Goal: Task Accomplishment & Management: Manage account settings

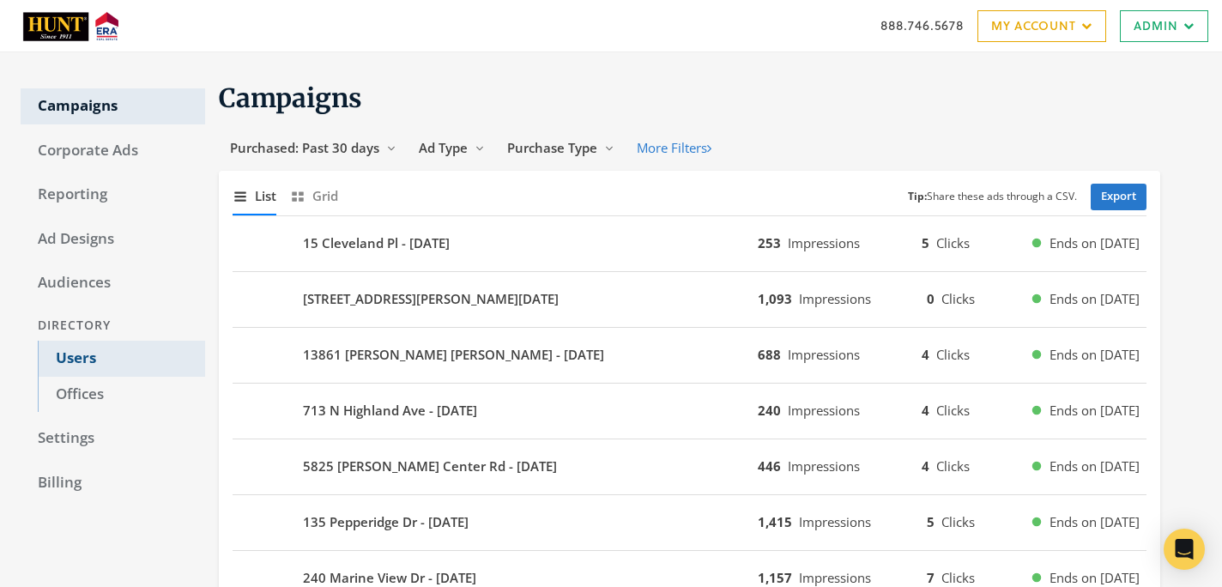
click at [117, 367] on link "Users" at bounding box center [121, 359] width 167 height 36
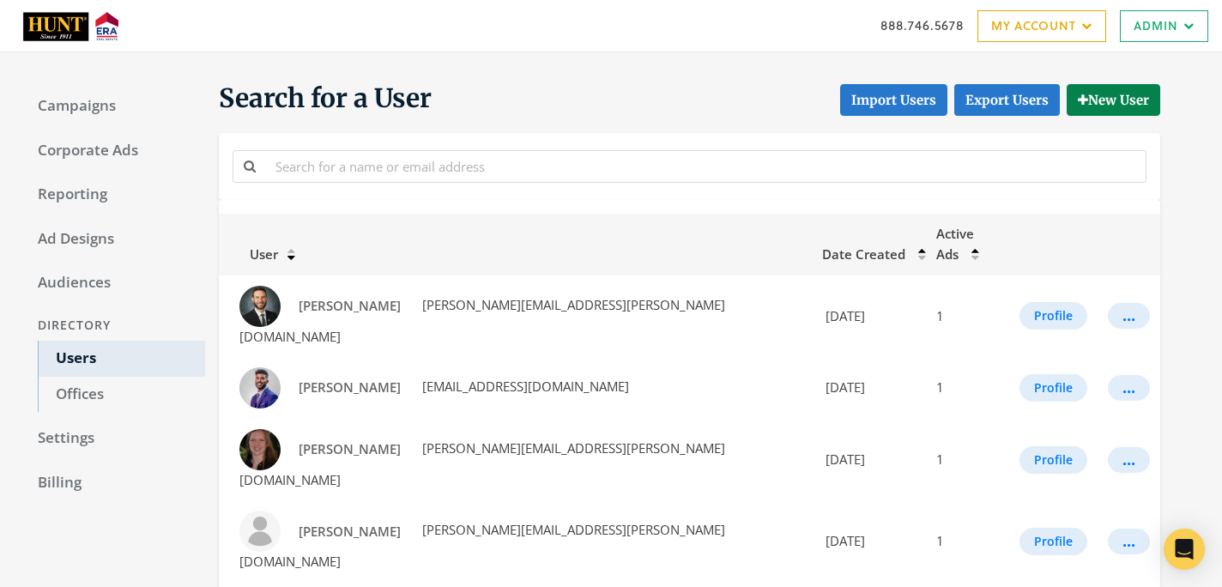
click at [306, 184] on div at bounding box center [689, 166] width 923 height 39
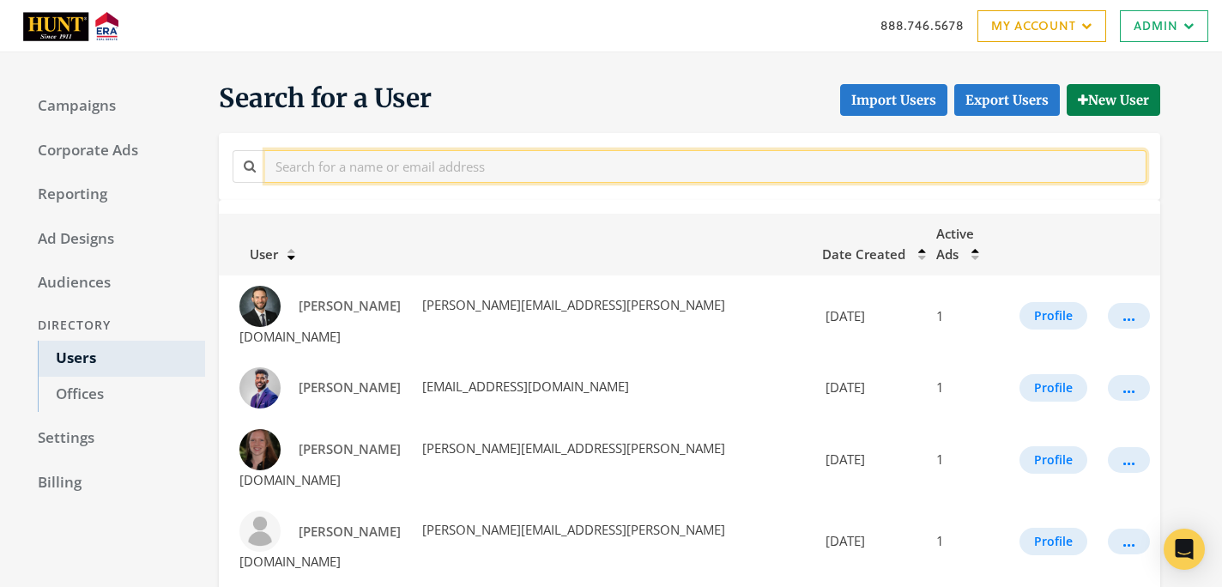
click at [306, 179] on input "text" at bounding box center [706, 166] width 882 height 32
paste input "[PERSON_NAME]"
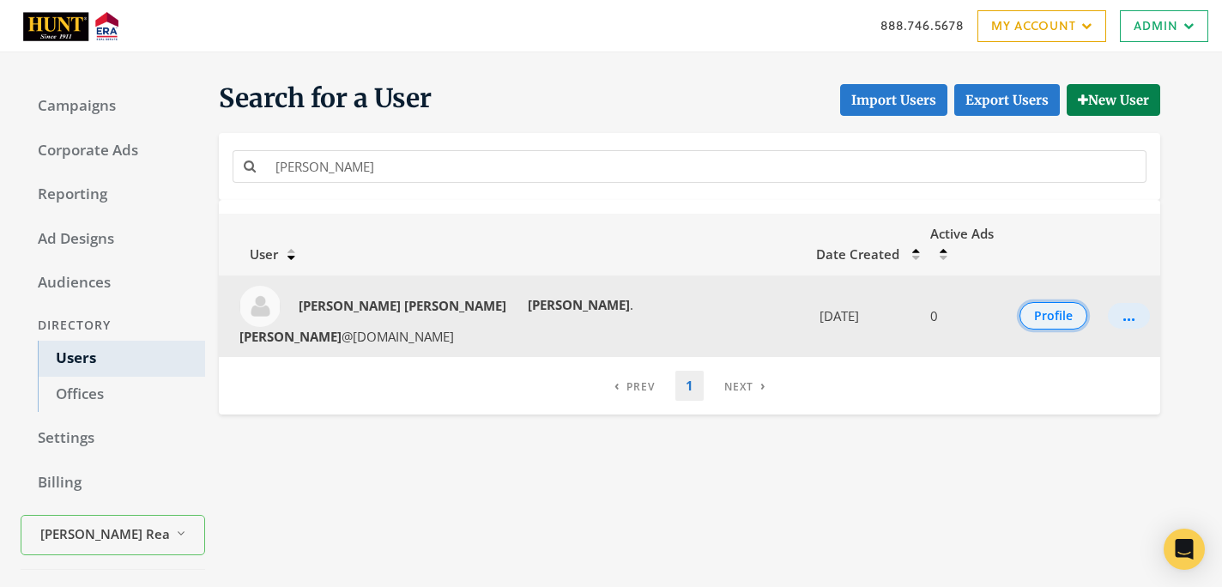
click at [1035, 302] on button "Profile" at bounding box center [1054, 315] width 68 height 27
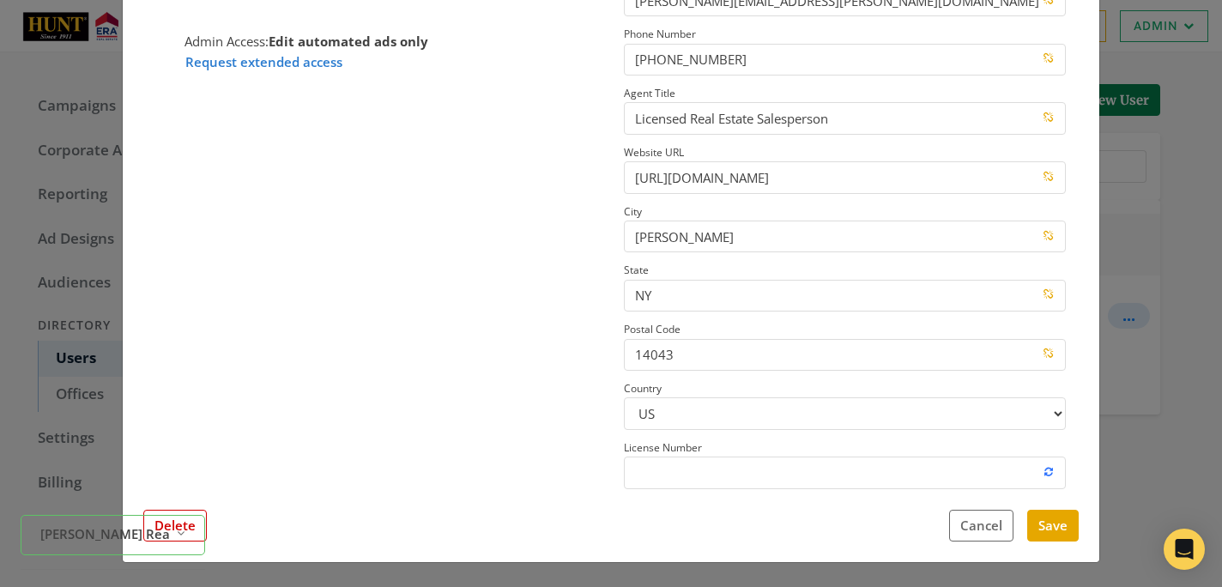
scroll to position [236, 0]
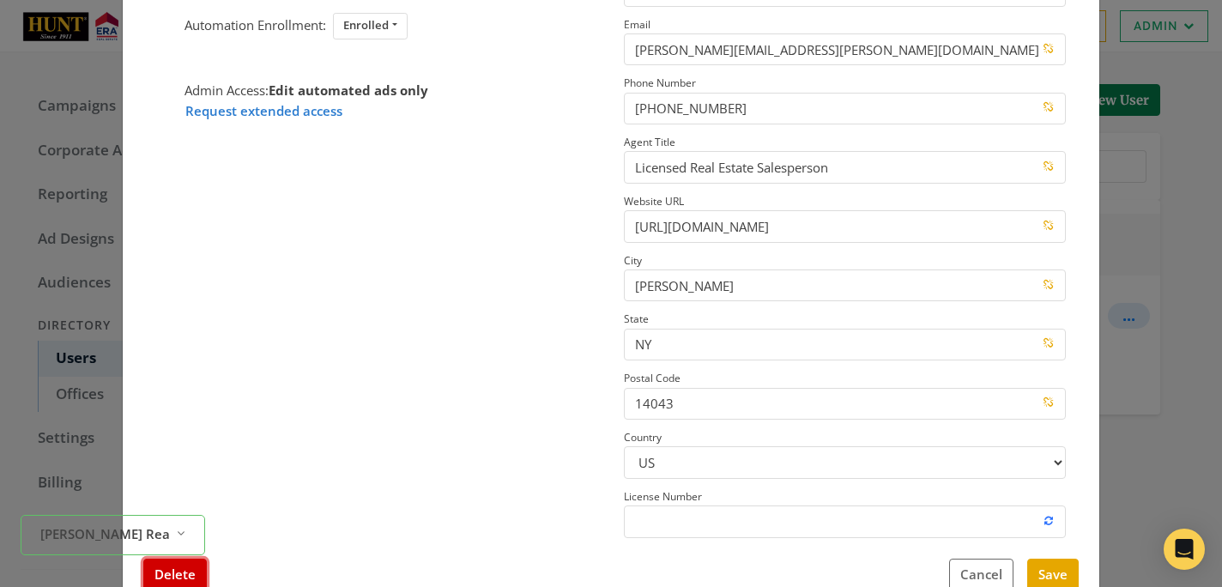
click at [202, 571] on button "Delete" at bounding box center [175, 575] width 64 height 32
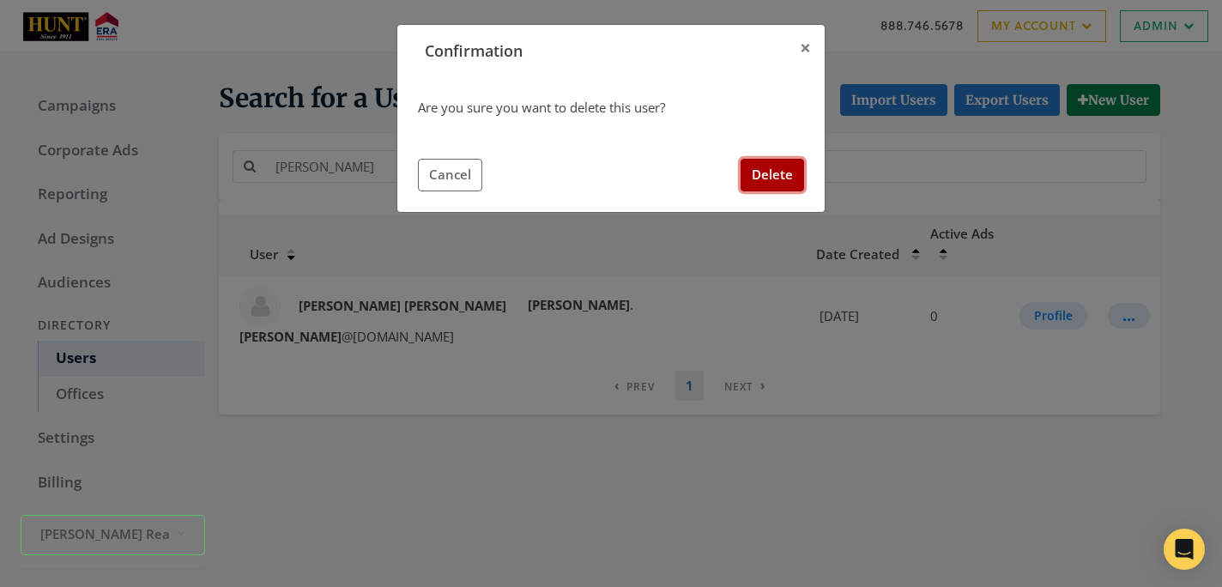
click at [753, 172] on button "Delete" at bounding box center [773, 175] width 64 height 32
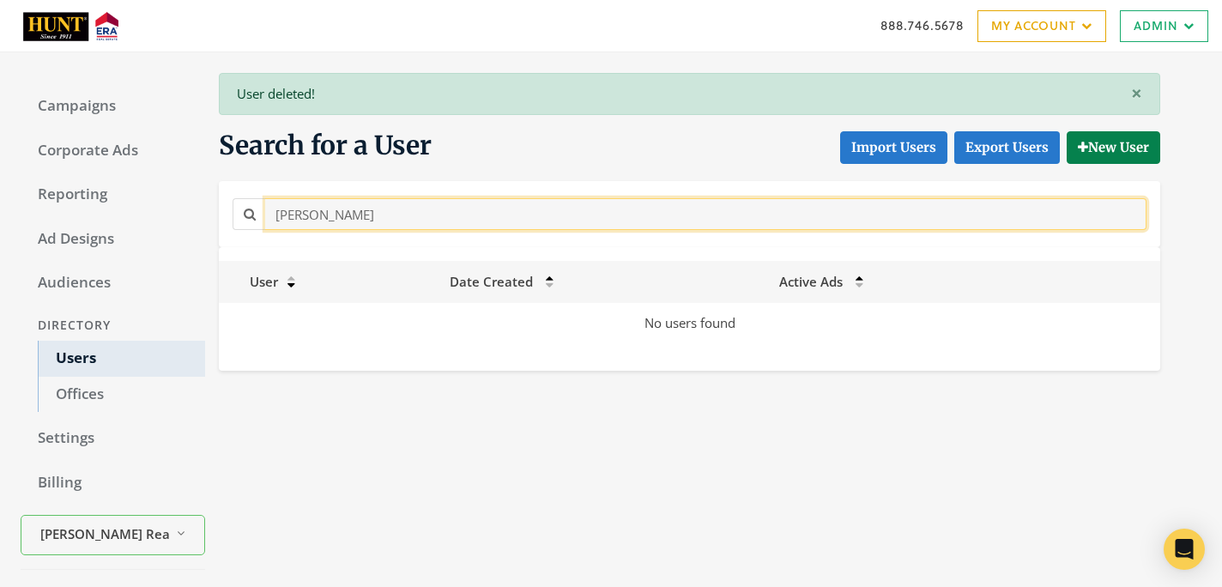
click at [549, 216] on input "[PERSON_NAME]" at bounding box center [706, 214] width 882 height 32
paste input "[PERSON_NAME]"
click at [519, 216] on input "[PERSON_NAME]" at bounding box center [706, 214] width 882 height 32
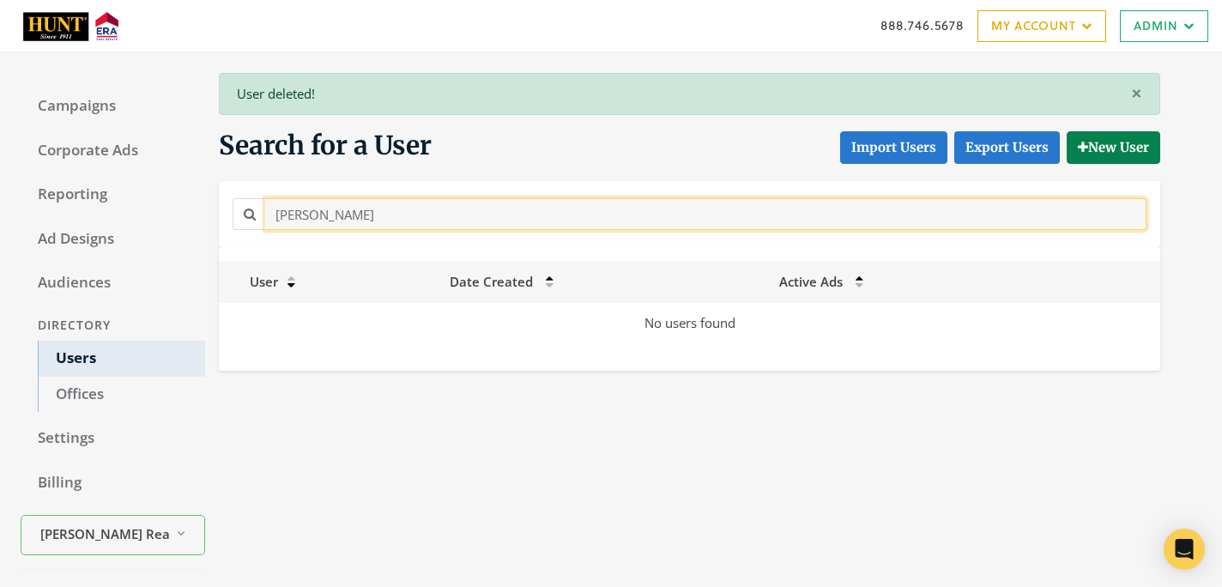
click at [519, 216] on input "[PERSON_NAME]" at bounding box center [706, 214] width 882 height 32
paste input "[PERSON_NAME]"
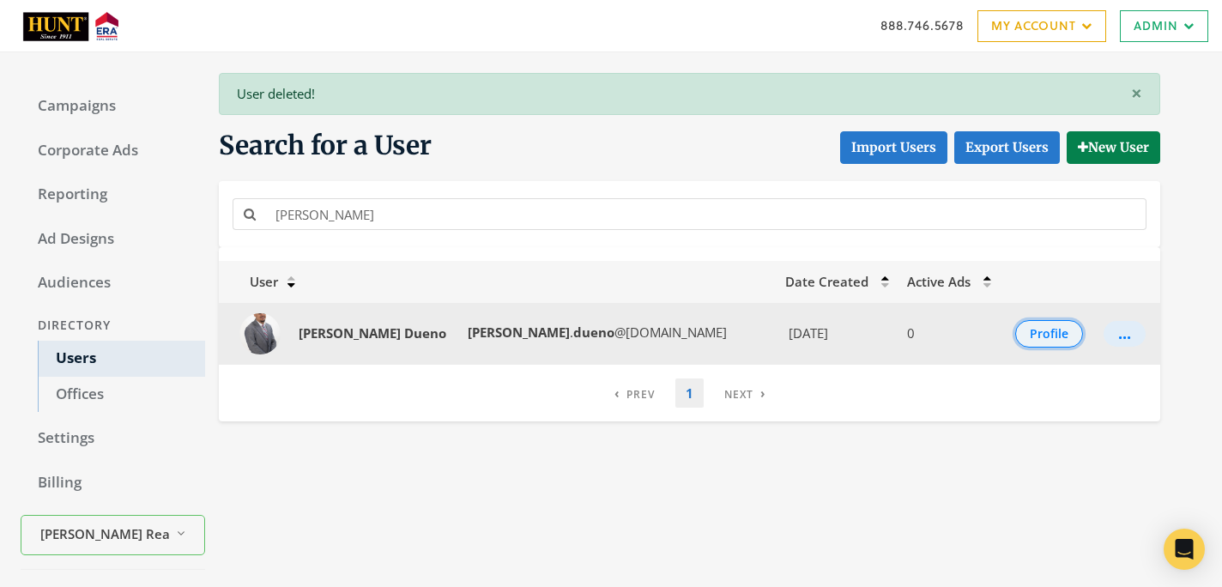
click at [1022, 331] on button "Profile" at bounding box center [1050, 333] width 68 height 27
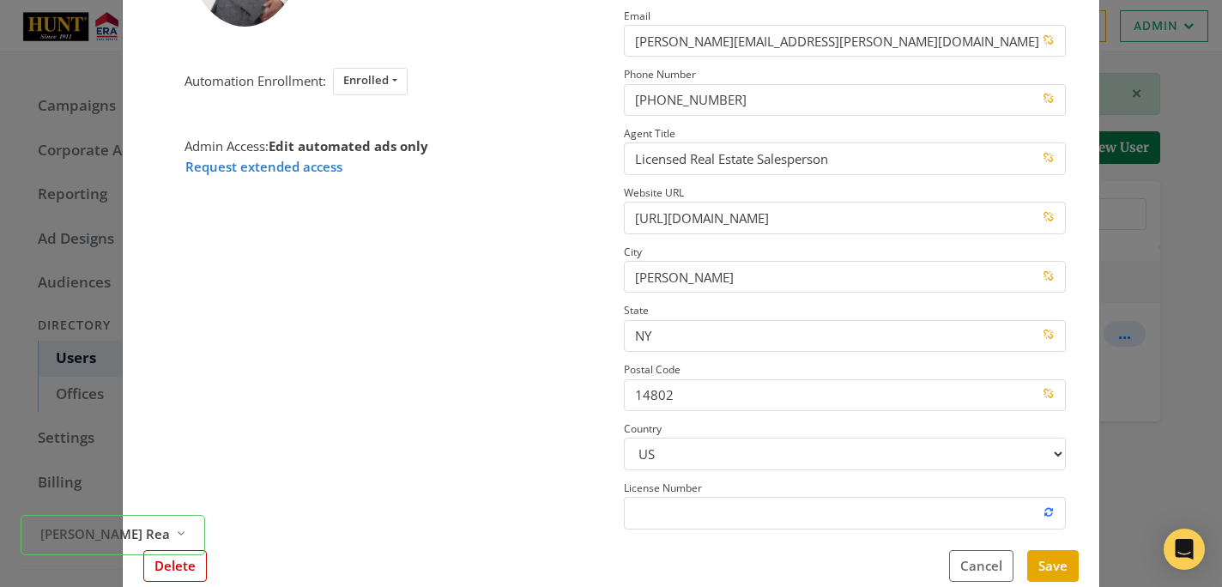
scroll to position [240, 0]
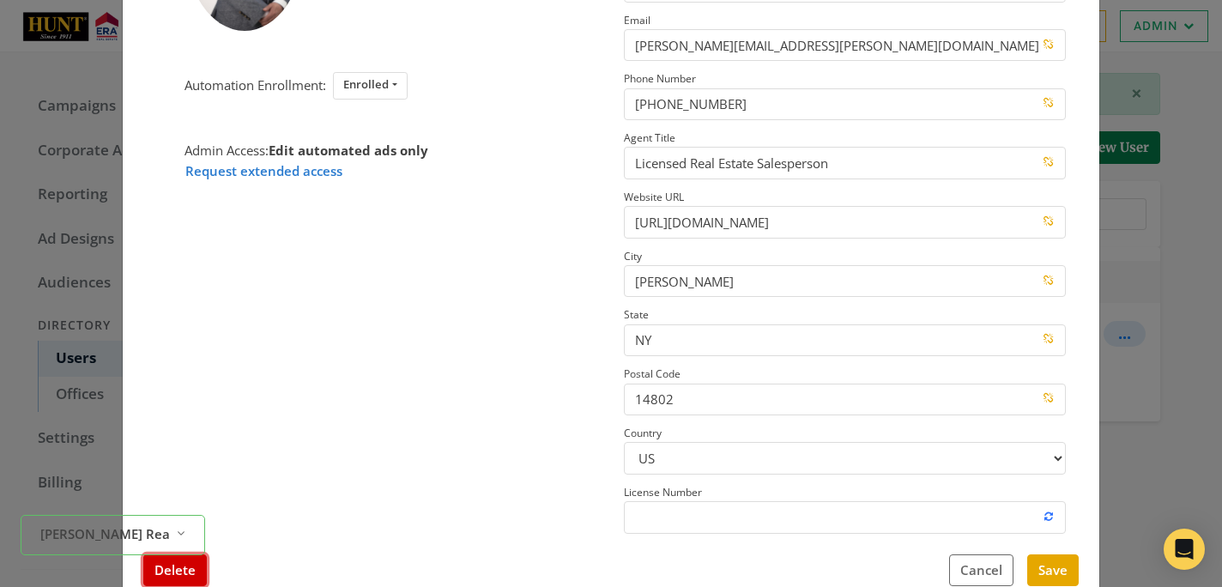
click at [197, 574] on button "Delete" at bounding box center [175, 571] width 64 height 32
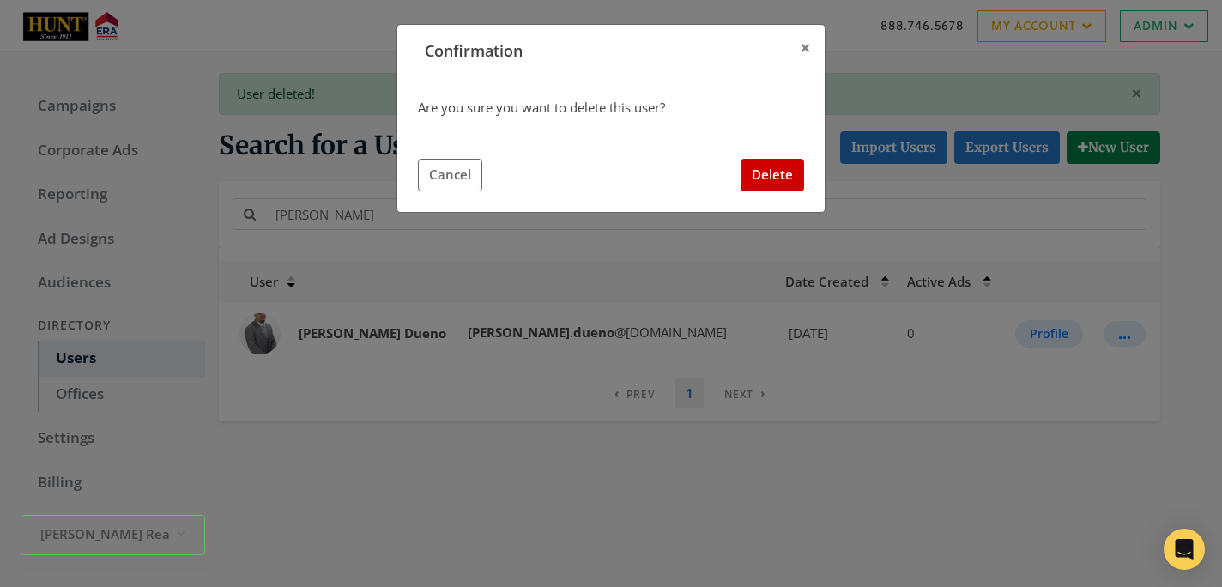
click at [757, 193] on div "Are you sure you want to delete this user? Cancel Delete" at bounding box center [611, 144] width 428 height 135
click at [760, 177] on button "Delete" at bounding box center [773, 175] width 64 height 32
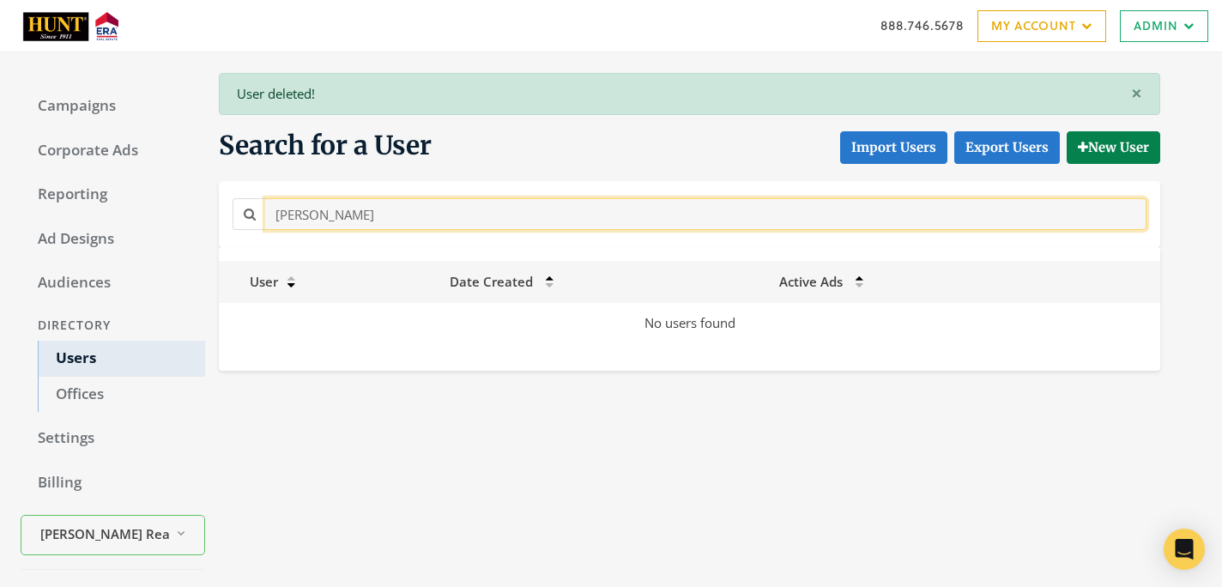
click at [380, 201] on input "[PERSON_NAME]" at bounding box center [706, 214] width 882 height 32
paste input "[PERSON_NAME]"
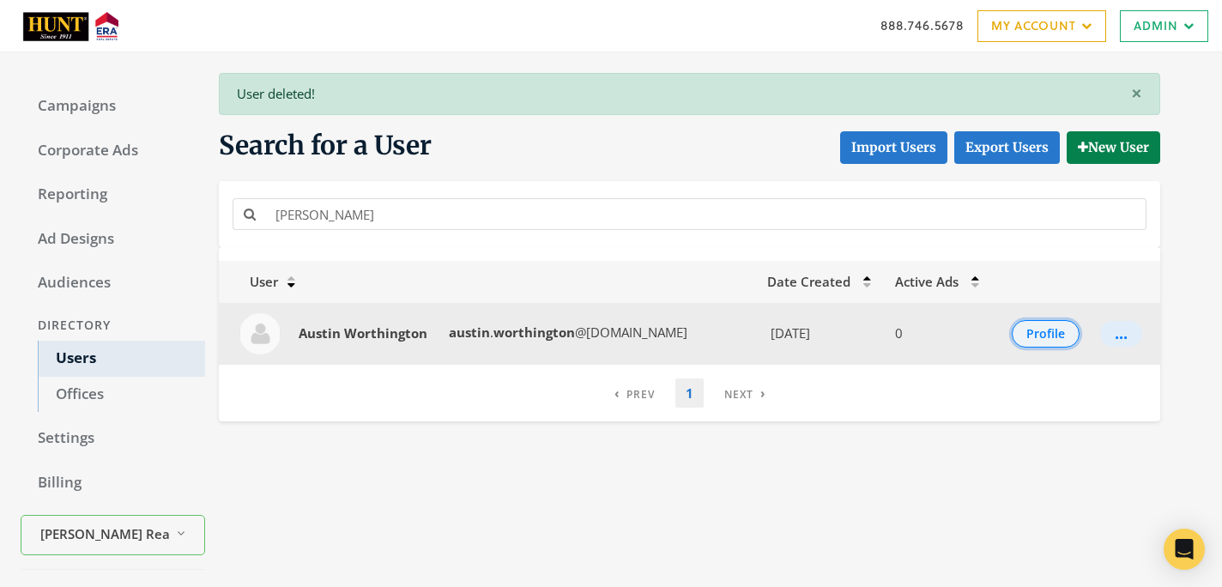
click at [1037, 343] on button "Profile" at bounding box center [1046, 333] width 68 height 27
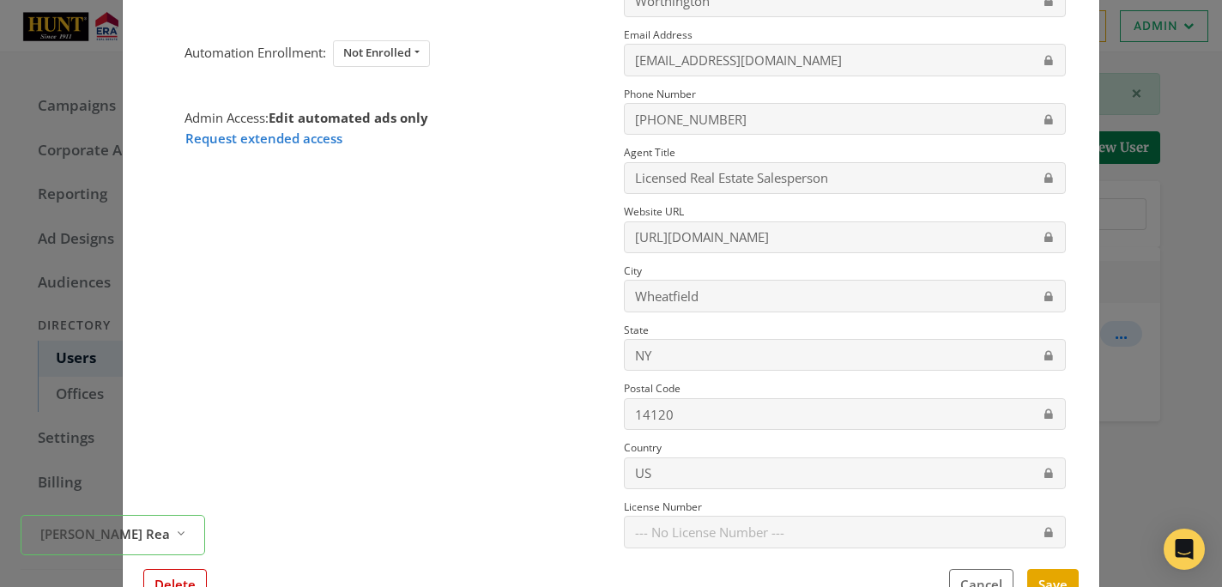
scroll to position [217, 0]
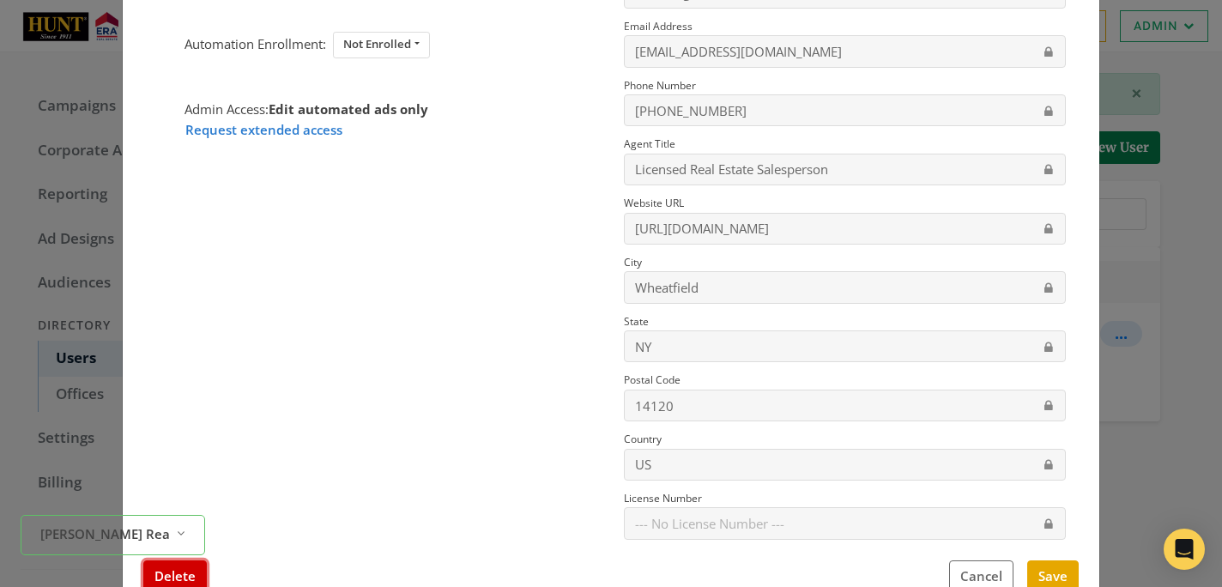
click at [196, 576] on button "Delete" at bounding box center [175, 577] width 64 height 32
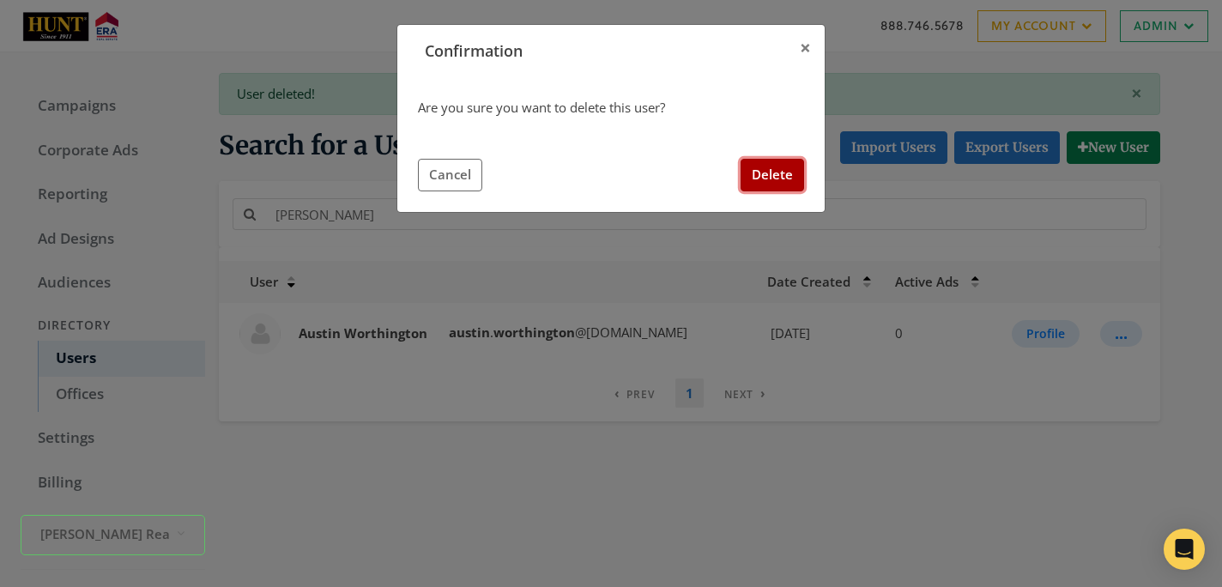
click at [754, 181] on button "Delete" at bounding box center [773, 175] width 64 height 32
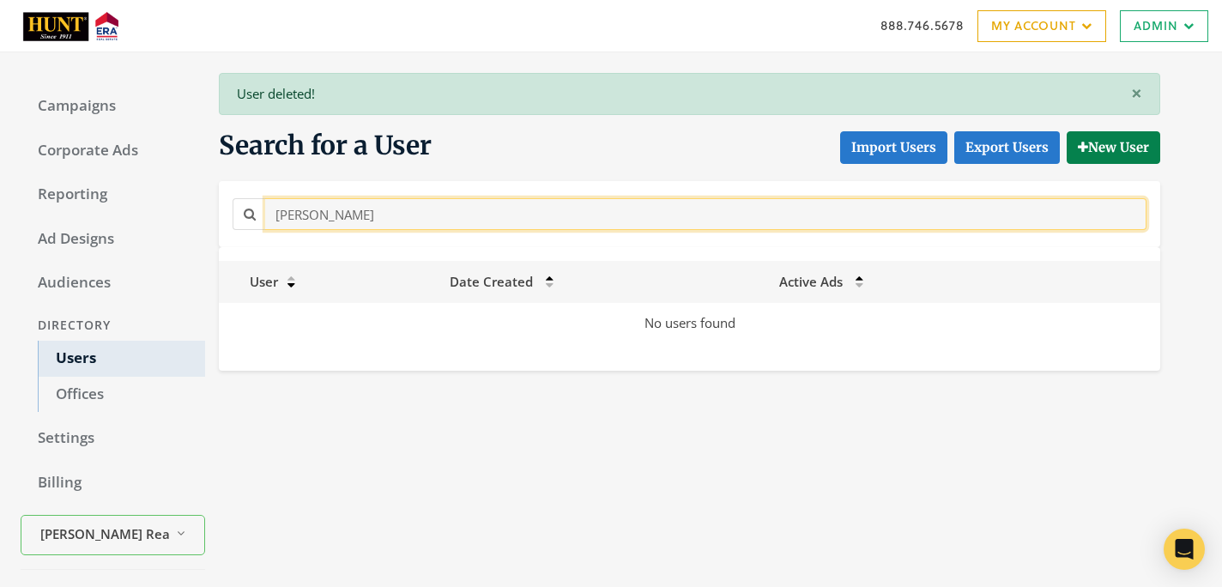
click at [502, 221] on input "[PERSON_NAME]" at bounding box center [706, 214] width 882 height 32
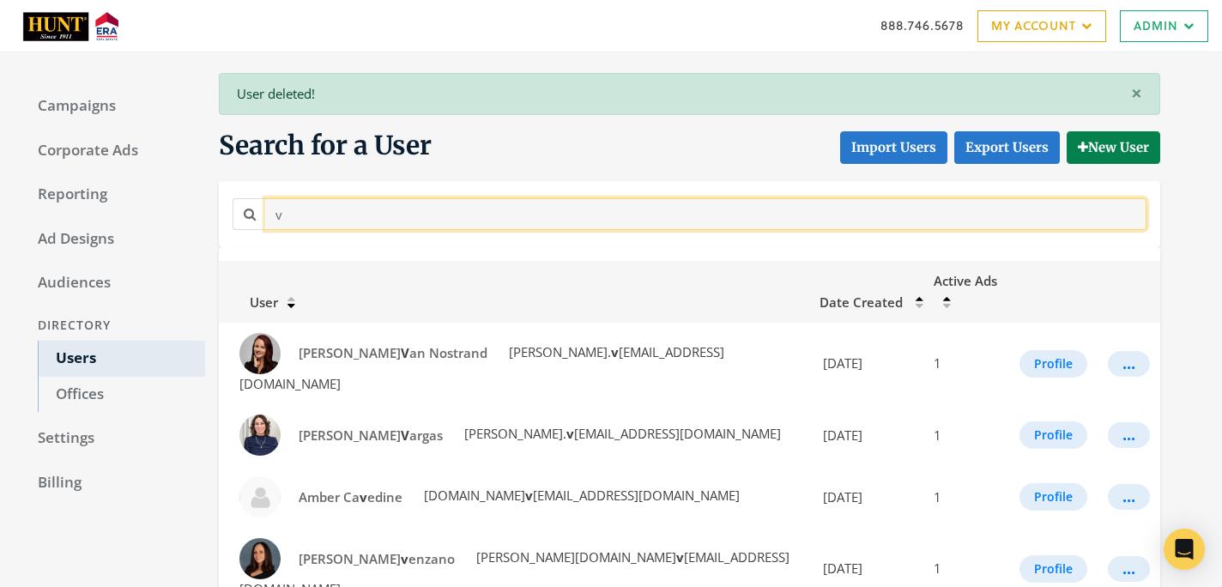
click at [685, 227] on input "v" at bounding box center [706, 214] width 882 height 32
paste input "[PERSON_NAME]"
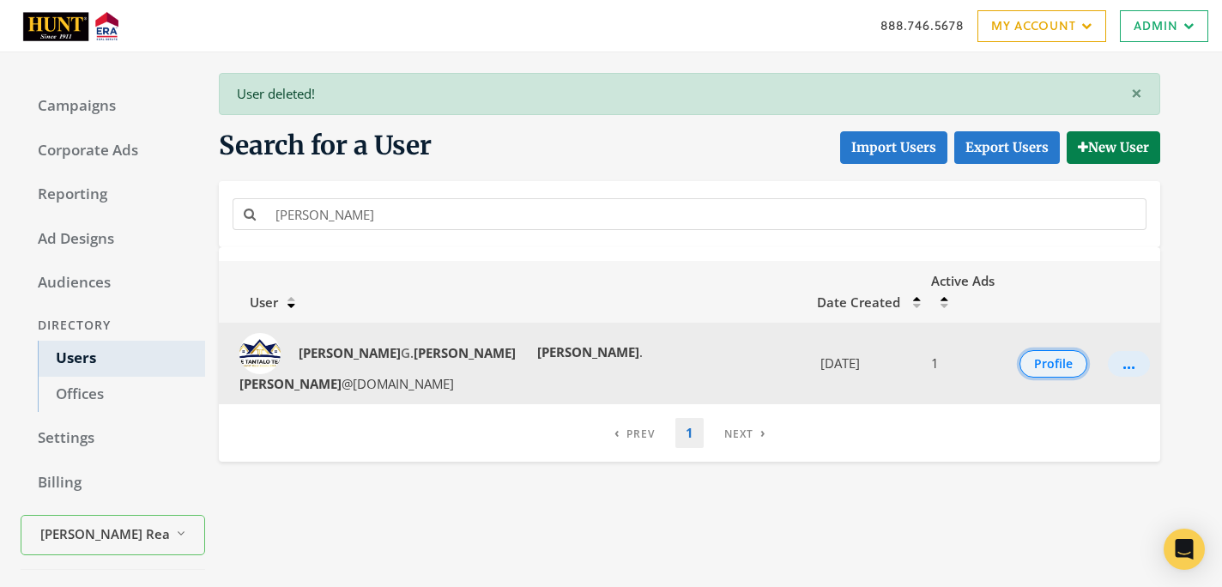
click at [1044, 350] on button "Profile" at bounding box center [1054, 363] width 68 height 27
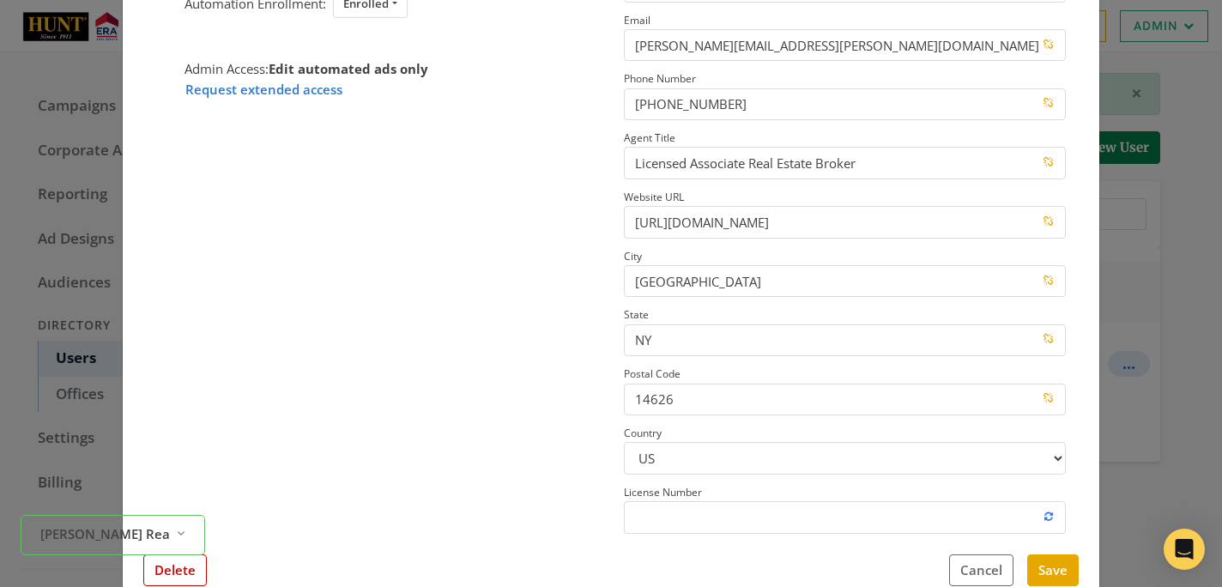
scroll to position [237, 0]
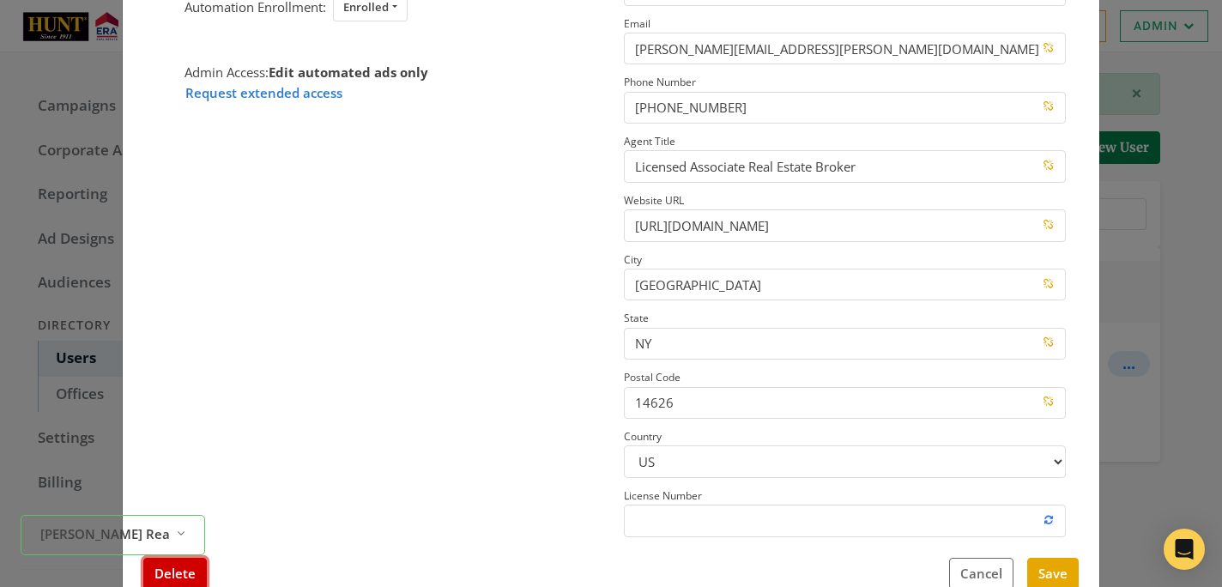
click at [194, 572] on button "Delete" at bounding box center [175, 574] width 64 height 32
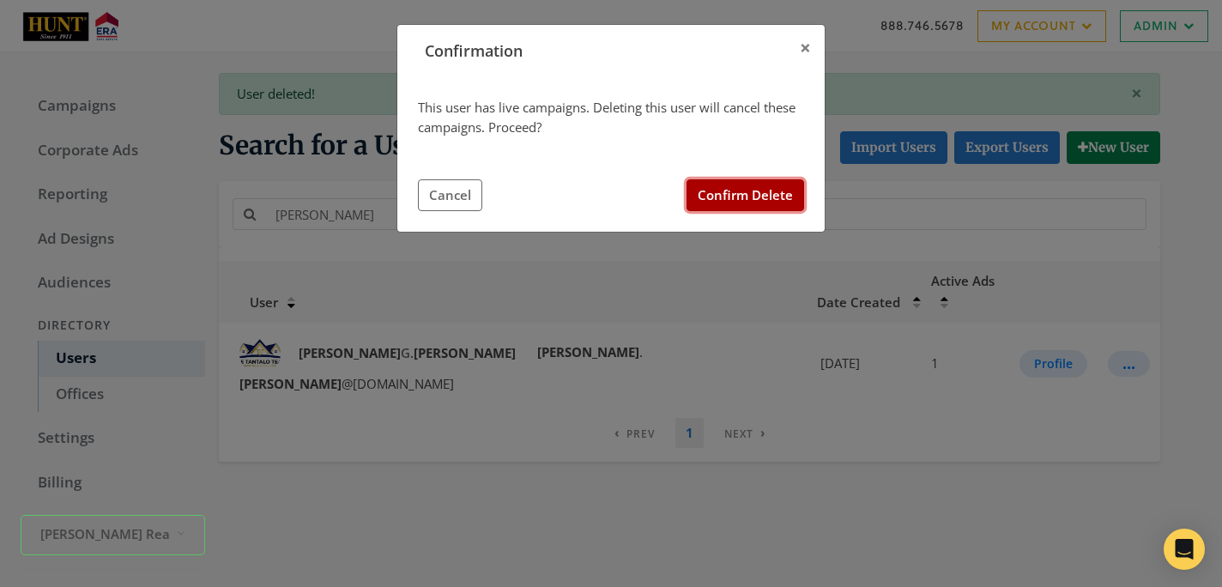
click at [761, 191] on button "Confirm Delete" at bounding box center [746, 195] width 118 height 32
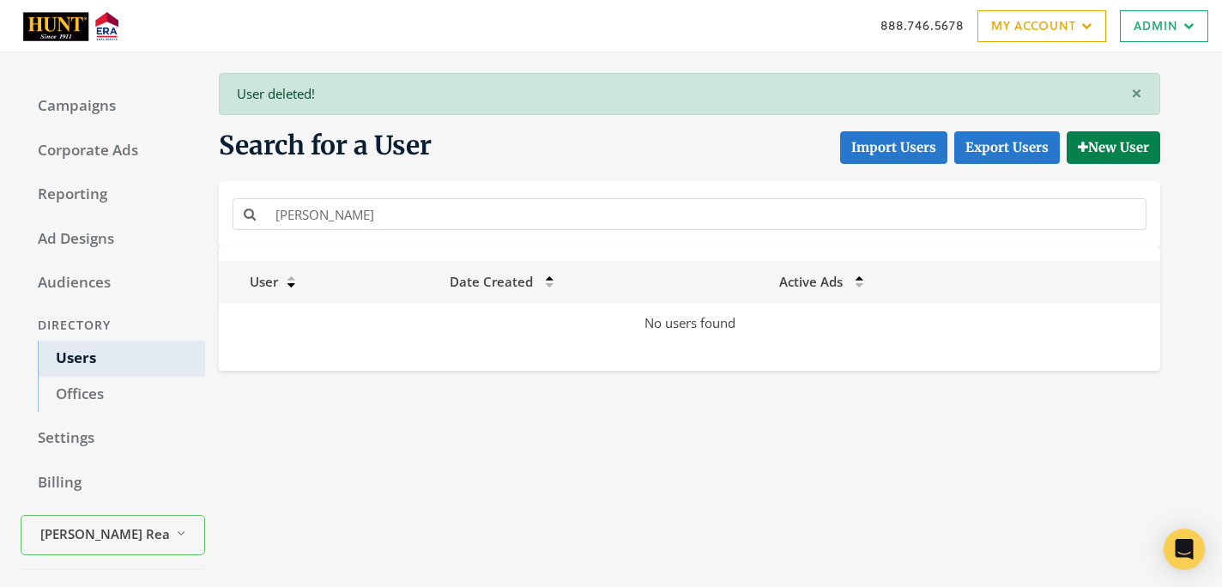
click at [498, 233] on div "[PERSON_NAME]" at bounding box center [689, 214] width 923 height 39
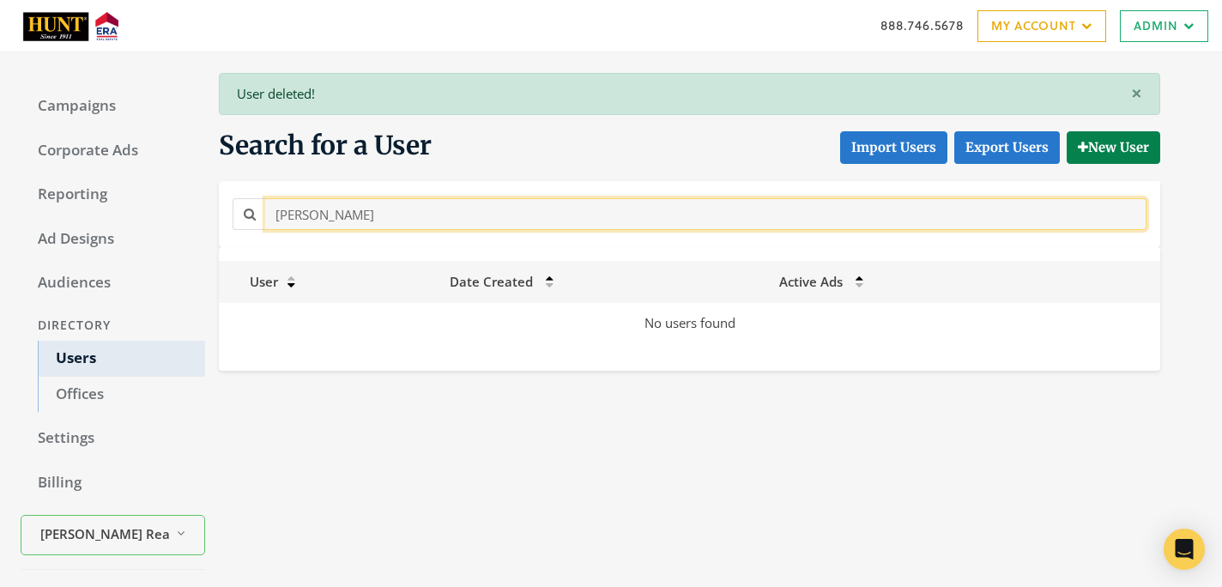
click at [498, 226] on input "[PERSON_NAME]" at bounding box center [706, 214] width 882 height 32
paste input "[PERSON_NAME]"
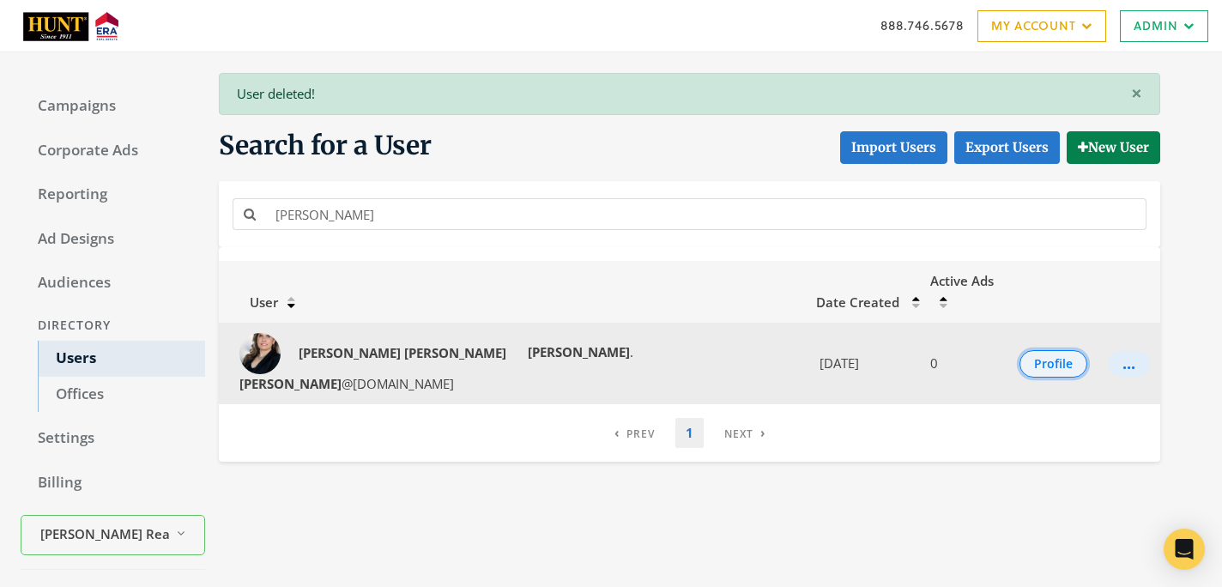
click at [1053, 350] on button "Profile" at bounding box center [1054, 363] width 68 height 27
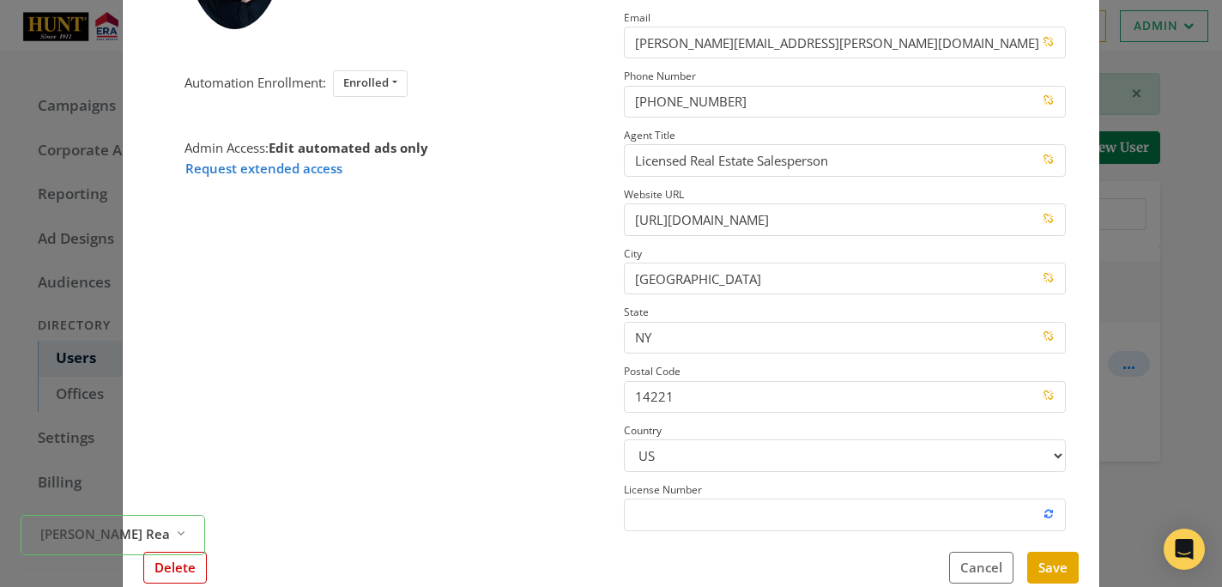
scroll to position [244, 0]
click at [180, 567] on button "Delete" at bounding box center [175, 567] width 64 height 32
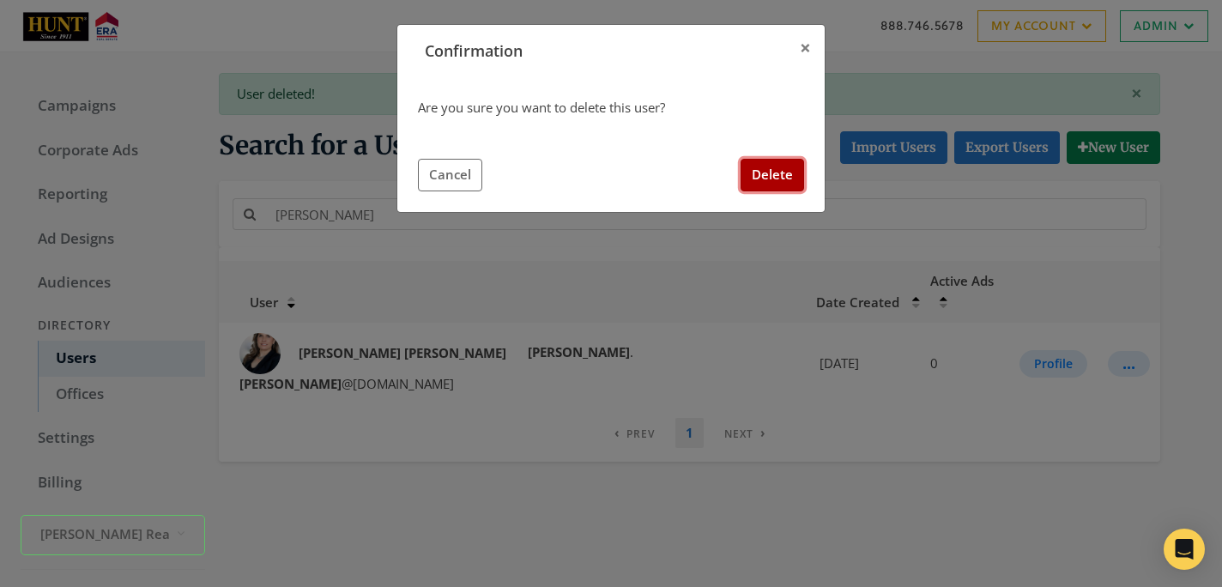
click at [749, 179] on button "Delete" at bounding box center [773, 175] width 64 height 32
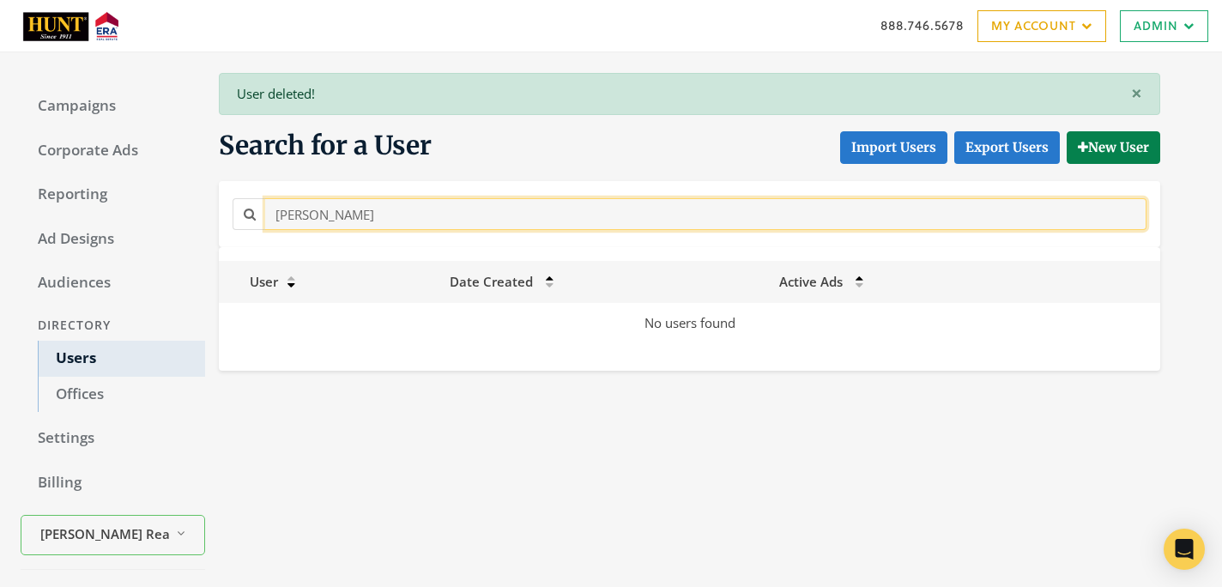
click at [442, 210] on input "[PERSON_NAME]" at bounding box center [706, 214] width 882 height 32
paste input "[PERSON_NAME]"
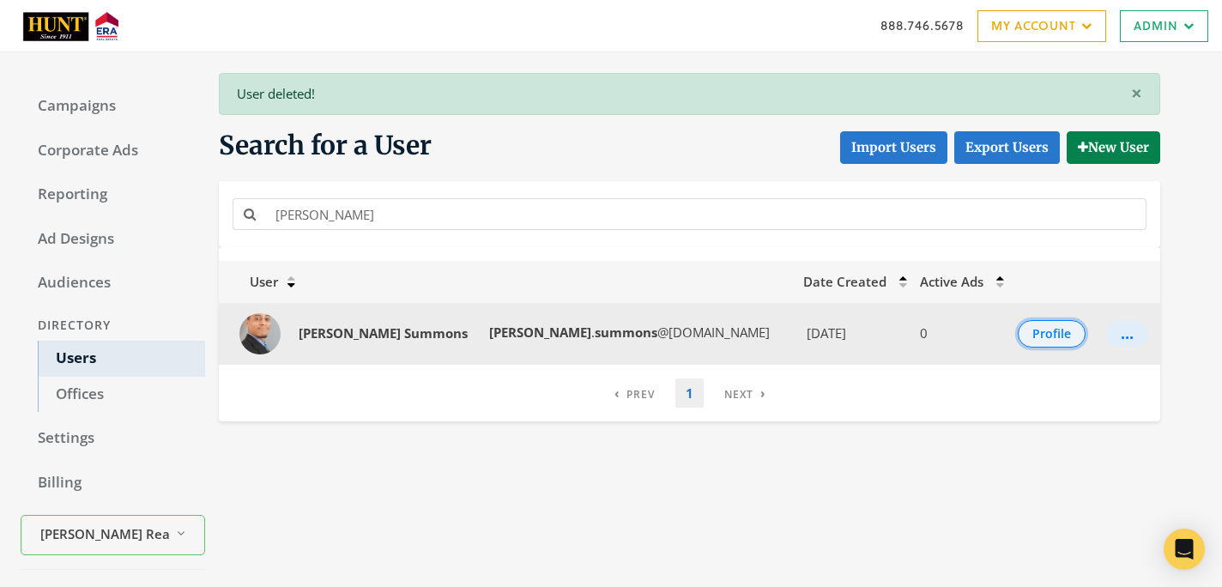
click at [1027, 333] on button "Profile" at bounding box center [1052, 333] width 68 height 27
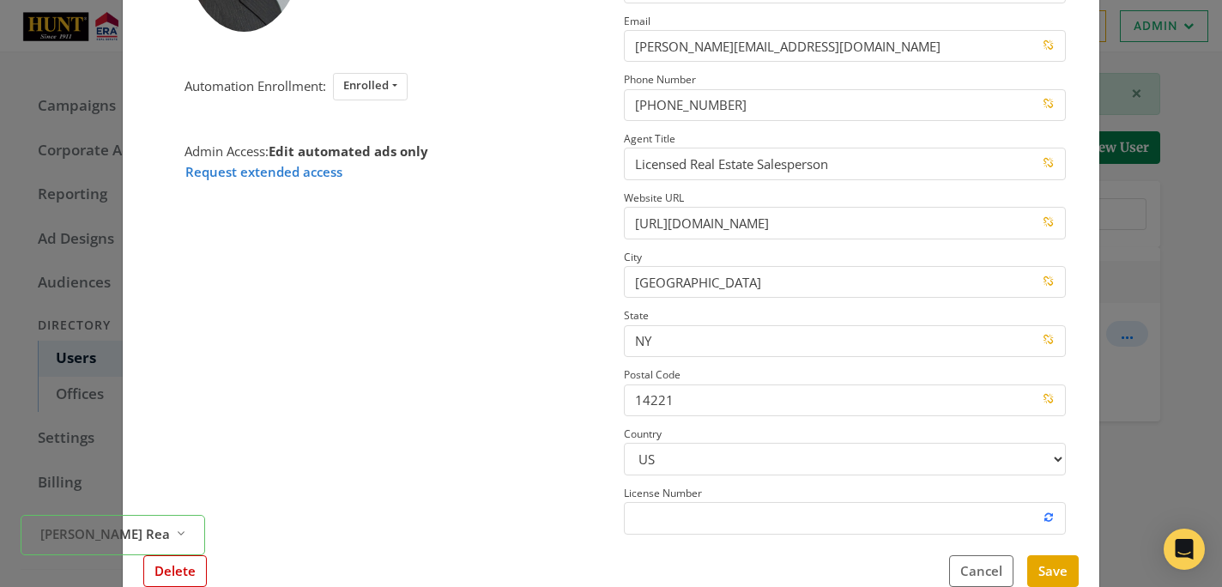
scroll to position [238, 0]
click at [197, 573] on button "Delete" at bounding box center [175, 573] width 64 height 32
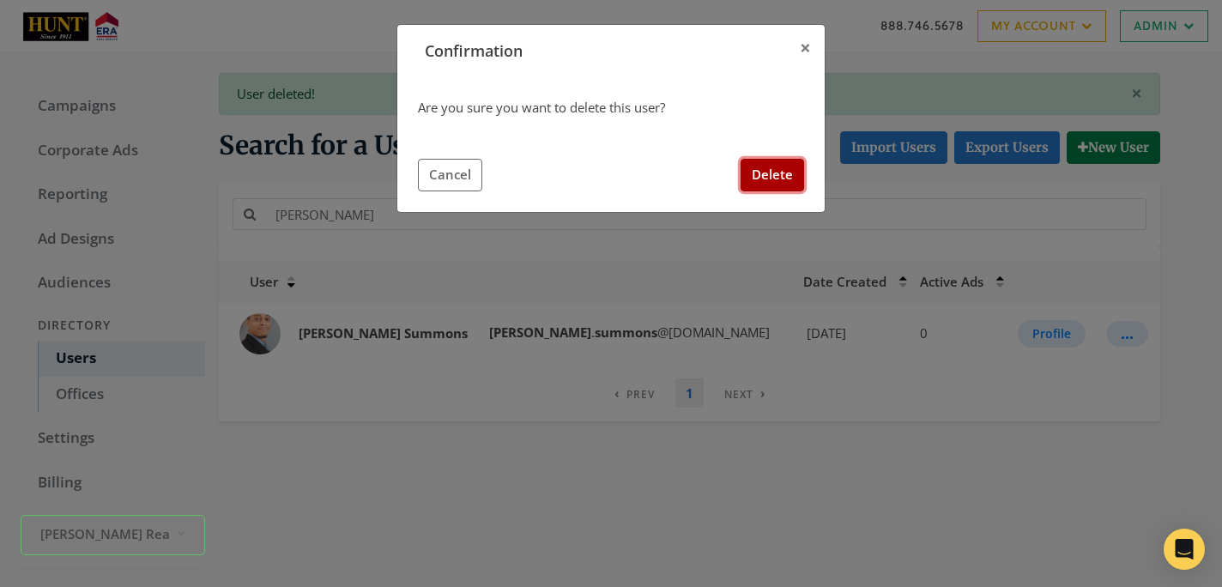
click at [772, 163] on button "Delete" at bounding box center [773, 175] width 64 height 32
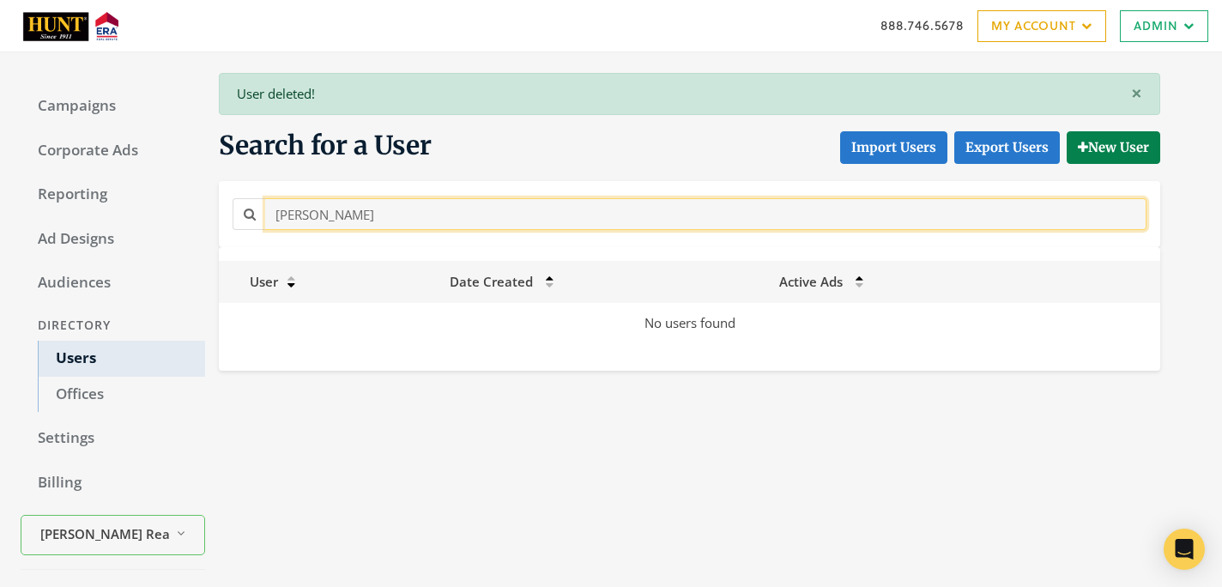
click at [531, 215] on input "[PERSON_NAME]" at bounding box center [706, 214] width 882 height 32
paste input "[PERSON_NAME]"
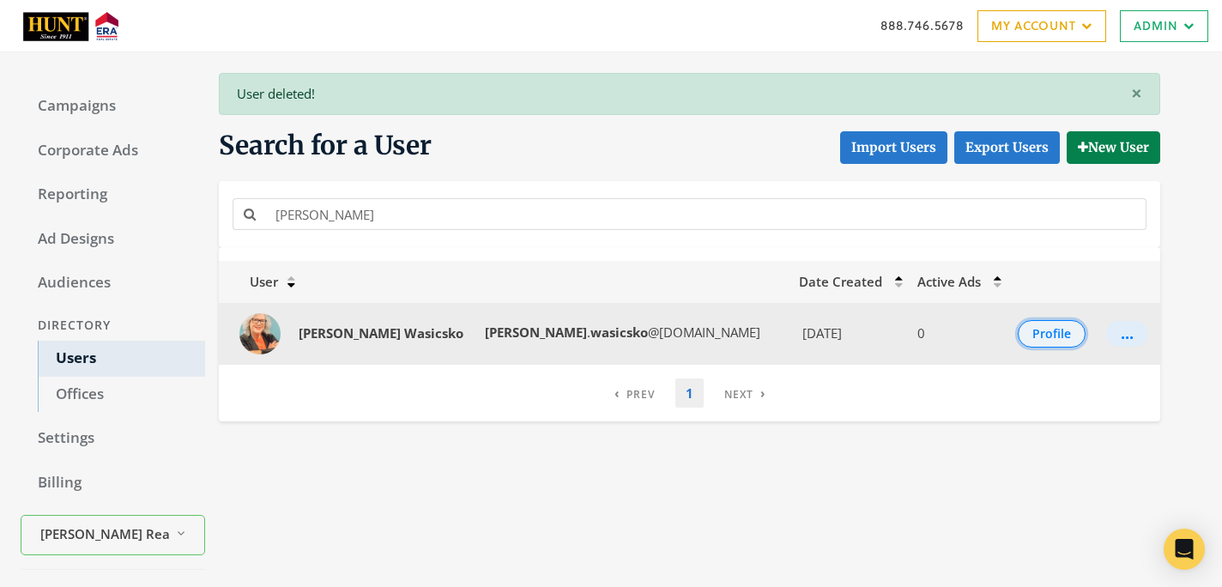
click at [1040, 343] on button "Profile" at bounding box center [1052, 333] width 68 height 27
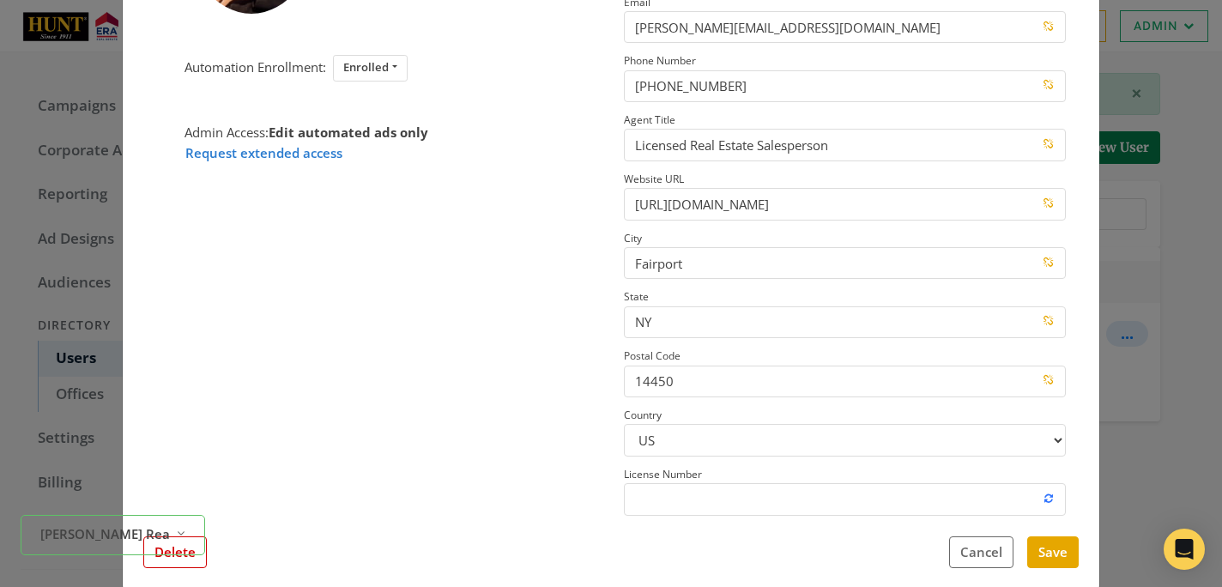
scroll to position [232, 0]
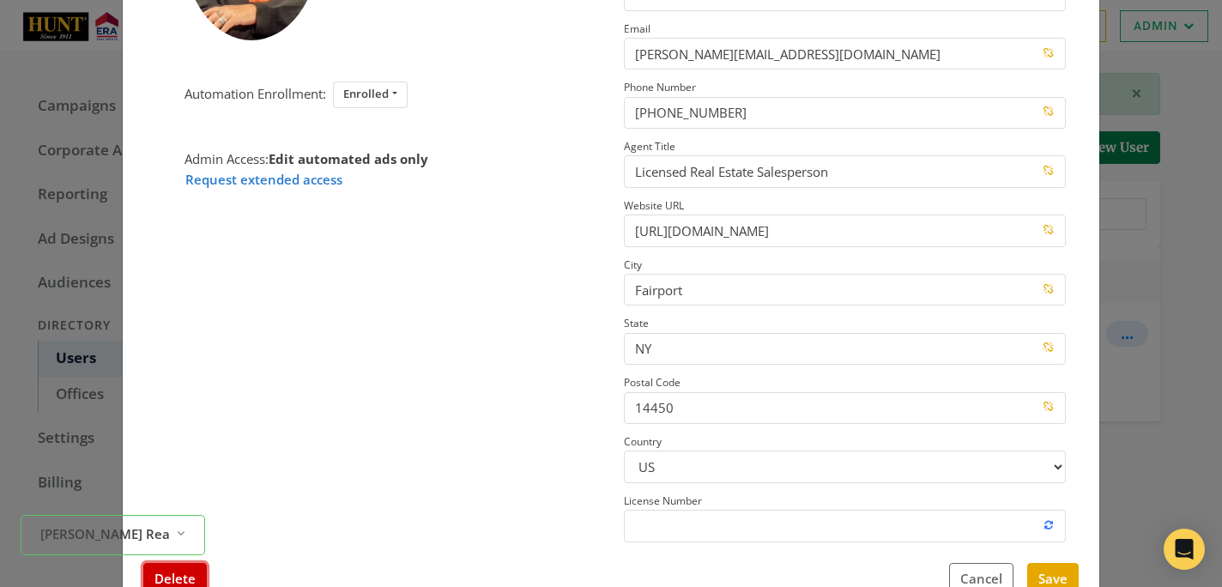
click at [179, 576] on button "Delete" at bounding box center [175, 579] width 64 height 32
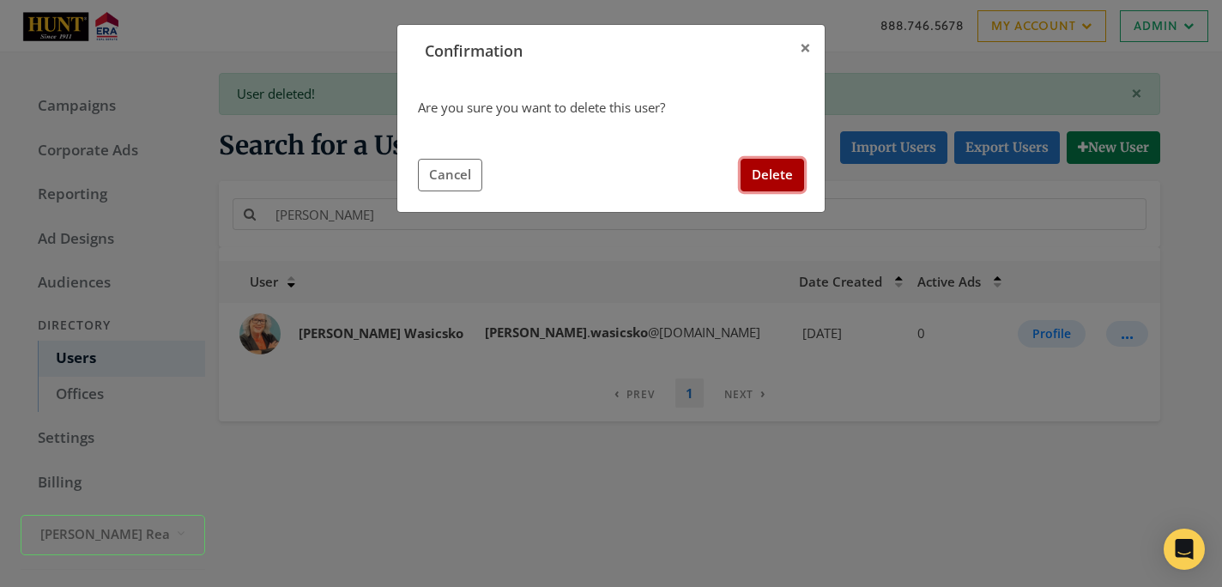
click at [745, 180] on button "Delete" at bounding box center [773, 175] width 64 height 32
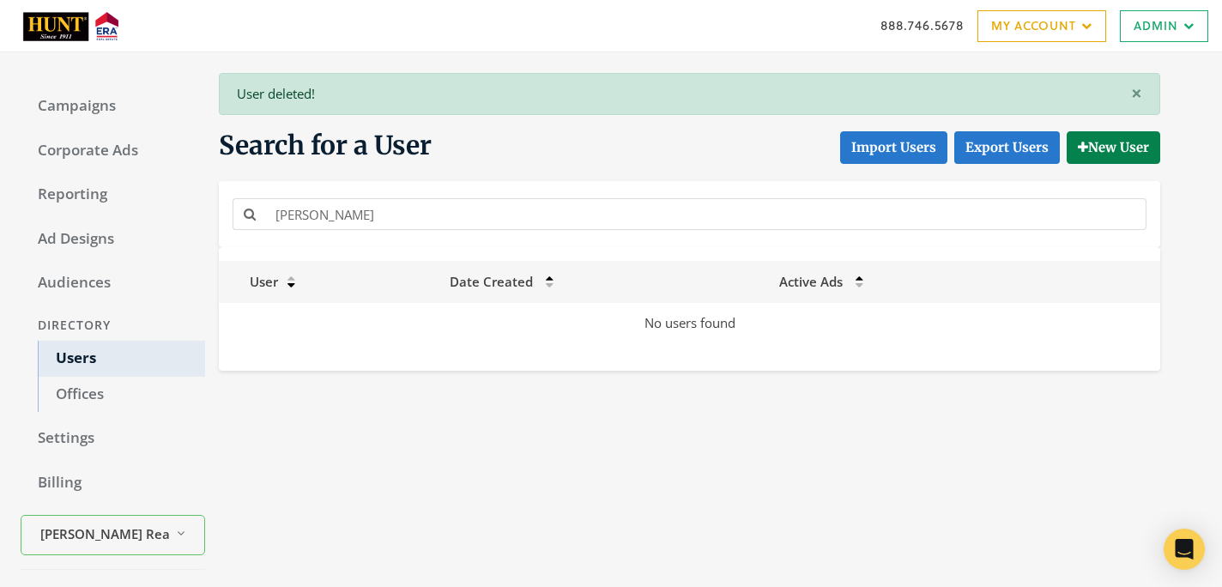
click at [512, 235] on div "[PERSON_NAME]" at bounding box center [690, 214] width 942 height 66
click at [512, 233] on div "[PERSON_NAME]" at bounding box center [689, 214] width 923 height 39
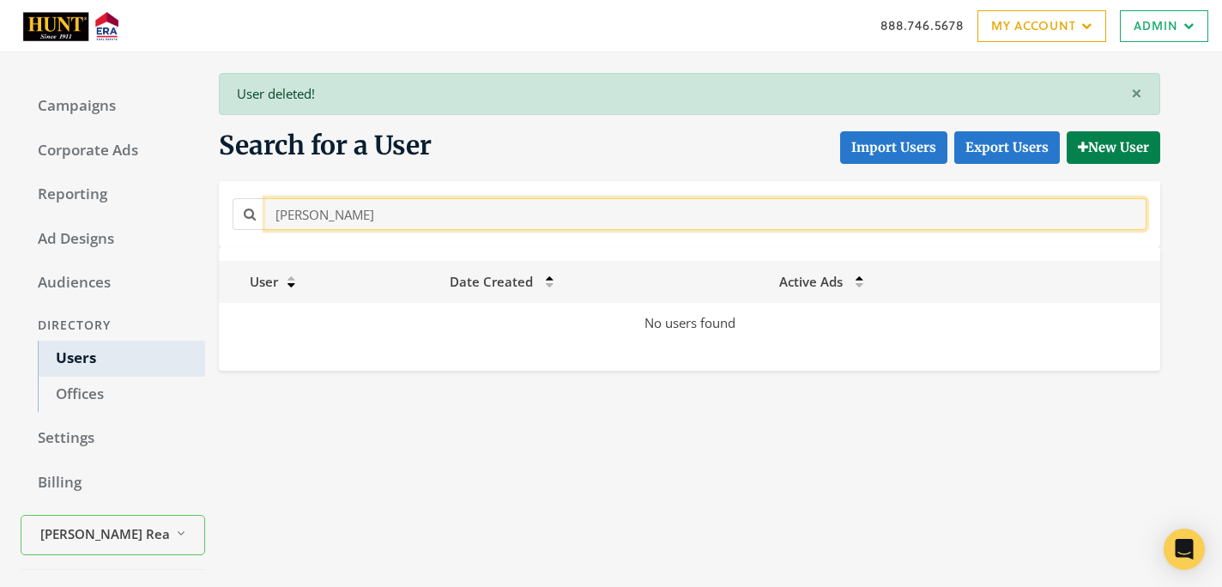
click at [512, 216] on input "[PERSON_NAME]" at bounding box center [706, 214] width 882 height 32
paste input "[PERSON_NAME]"
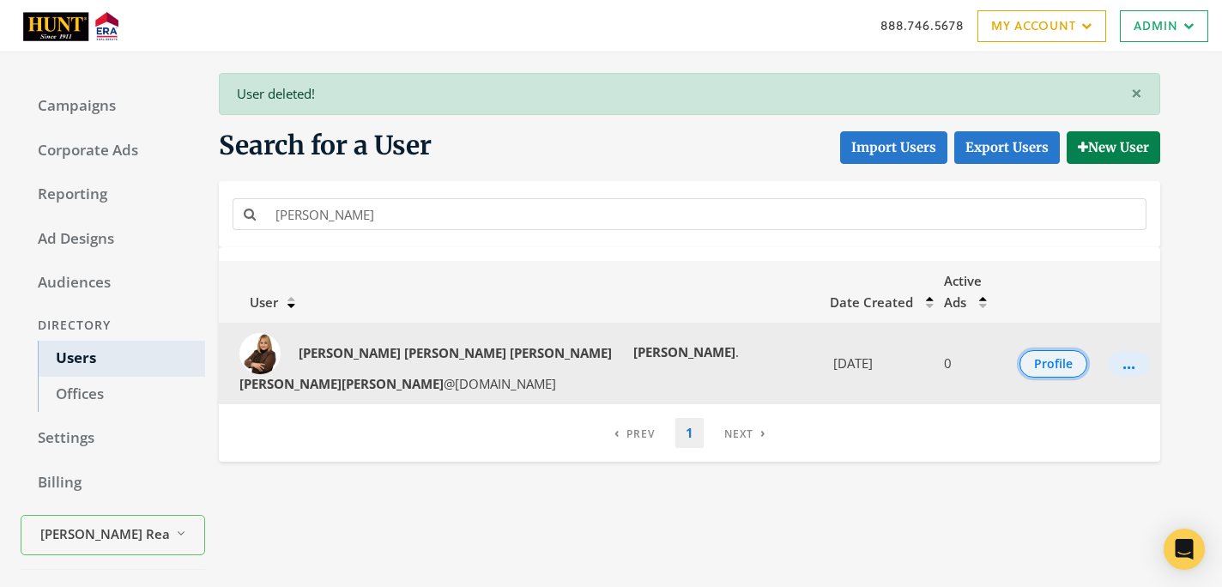
click at [1034, 350] on button "Profile" at bounding box center [1054, 363] width 68 height 27
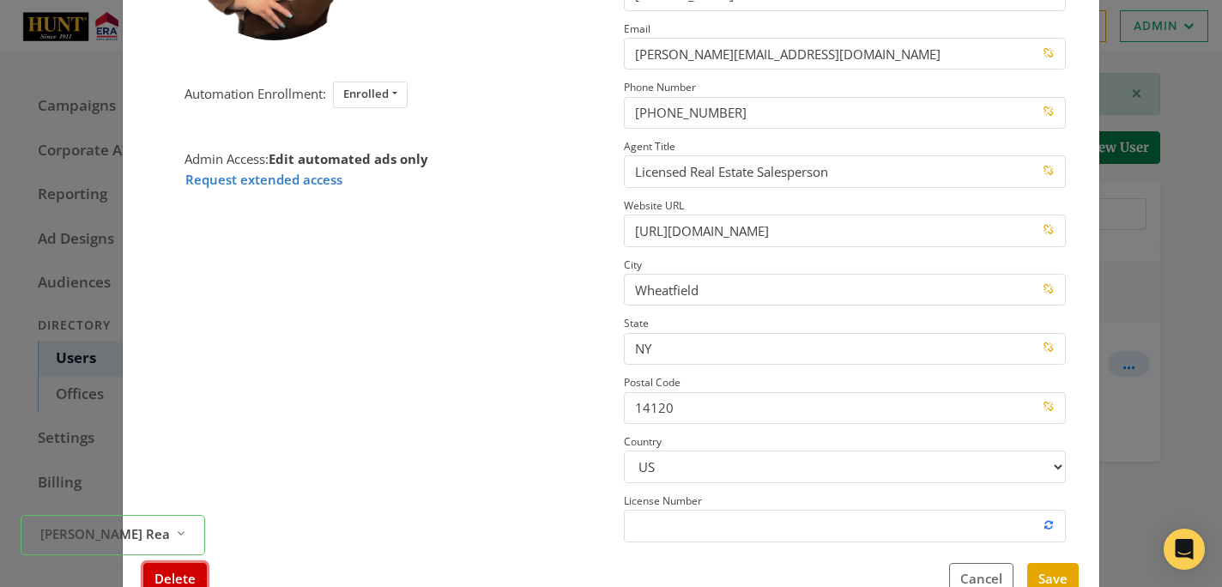
click at [203, 575] on button "Delete" at bounding box center [175, 579] width 64 height 32
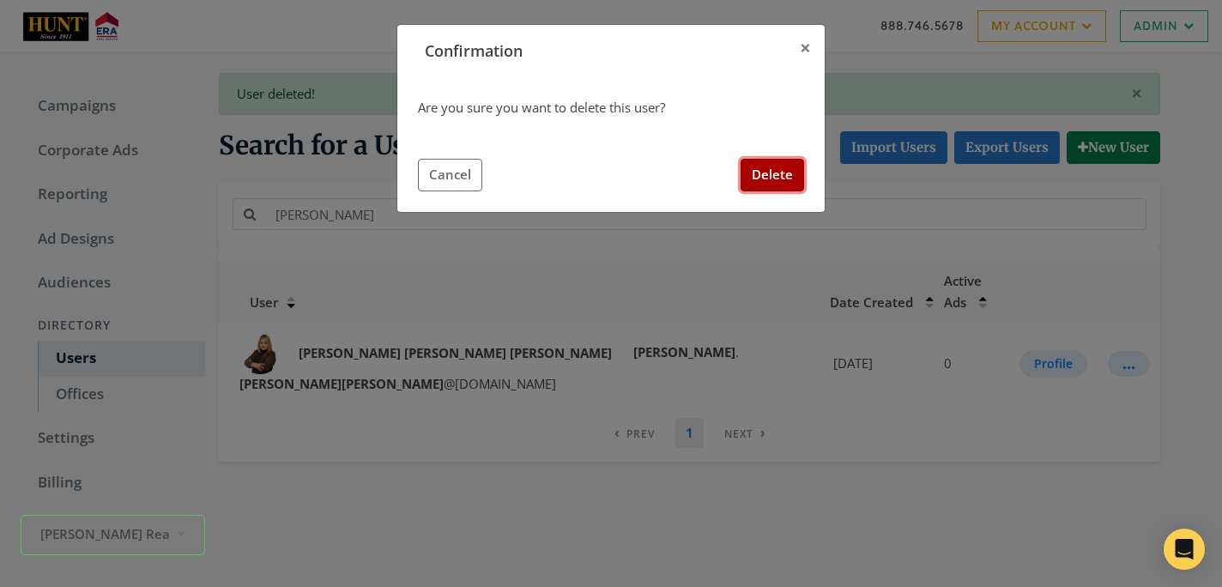
click at [779, 176] on button "Delete" at bounding box center [773, 175] width 64 height 32
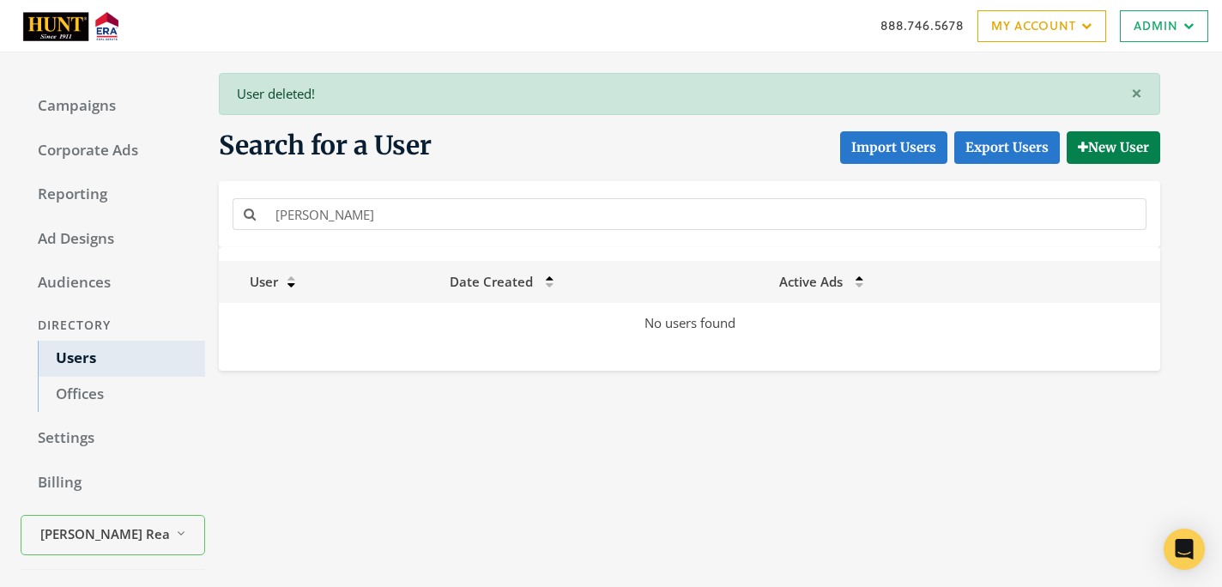
click at [504, 188] on div "[PERSON_NAME]" at bounding box center [690, 214] width 942 height 66
click at [504, 196] on div "[PERSON_NAME]" at bounding box center [689, 214] width 923 height 39
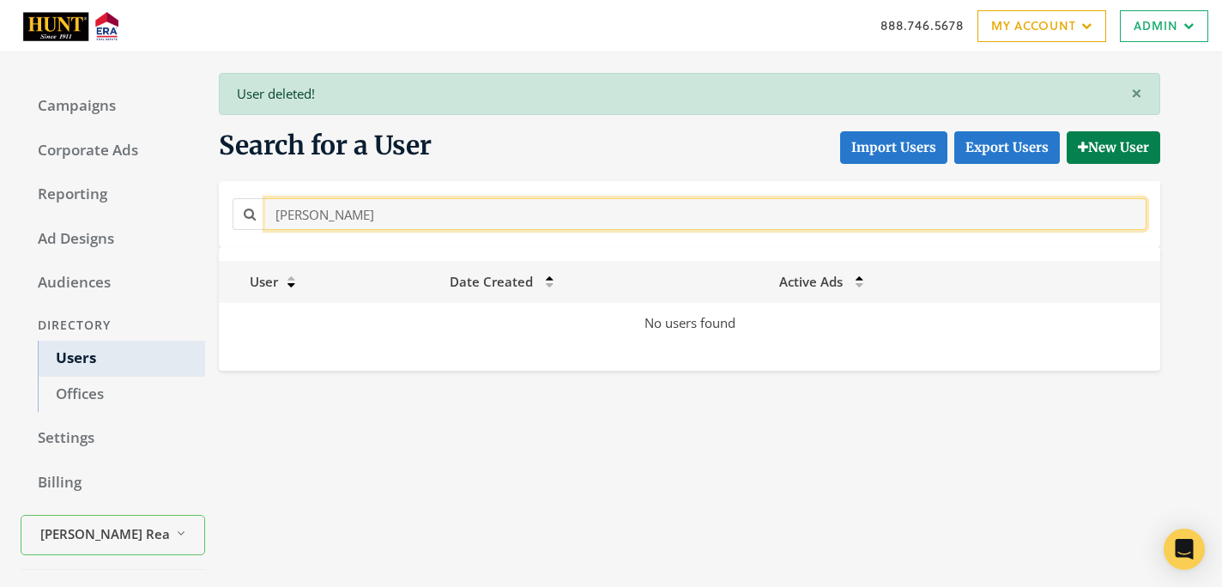
click at [504, 203] on input "[PERSON_NAME]" at bounding box center [706, 214] width 882 height 32
type input "v"
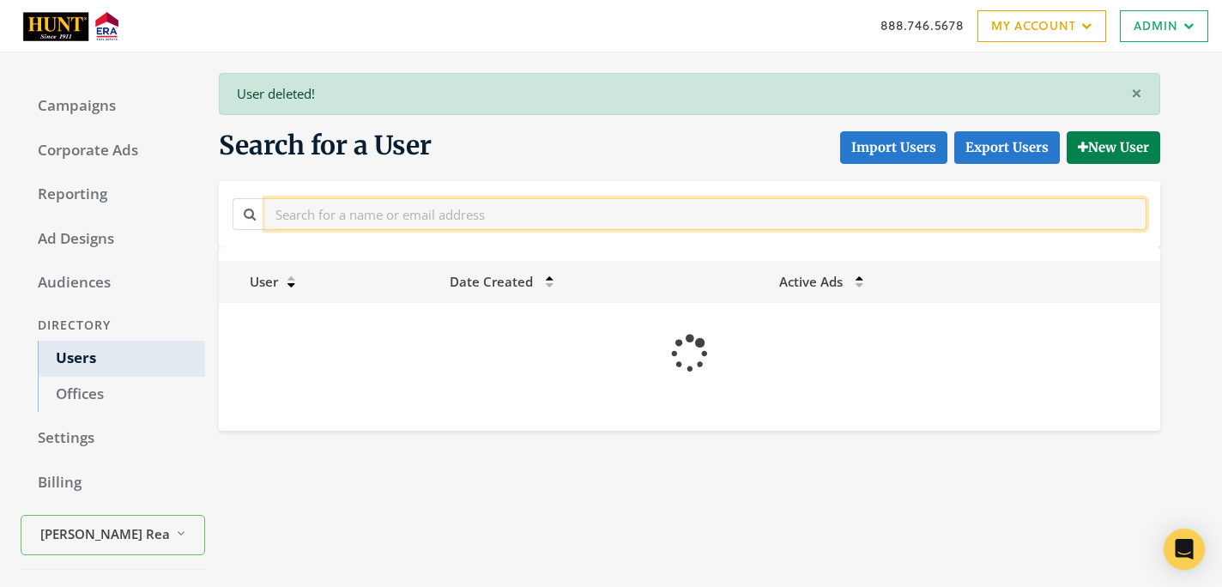
paste input "[PERSON_NAME]"
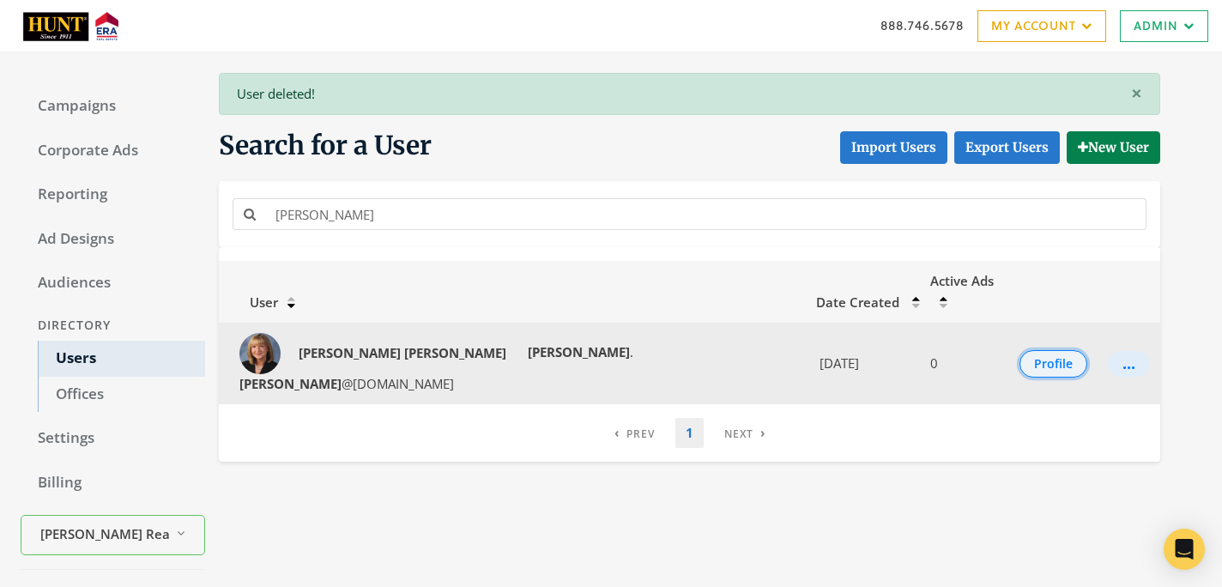
click at [1070, 350] on button "Profile" at bounding box center [1054, 363] width 68 height 27
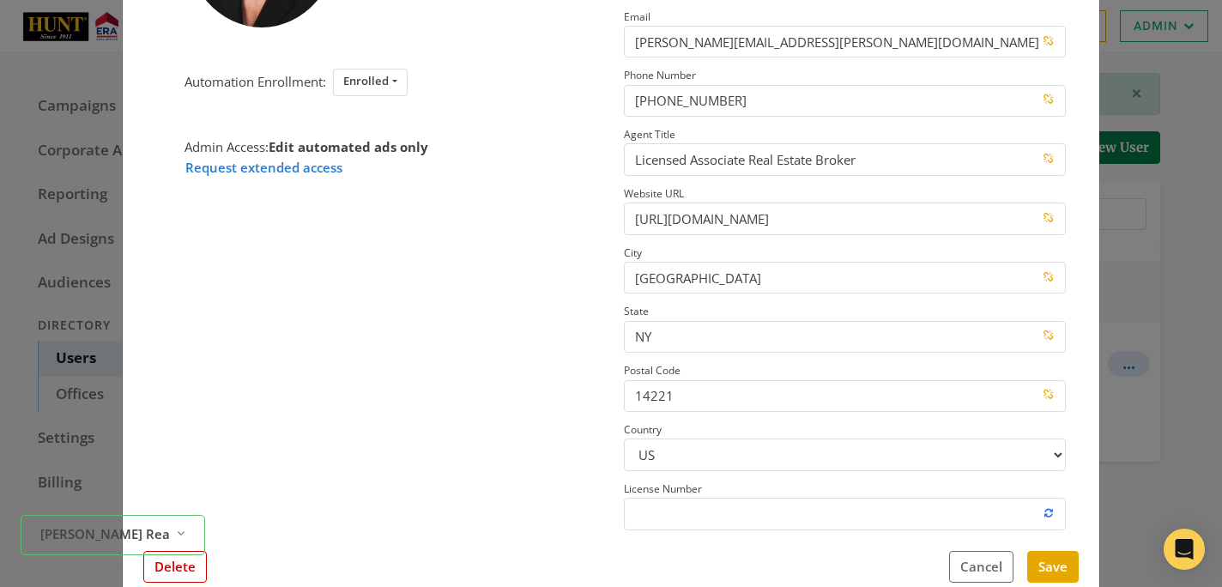
scroll to position [255, 0]
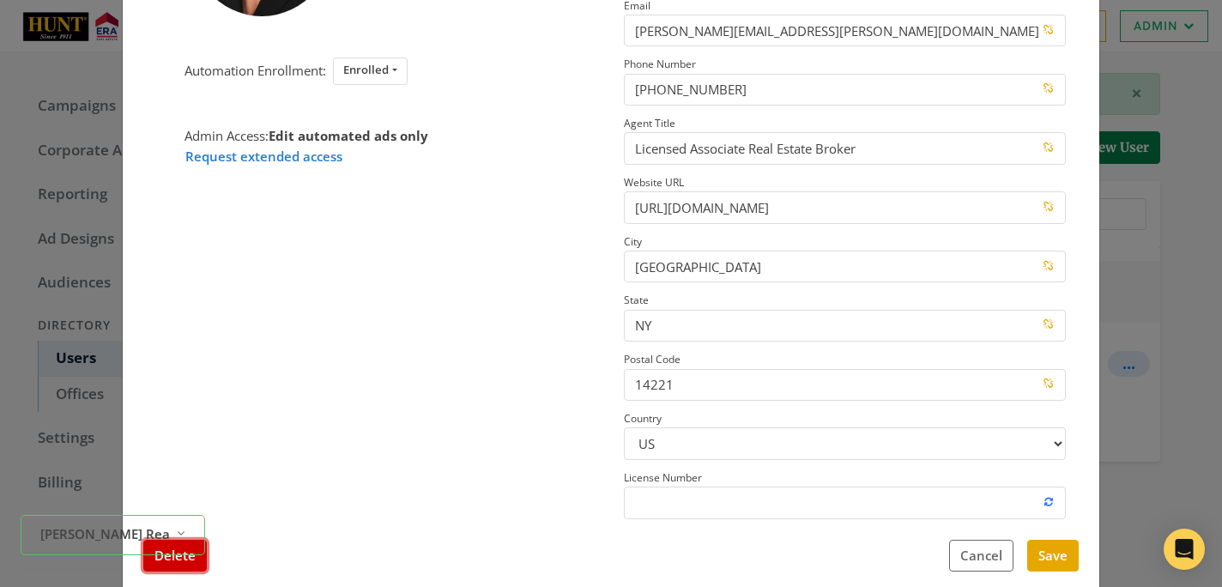
click at [196, 567] on button "Delete" at bounding box center [175, 556] width 64 height 32
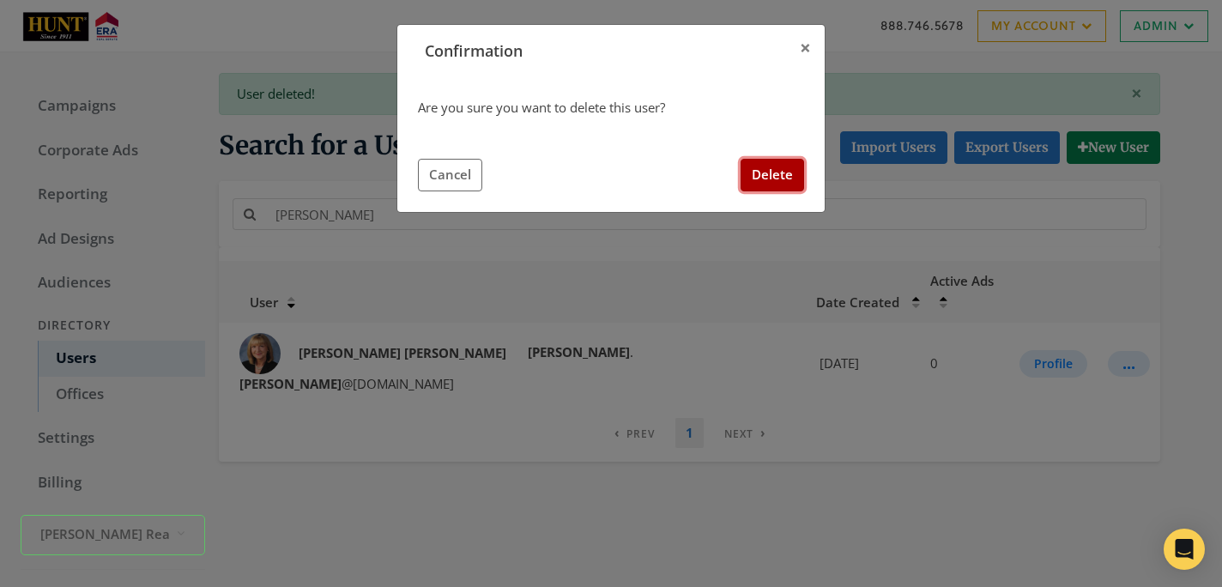
click at [751, 174] on button "Delete" at bounding box center [773, 175] width 64 height 32
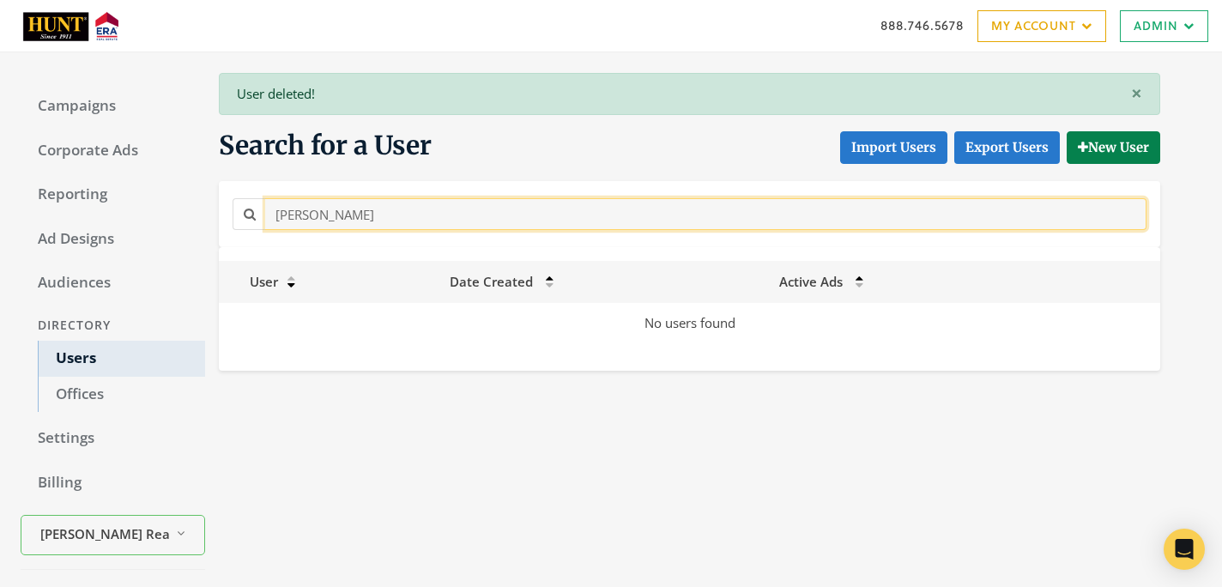
click at [499, 223] on input "[PERSON_NAME]" at bounding box center [706, 214] width 882 height 32
paste input "[PERSON_NAME]"
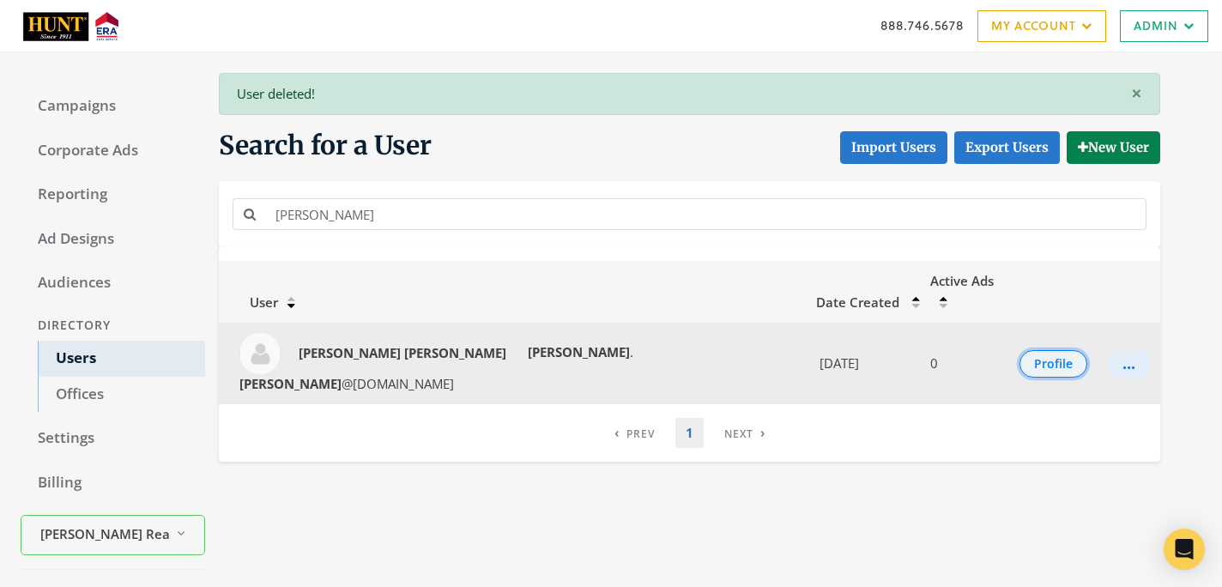
click at [1031, 350] on button "Profile" at bounding box center [1054, 363] width 68 height 27
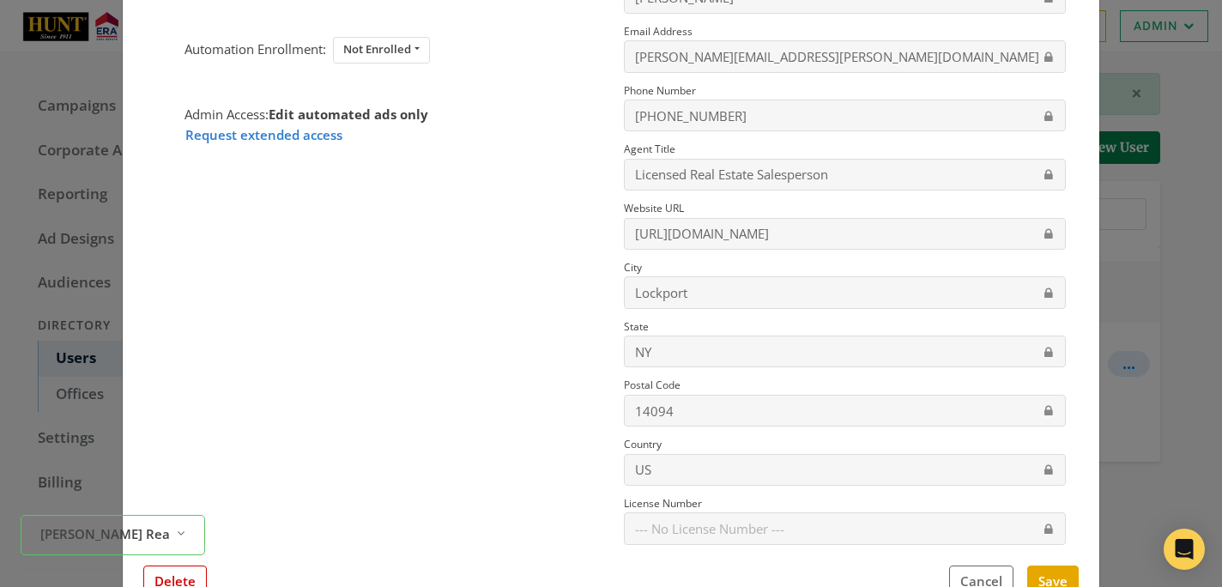
scroll to position [213, 0]
click at [197, 573] on button "Delete" at bounding box center [175, 581] width 64 height 32
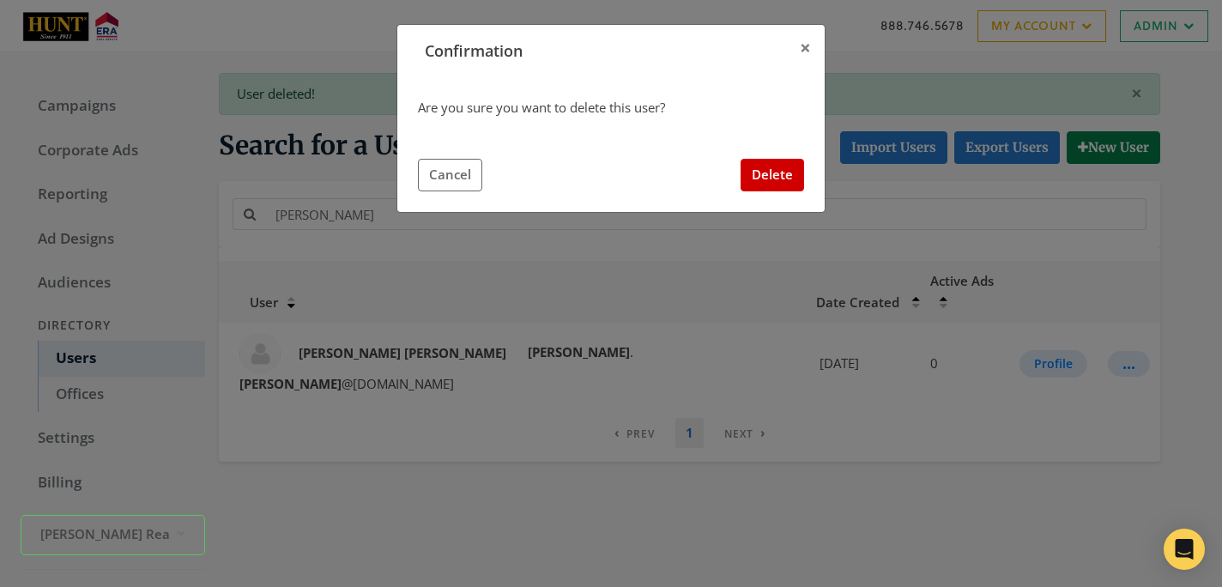
click at [804, 170] on div "Are you sure you want to delete this user? Cancel Delete" at bounding box center [611, 144] width 428 height 135
click at [782, 181] on button "Delete" at bounding box center [773, 175] width 64 height 32
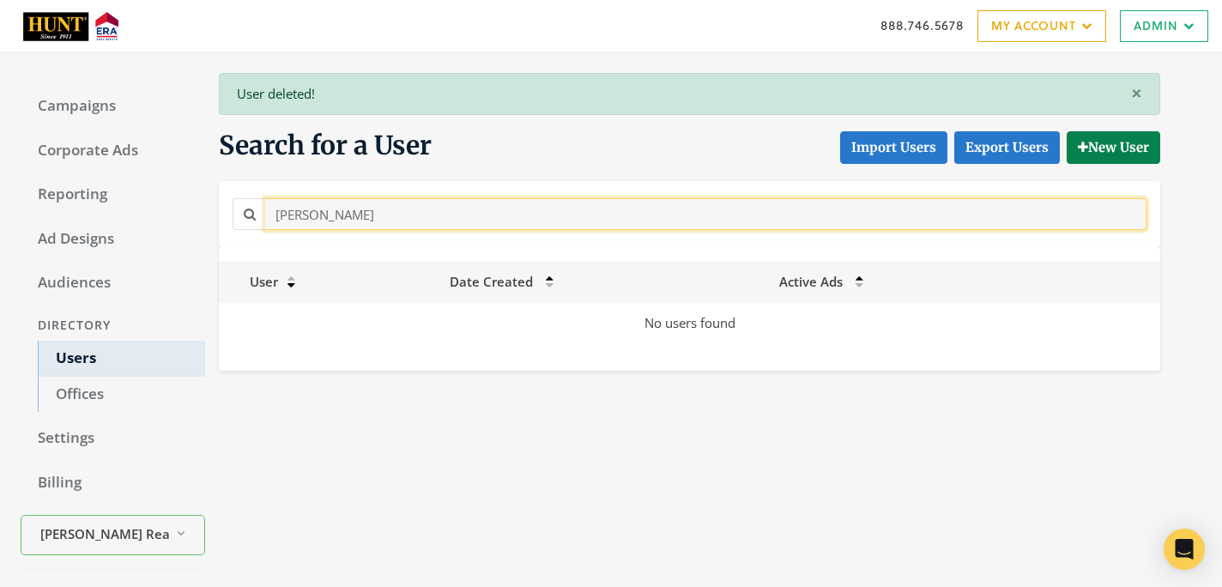
click at [494, 217] on input "[PERSON_NAME]" at bounding box center [706, 214] width 882 height 32
paste input "[PERSON_NAME]"
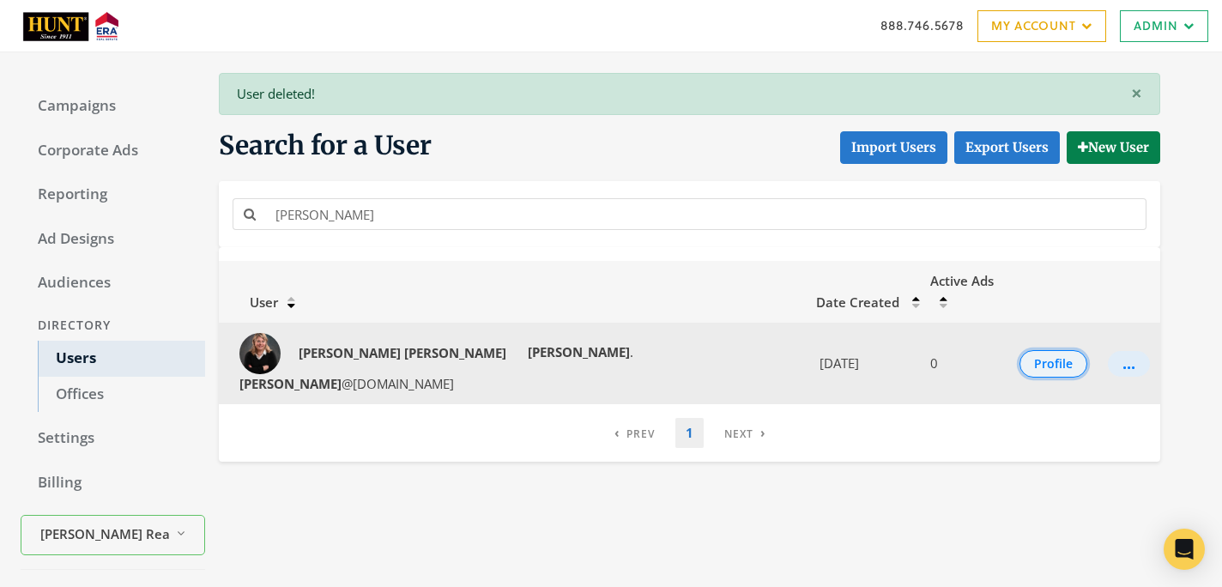
click at [1047, 350] on button "Profile" at bounding box center [1054, 363] width 68 height 27
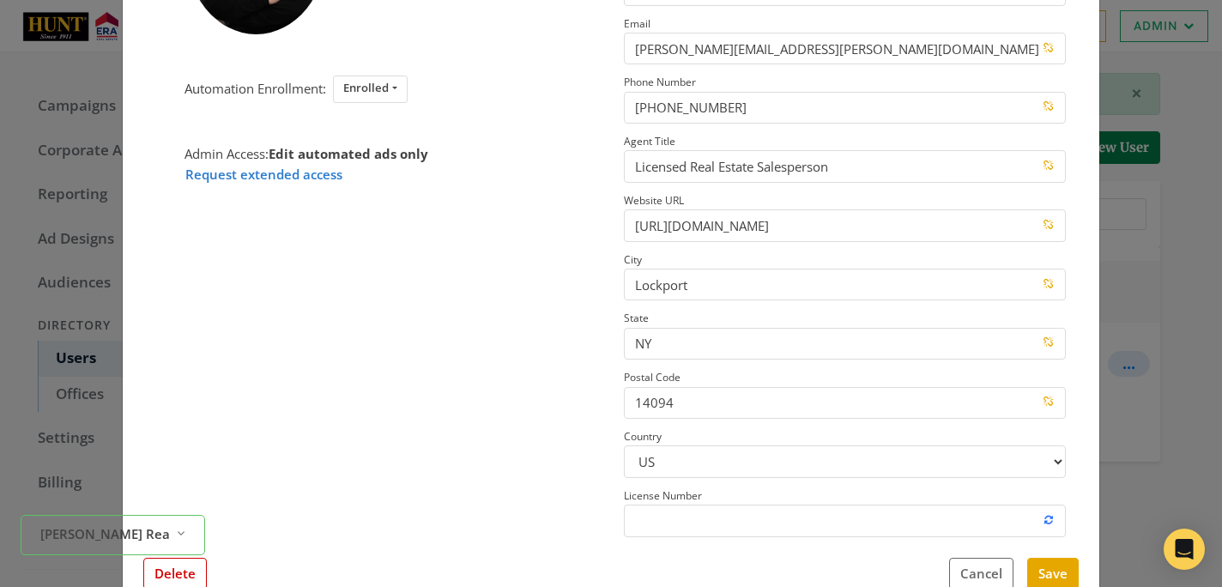
scroll to position [238, 0]
click at [199, 565] on button "Delete" at bounding box center [175, 573] width 64 height 32
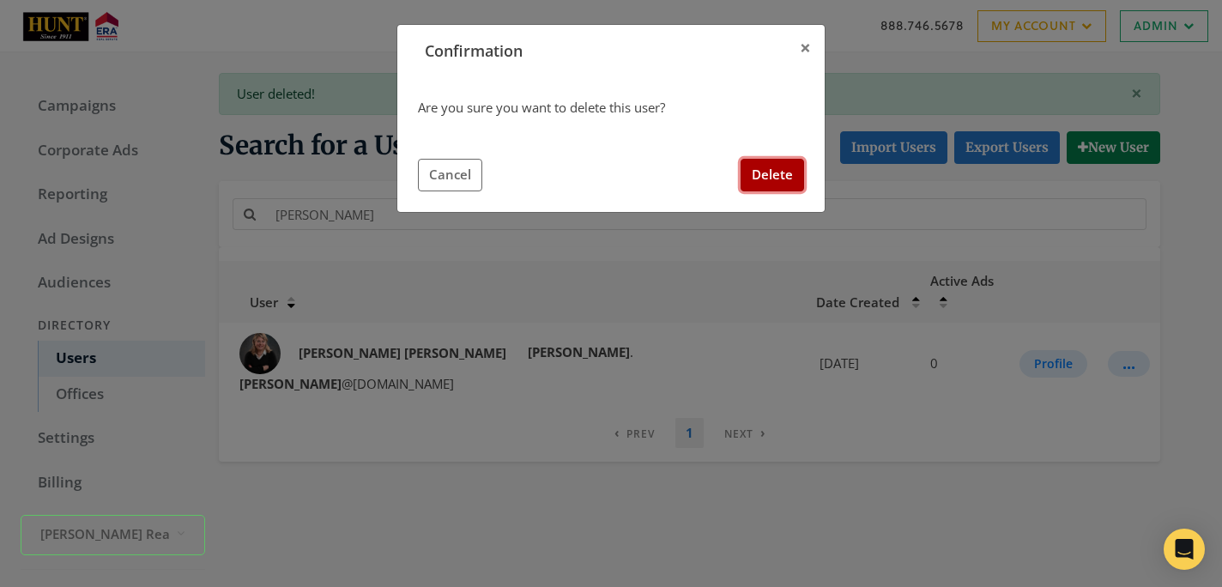
click at [787, 173] on button "Delete" at bounding box center [773, 175] width 64 height 32
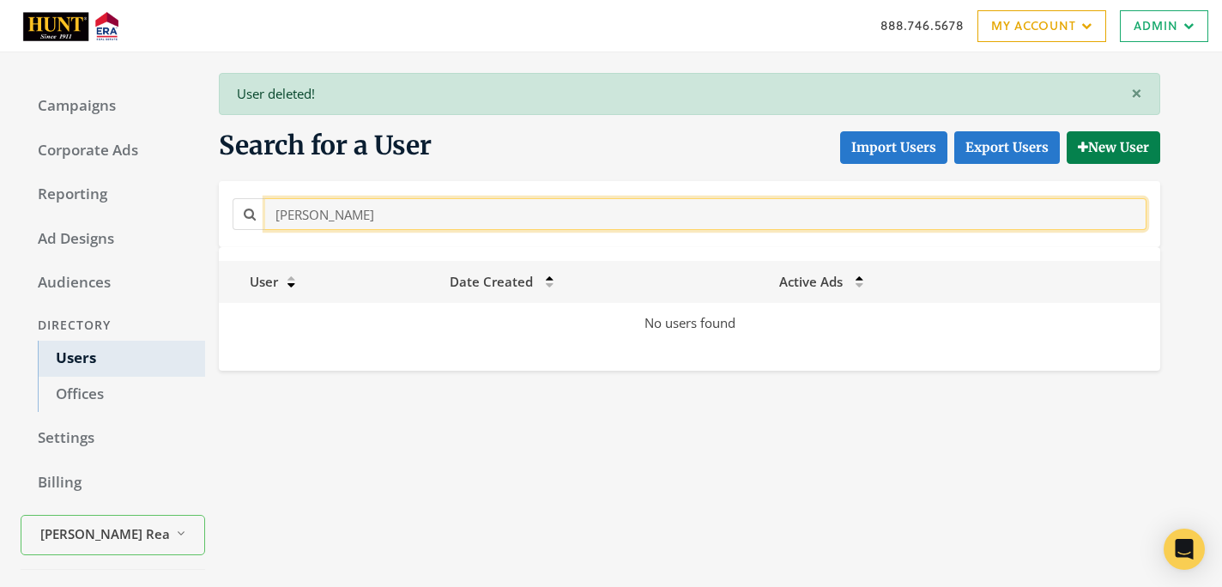
click at [445, 225] on input "[PERSON_NAME]" at bounding box center [706, 214] width 882 height 32
paste input "[PERSON_NAME]"
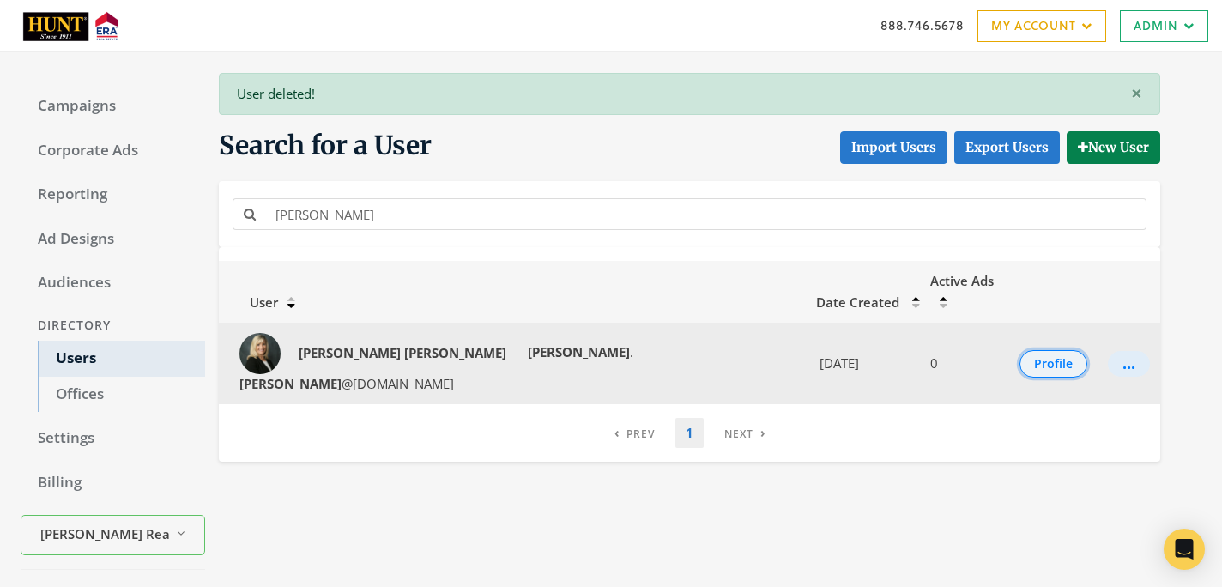
click at [1028, 350] on button "Profile" at bounding box center [1054, 363] width 68 height 27
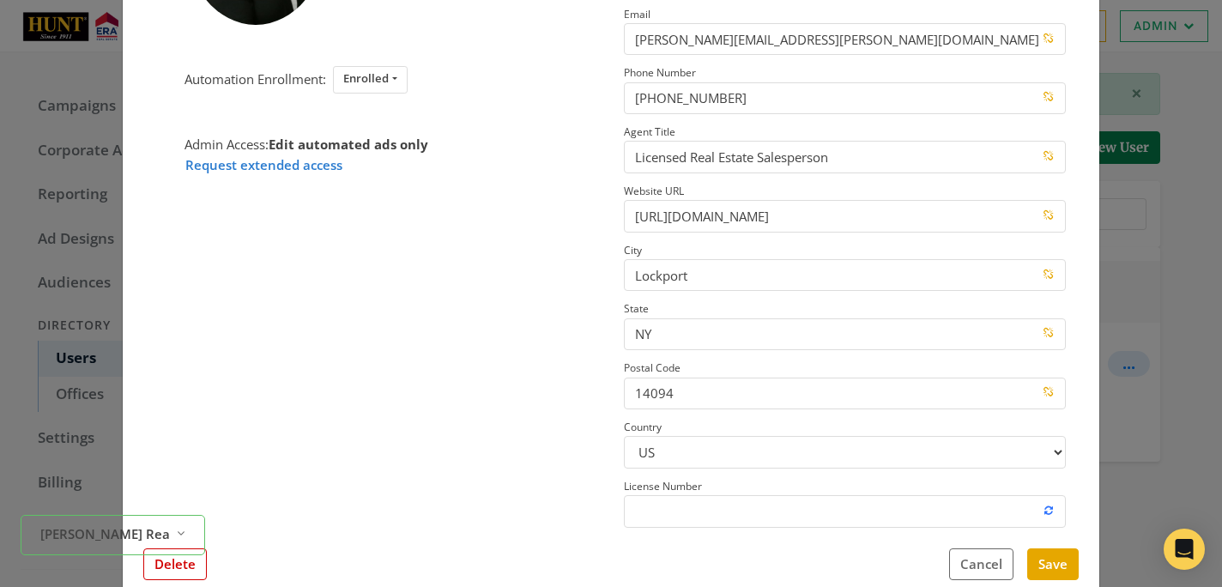
scroll to position [247, 0]
click at [171, 574] on button "Delete" at bounding box center [175, 564] width 64 height 32
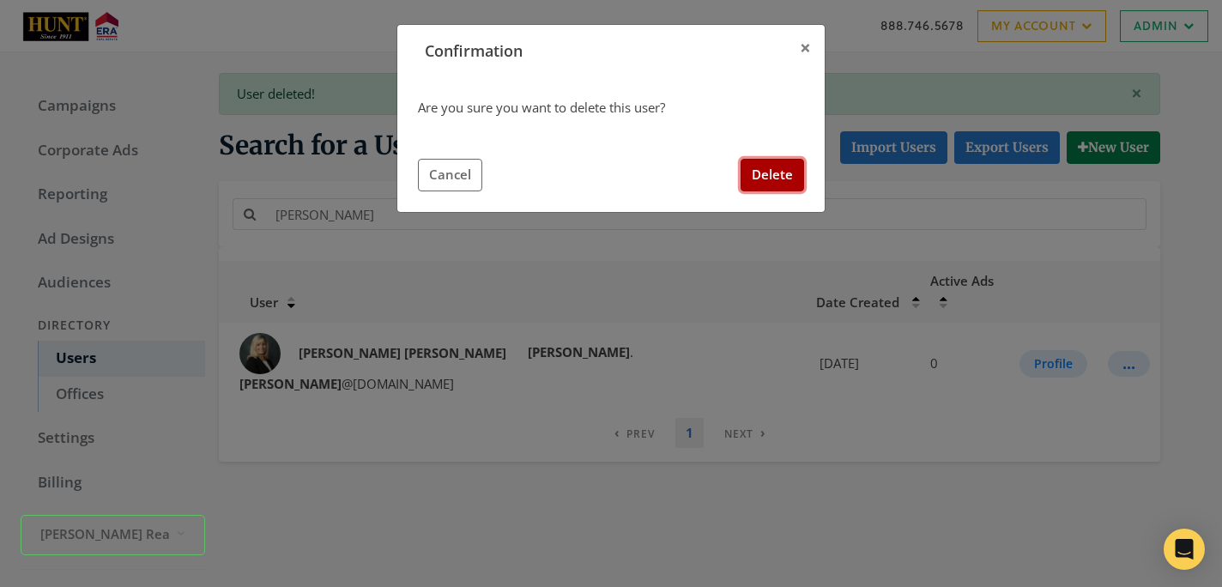
click at [772, 174] on button "Delete" at bounding box center [773, 175] width 64 height 32
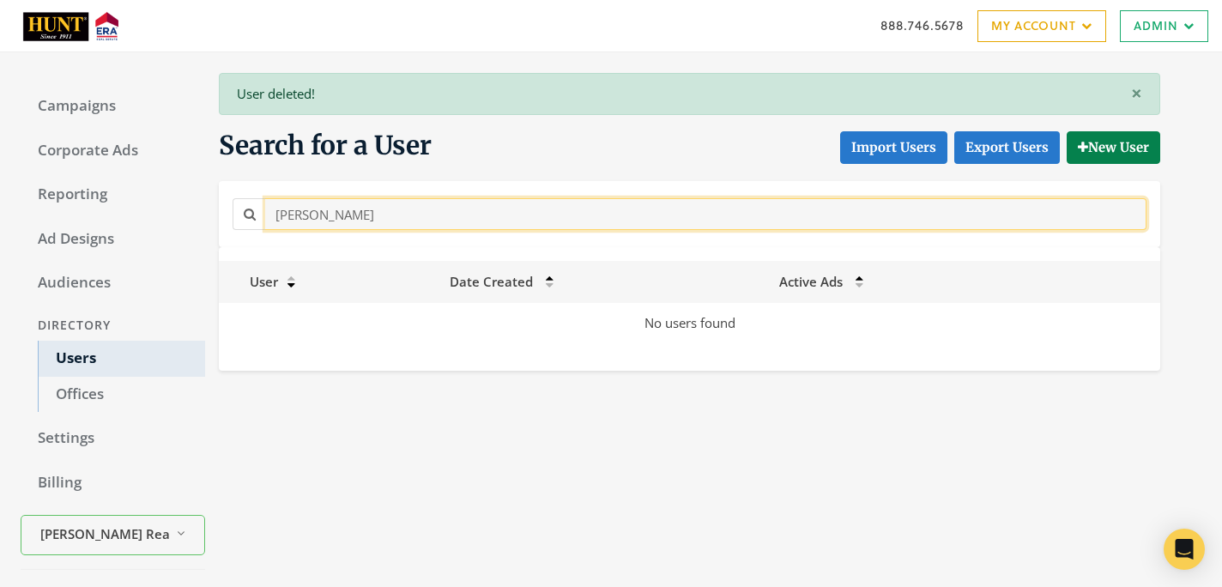
click at [395, 222] on input "[PERSON_NAME]" at bounding box center [706, 214] width 882 height 32
paste input "[PERSON_NAME]"
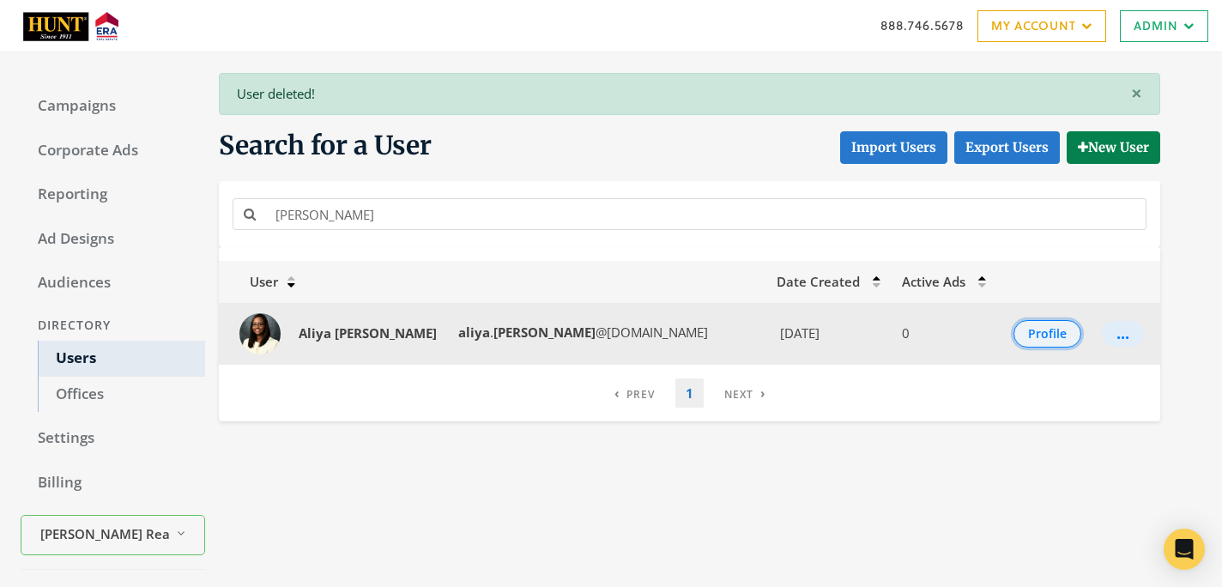
click at [1058, 340] on button "Profile" at bounding box center [1048, 333] width 68 height 27
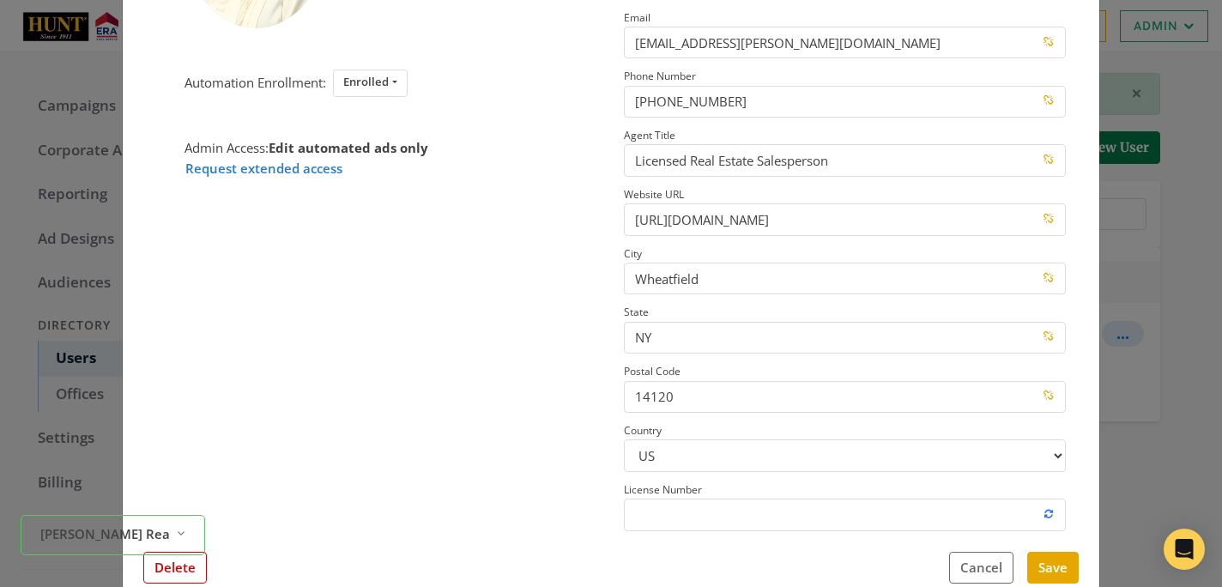
scroll to position [239, 0]
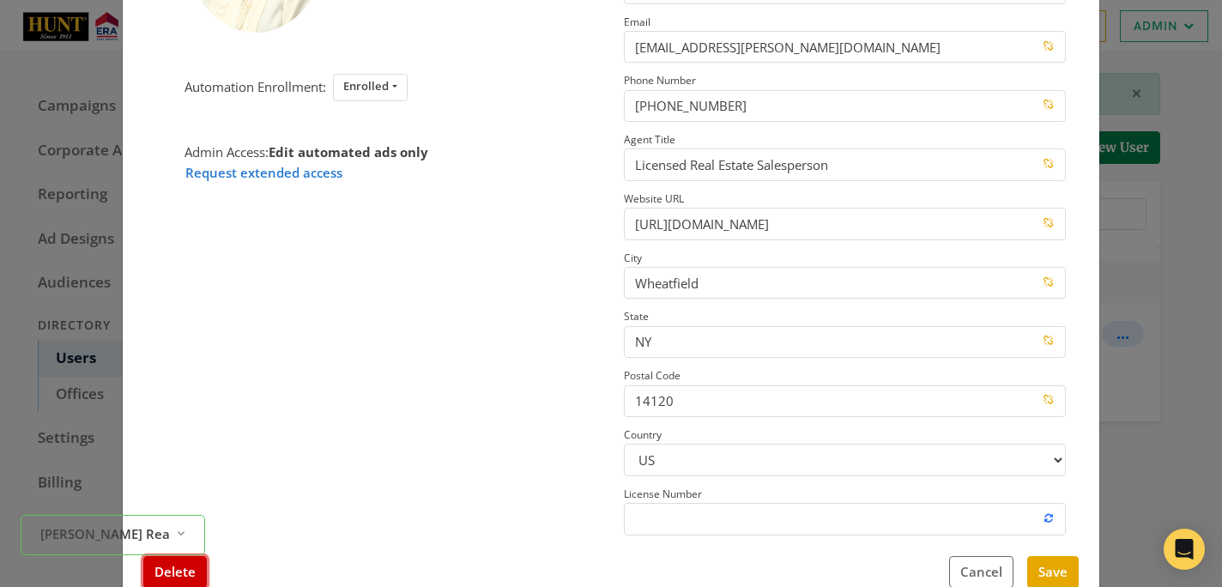
click at [191, 570] on button "Delete" at bounding box center [175, 572] width 64 height 32
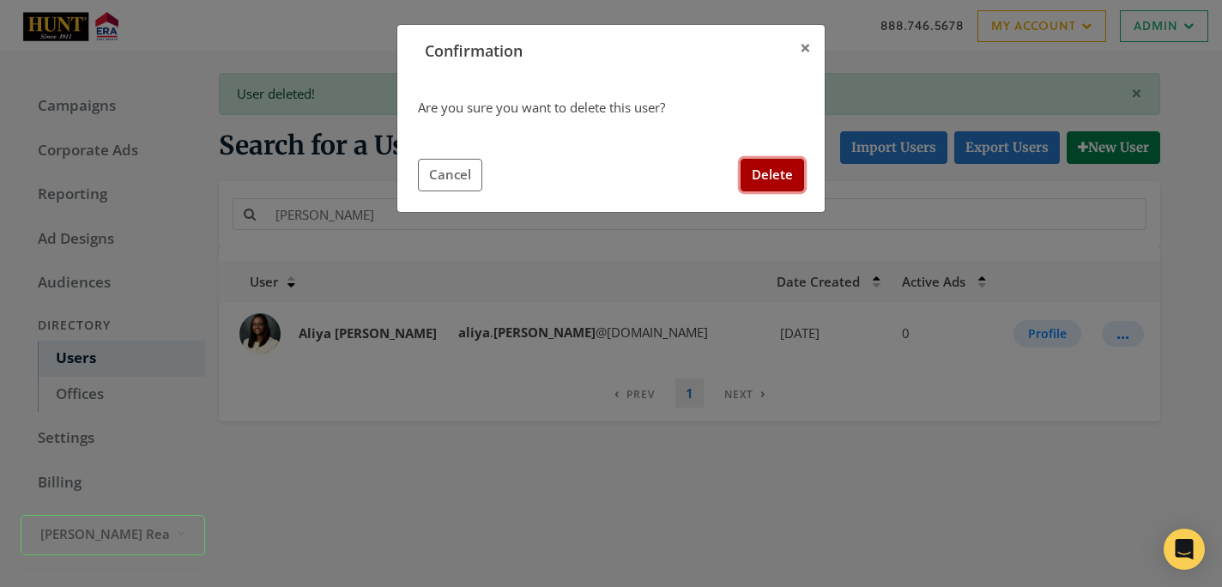
click at [769, 190] on button "Delete" at bounding box center [773, 175] width 64 height 32
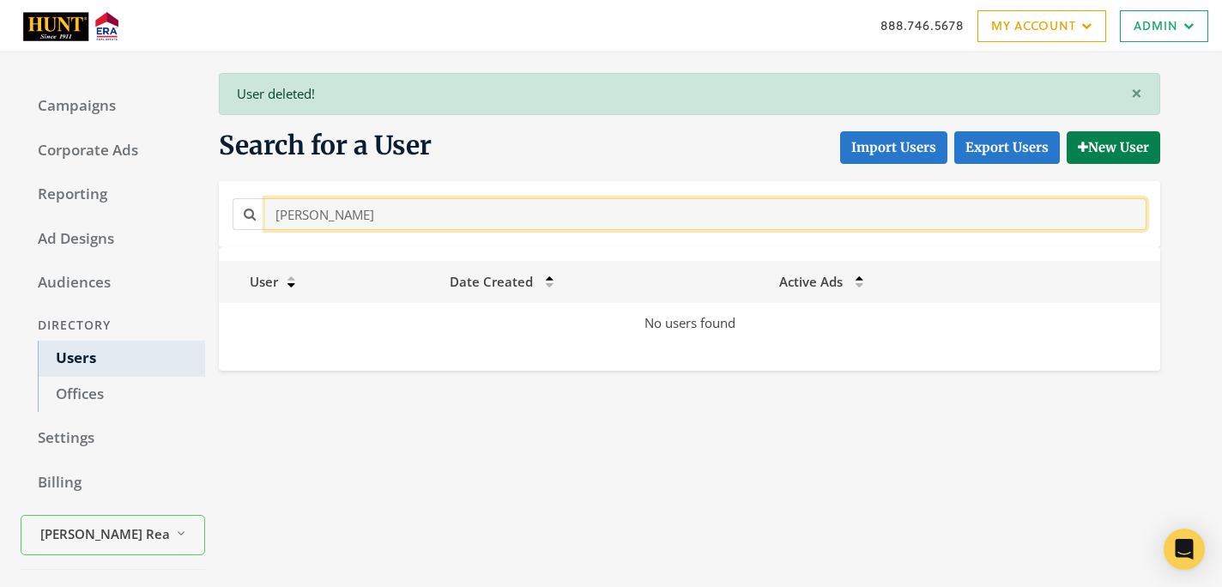
click at [450, 222] on input "[PERSON_NAME]" at bounding box center [706, 214] width 882 height 32
paste input "[PERSON_NAME]"
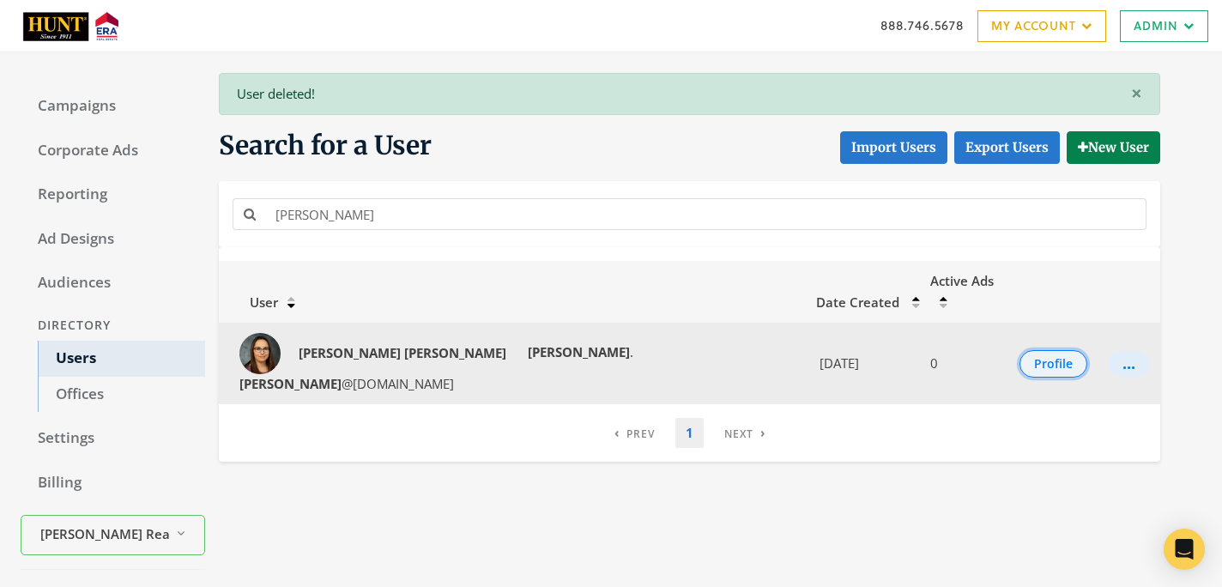
click at [1048, 350] on button "Profile" at bounding box center [1054, 363] width 68 height 27
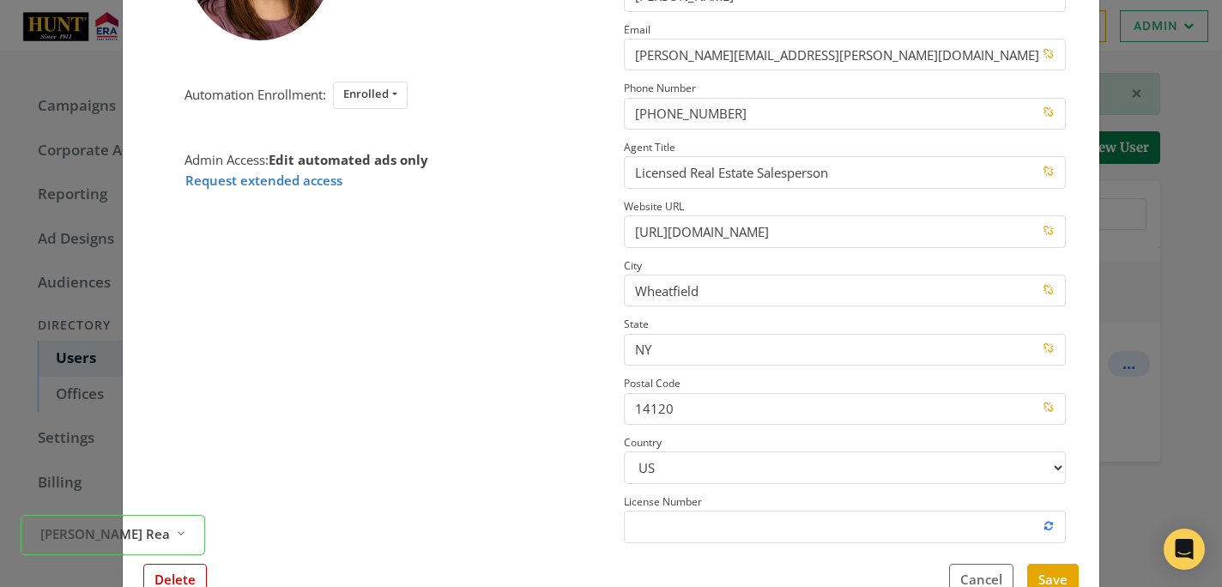
scroll to position [233, 0]
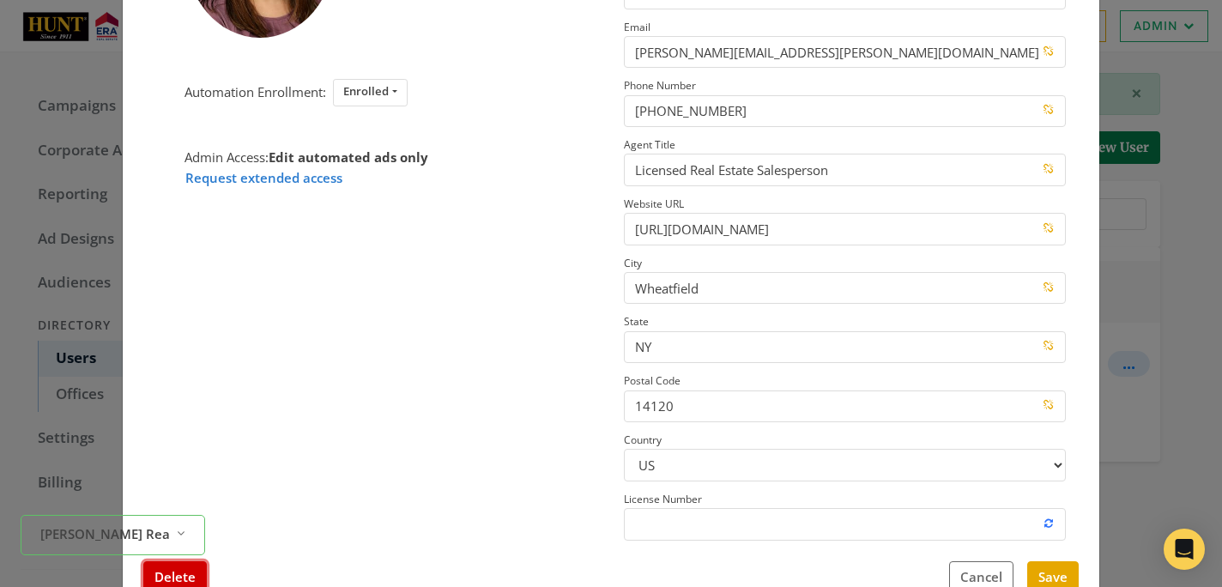
click at [185, 582] on button "Delete" at bounding box center [175, 577] width 64 height 32
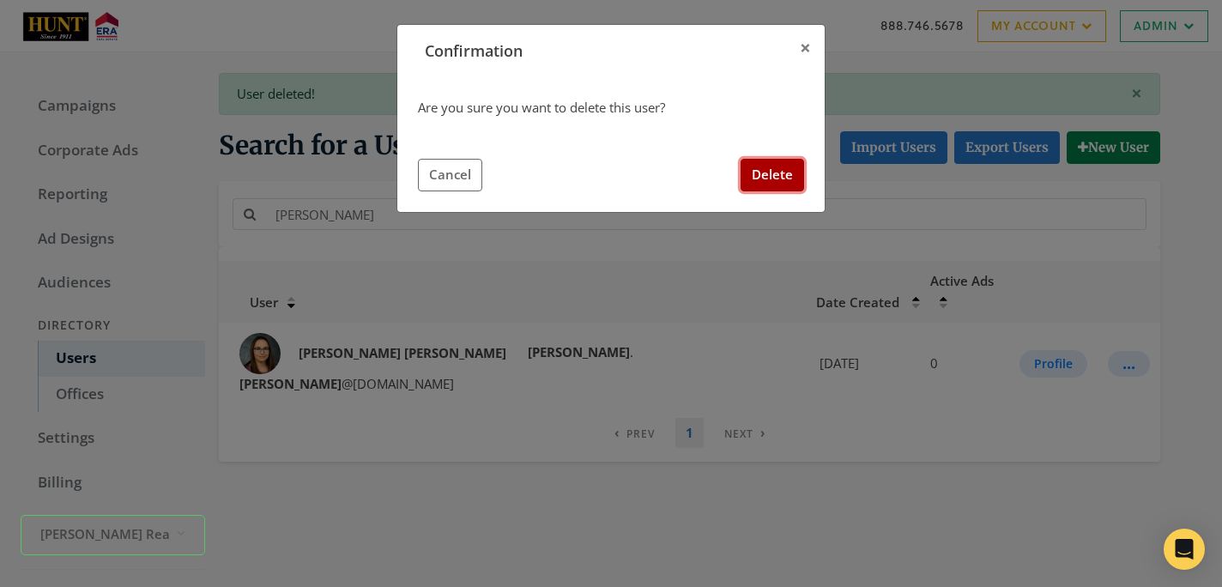
click at [742, 185] on button "Delete" at bounding box center [773, 175] width 64 height 32
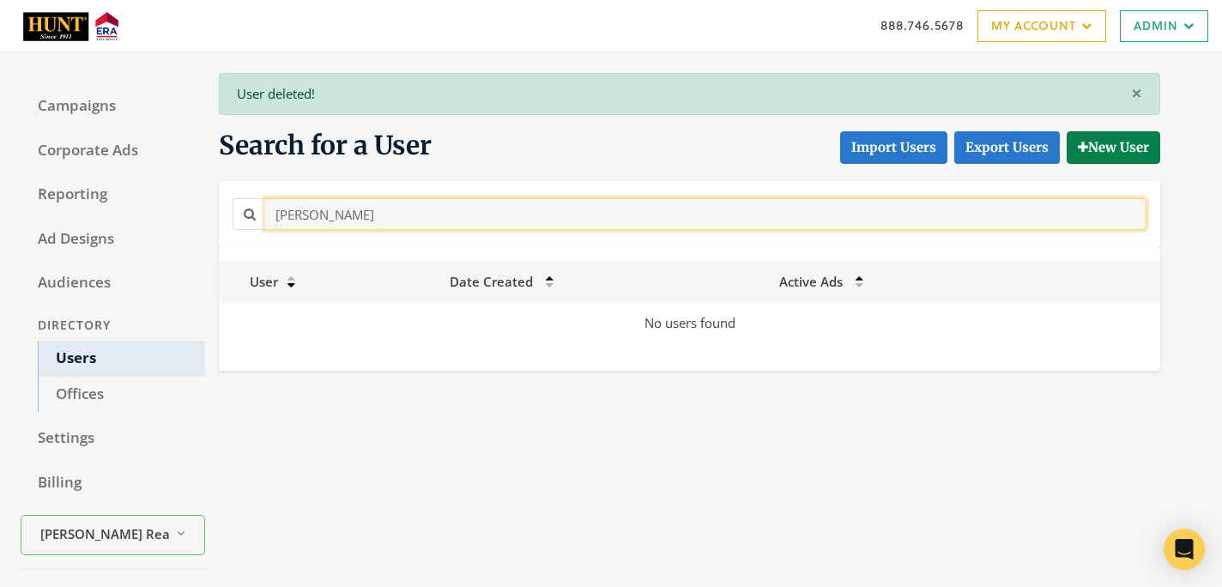
click at [350, 224] on input "[PERSON_NAME]" at bounding box center [706, 214] width 882 height 32
paste input "[PERSON_NAME]"
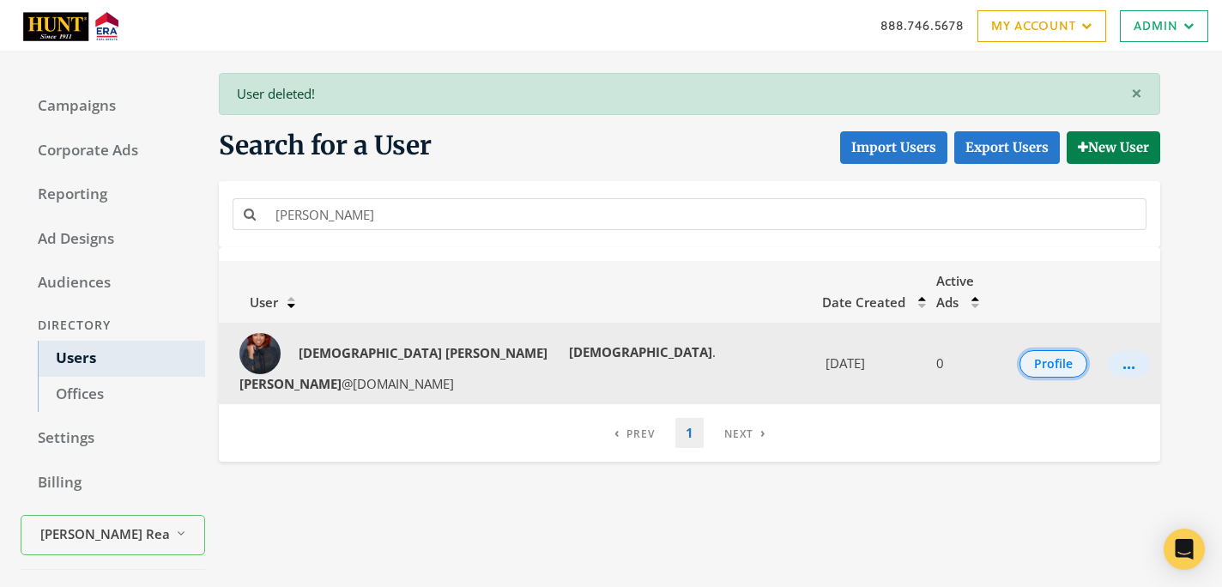
click at [1027, 350] on button "Profile" at bounding box center [1054, 363] width 68 height 27
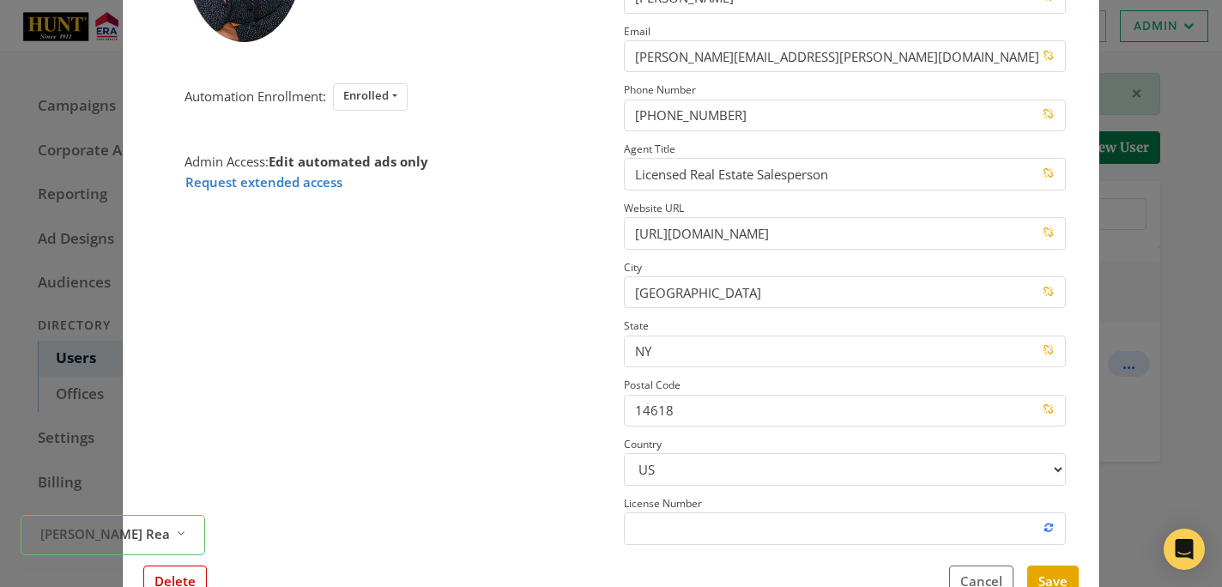
scroll to position [232, 0]
click at [182, 573] on button "Delete" at bounding box center [175, 579] width 64 height 32
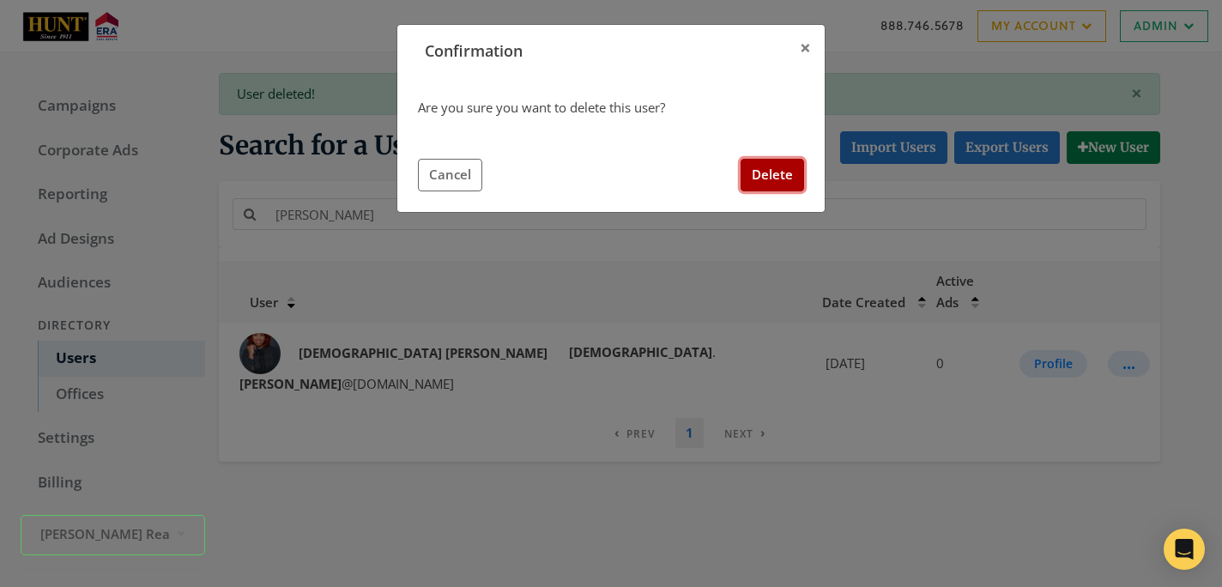
click at [760, 172] on button "Delete" at bounding box center [773, 175] width 64 height 32
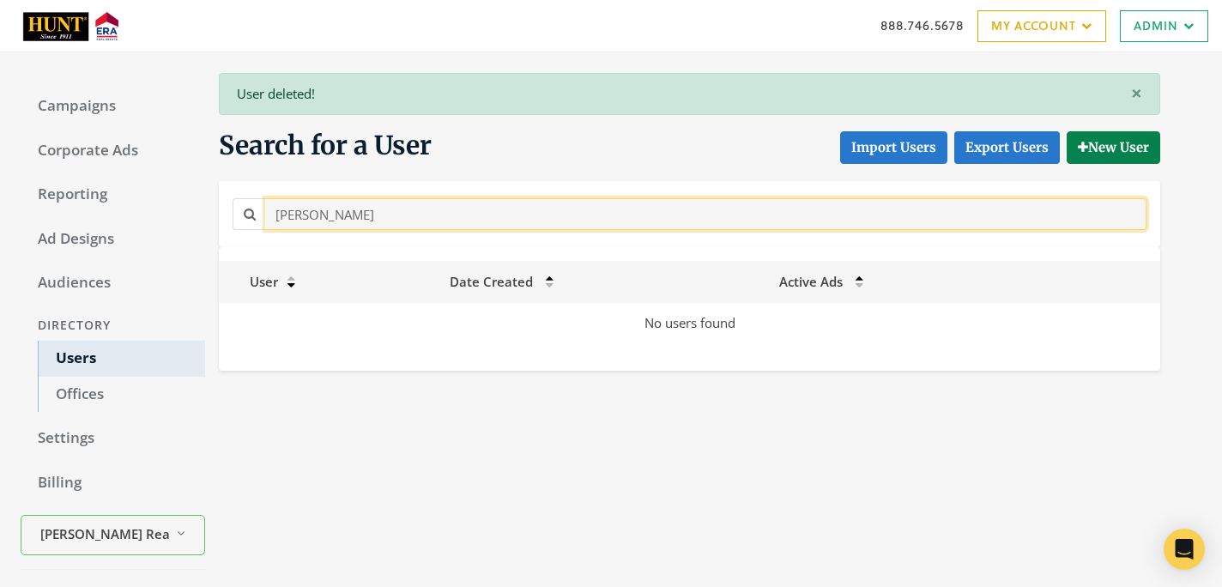
click at [400, 206] on input "[PERSON_NAME]" at bounding box center [706, 214] width 882 height 32
paste input "[PERSON_NAME]"
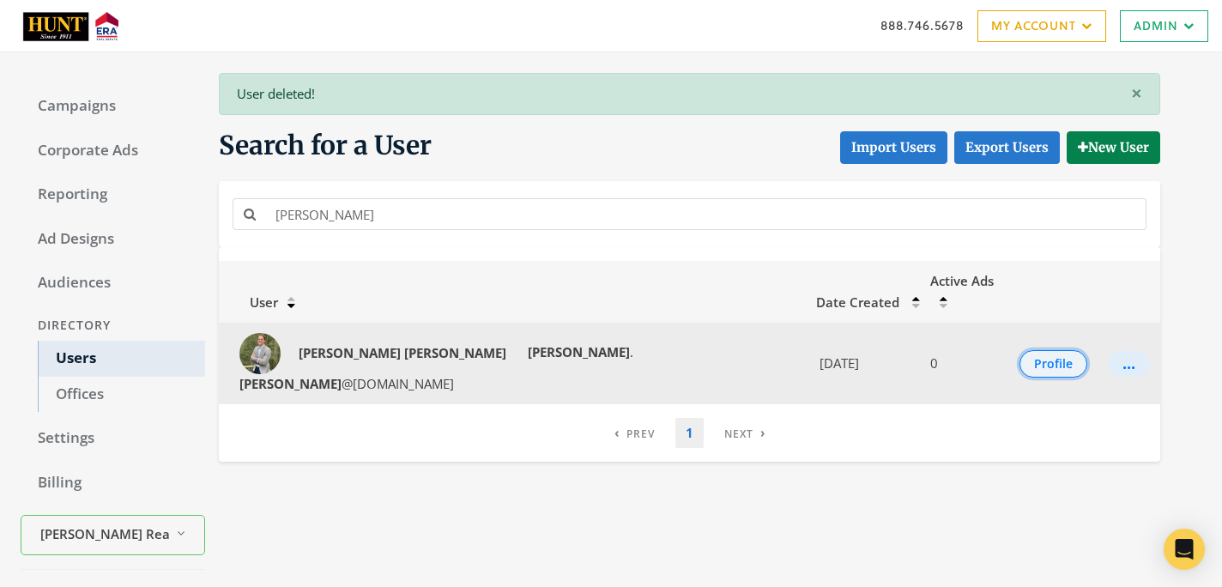
click at [1022, 350] on button "Profile" at bounding box center [1054, 363] width 68 height 27
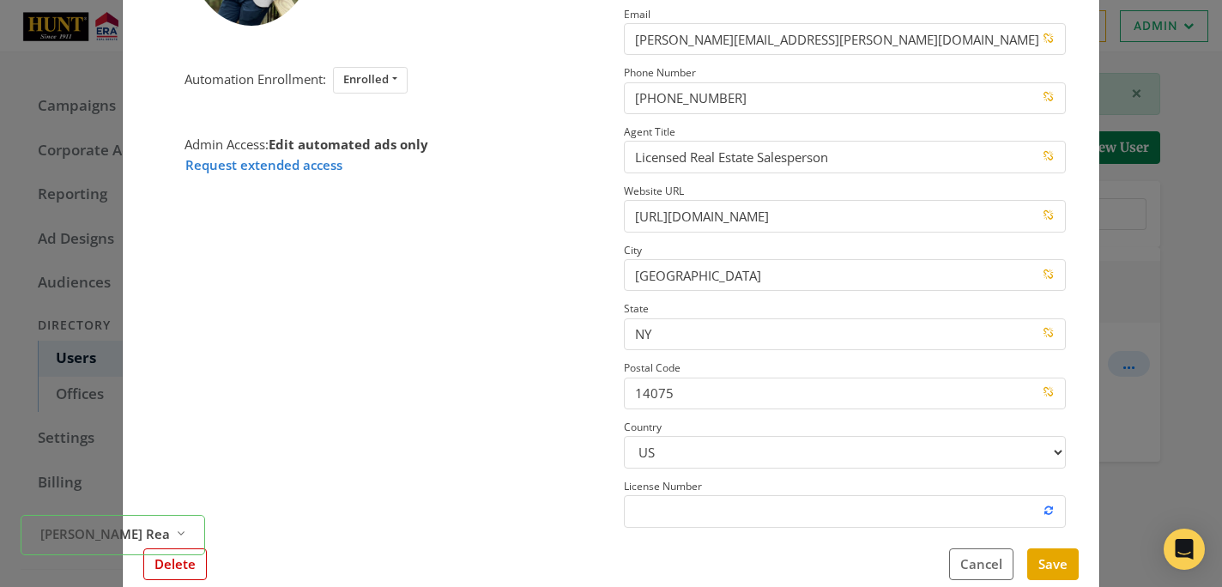
scroll to position [241, 0]
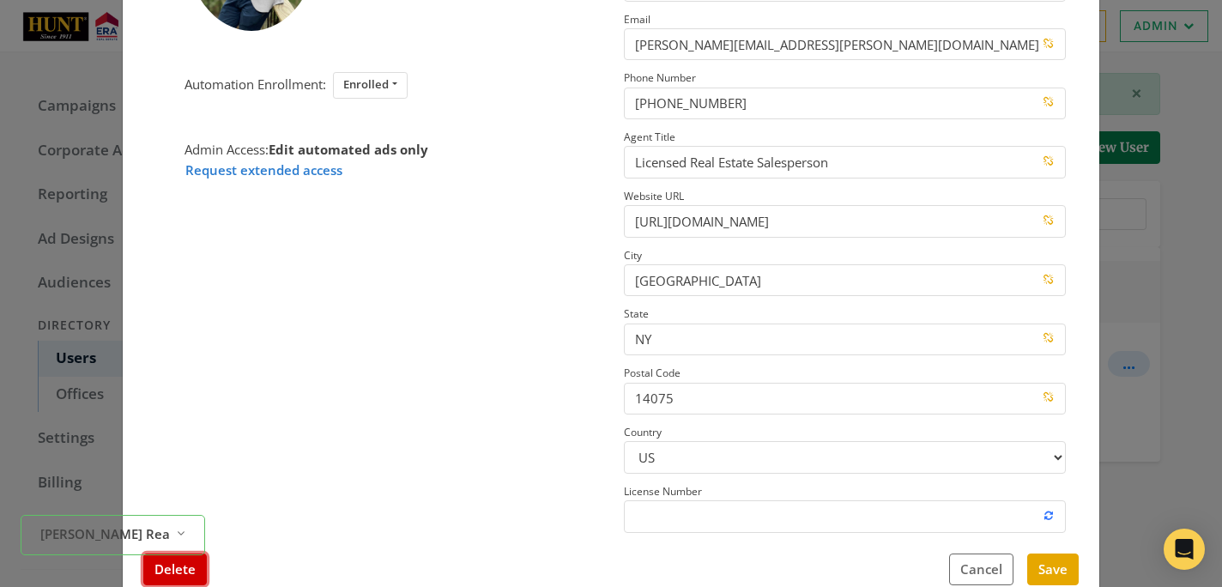
click at [189, 575] on button "Delete" at bounding box center [175, 570] width 64 height 32
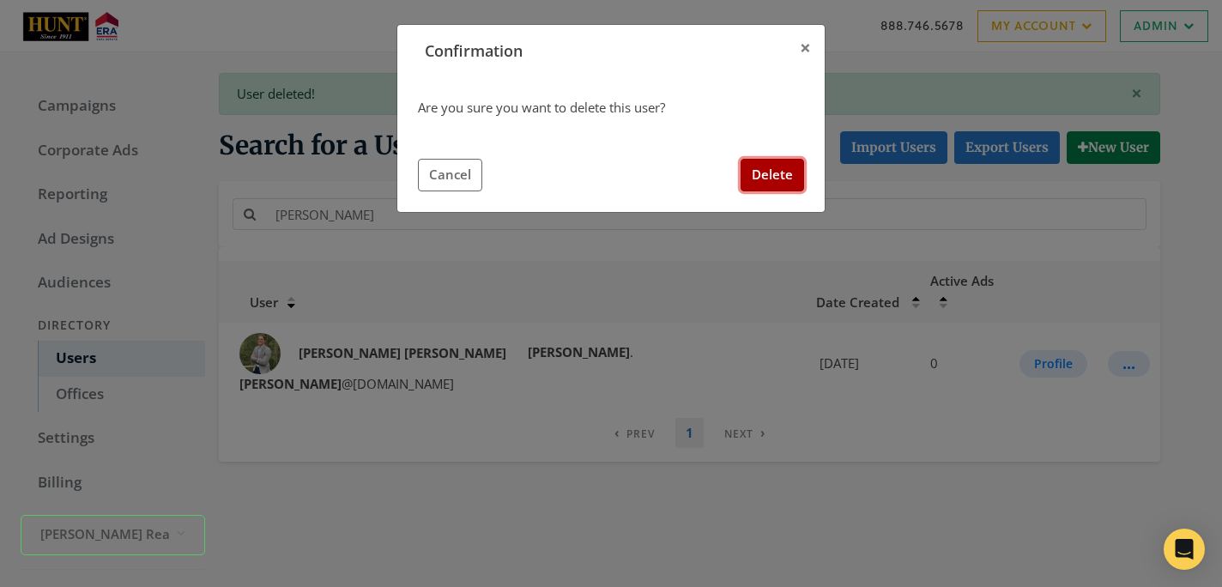
click at [773, 175] on button "Delete" at bounding box center [773, 175] width 64 height 32
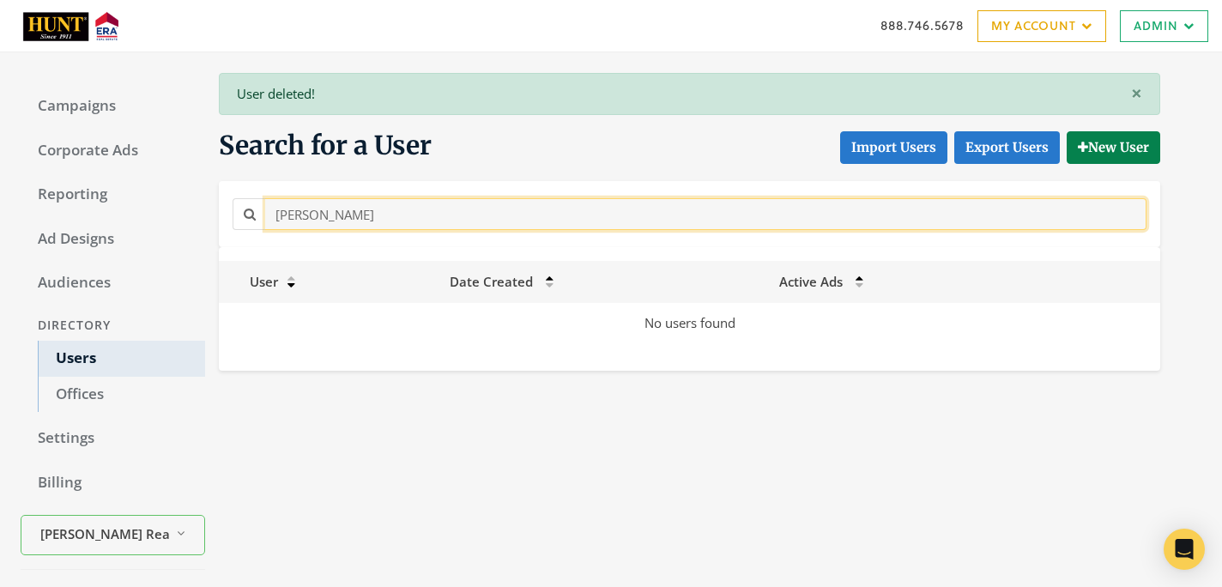
click at [538, 208] on input "[PERSON_NAME]" at bounding box center [706, 214] width 882 height 32
paste input "[PERSON_NAME]"
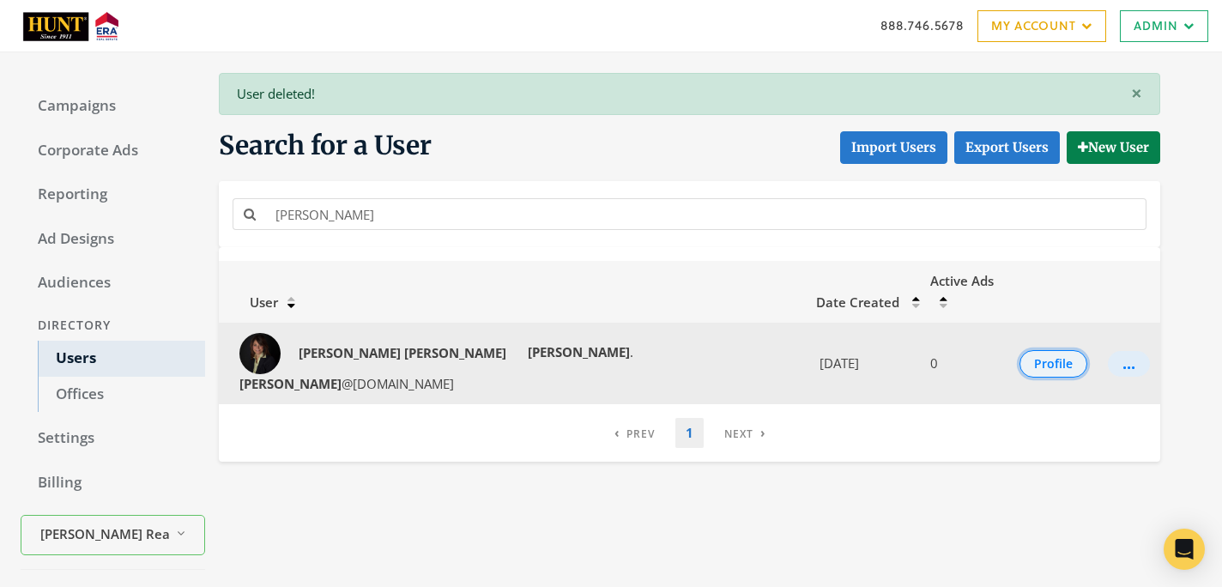
click at [1036, 350] on button "Profile" at bounding box center [1054, 363] width 68 height 27
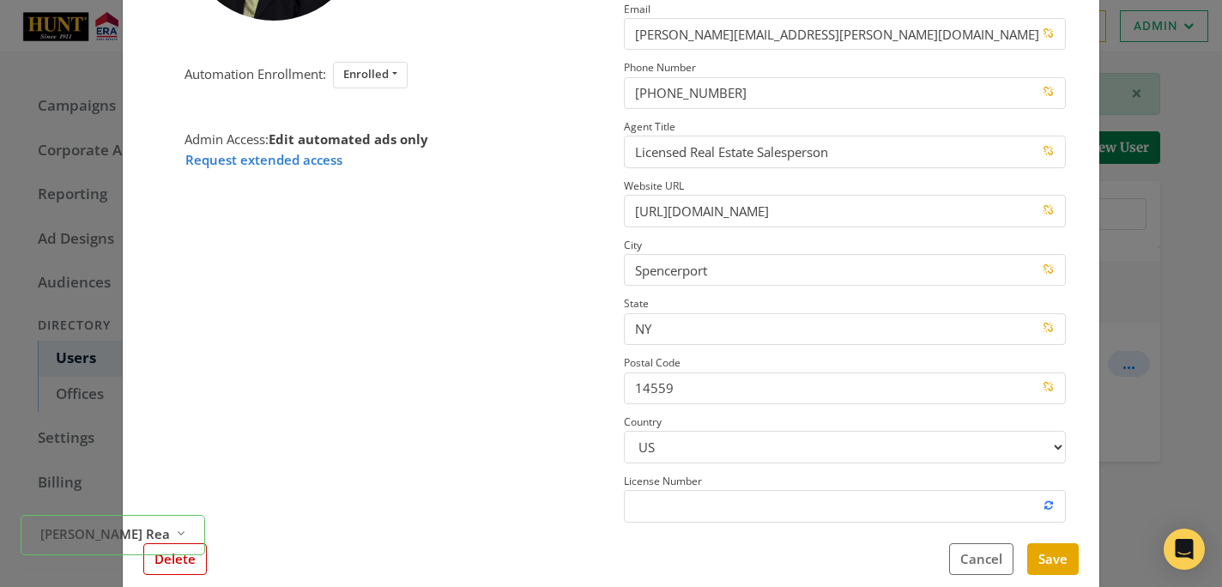
scroll to position [239, 0]
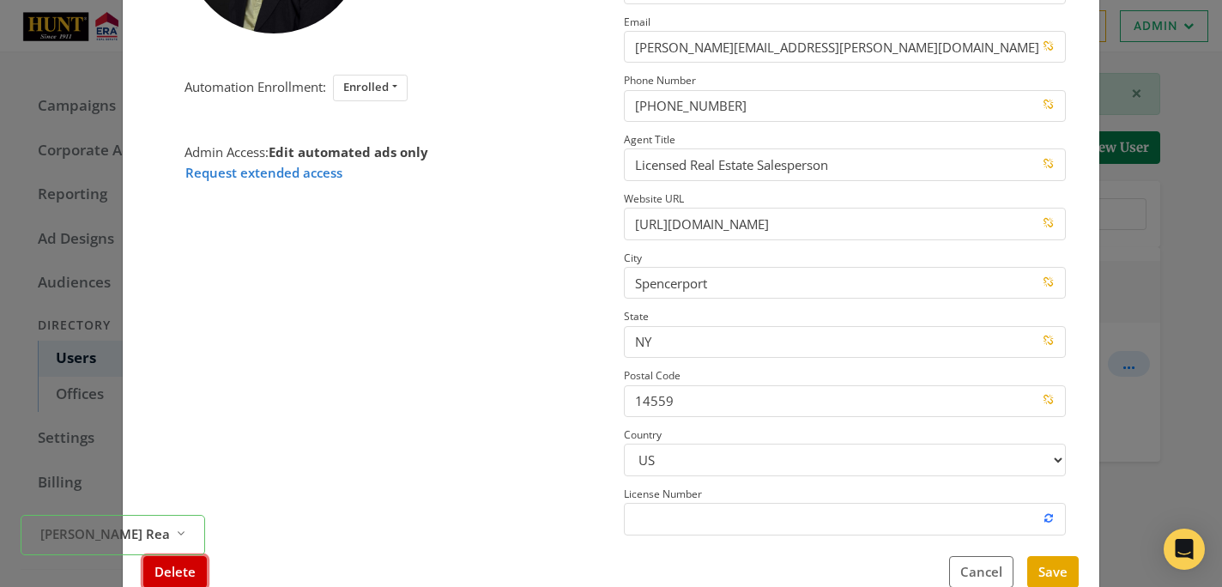
click at [194, 571] on button "Delete" at bounding box center [175, 572] width 64 height 32
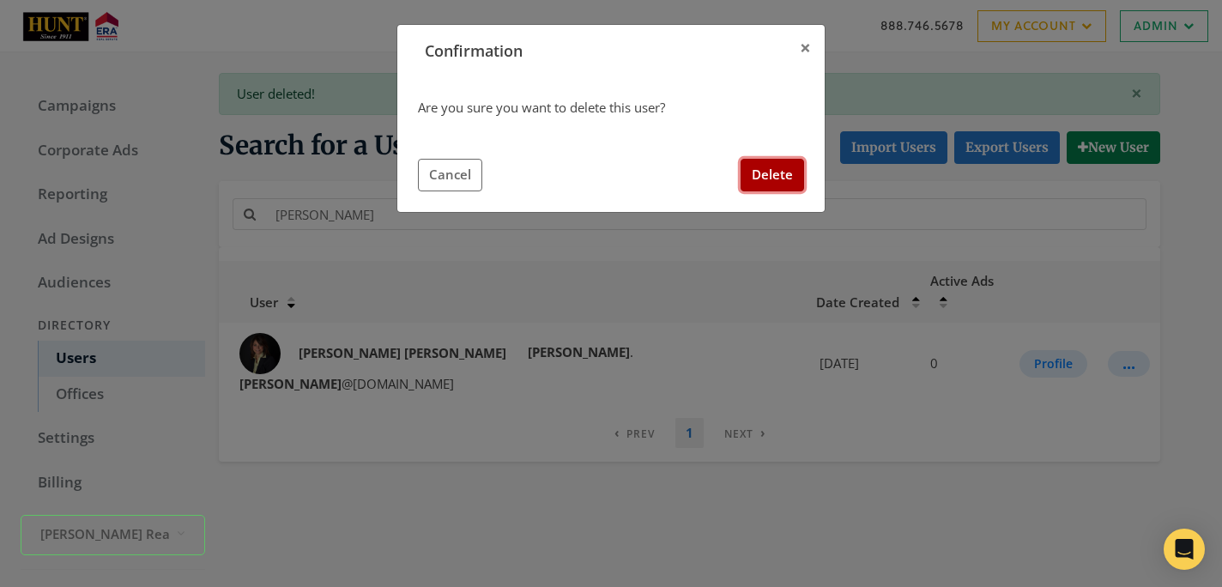
click at [773, 167] on button "Delete" at bounding box center [773, 175] width 64 height 32
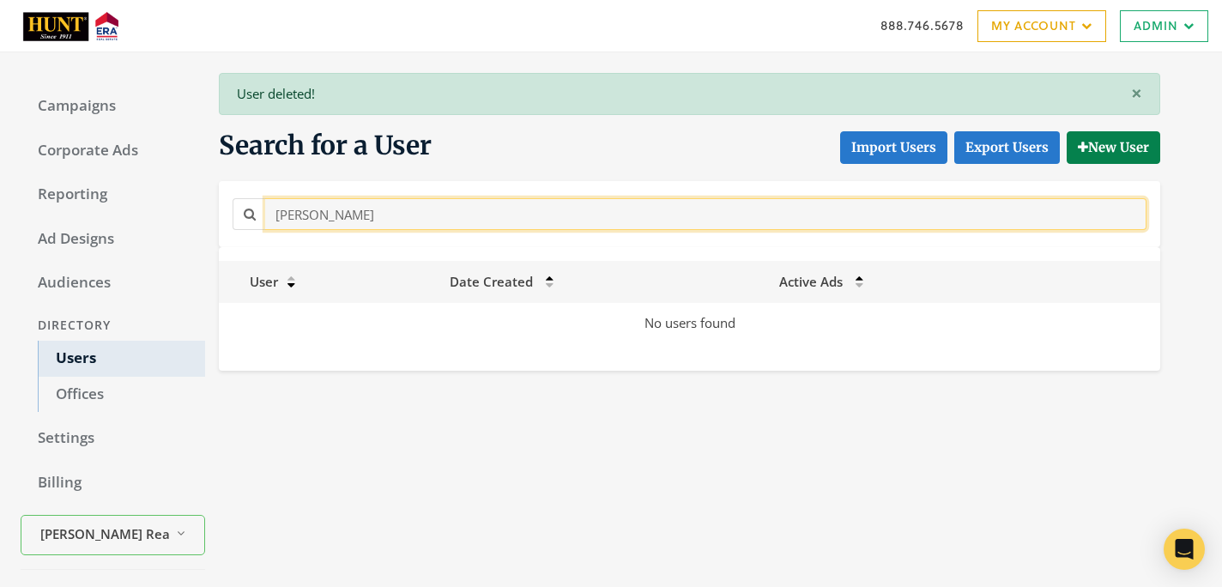
click at [398, 210] on input "[PERSON_NAME]" at bounding box center [706, 214] width 882 height 32
paste input "[PERSON_NAME]"
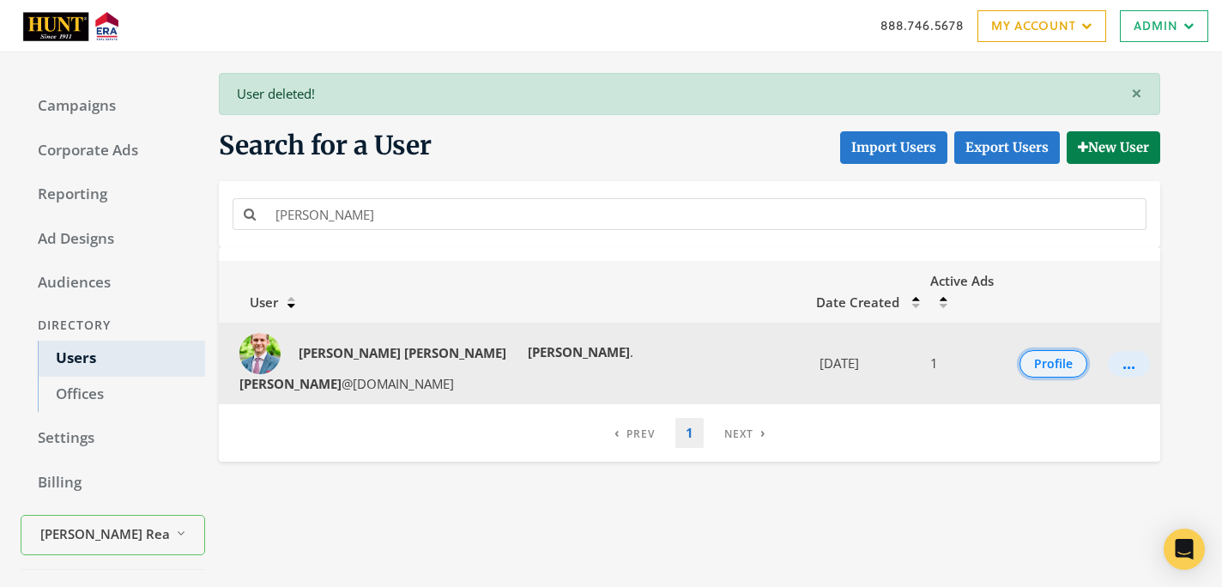
click at [1045, 350] on button "Profile" at bounding box center [1054, 363] width 68 height 27
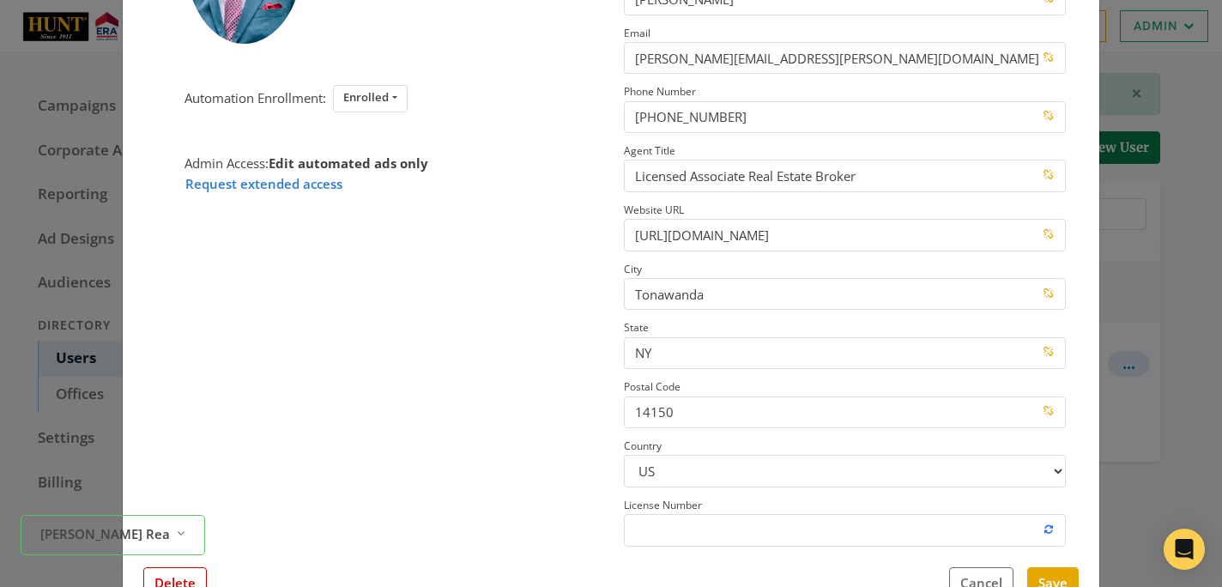
scroll to position [247, 0]
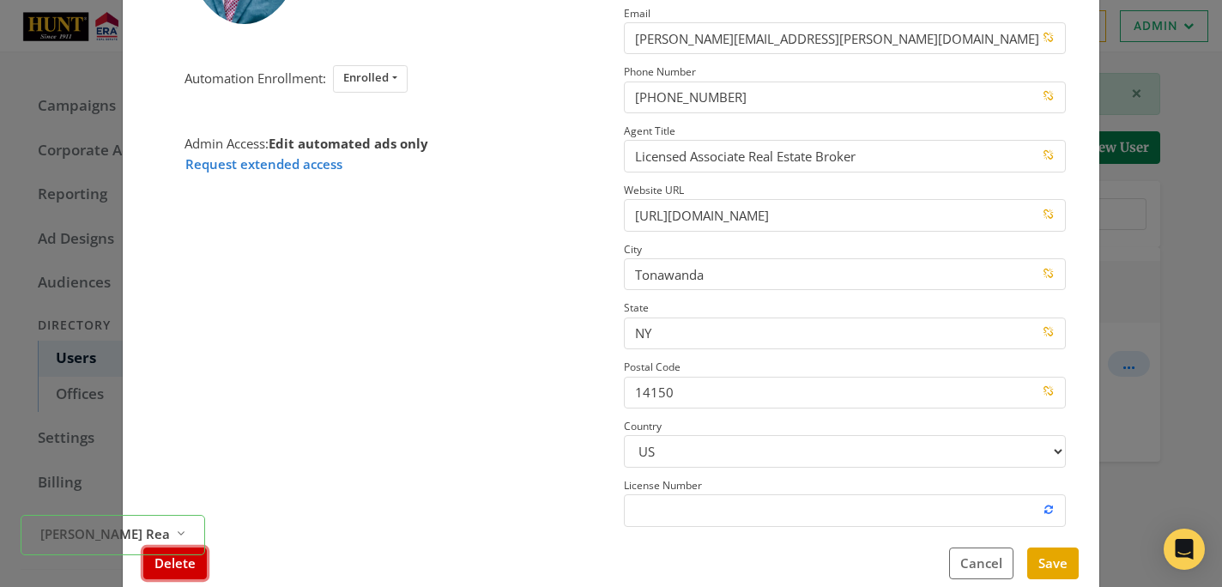
click at [191, 568] on button "Delete" at bounding box center [175, 564] width 64 height 32
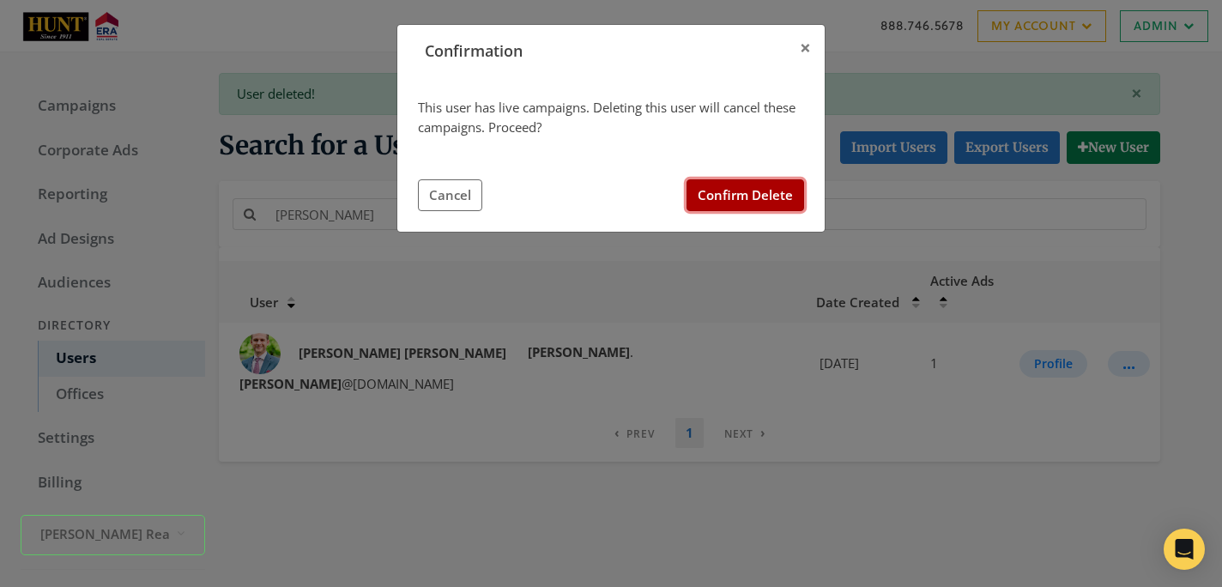
click at [748, 201] on button "Confirm Delete" at bounding box center [746, 195] width 118 height 32
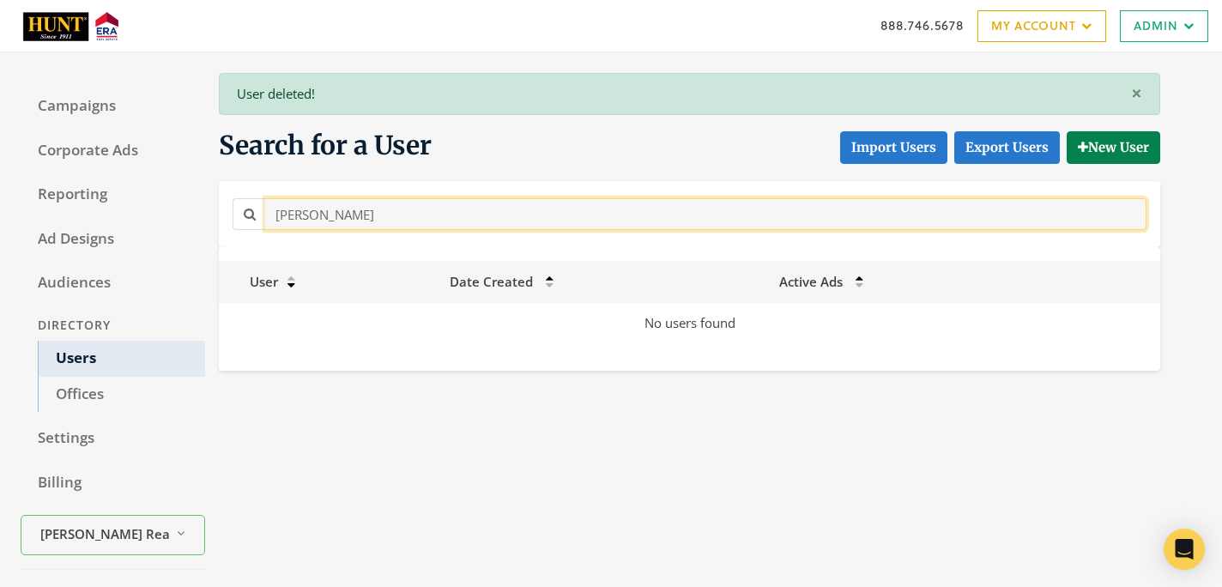
click at [451, 206] on input "[PERSON_NAME]" at bounding box center [706, 214] width 882 height 32
paste input "[PERSON_NAME]"
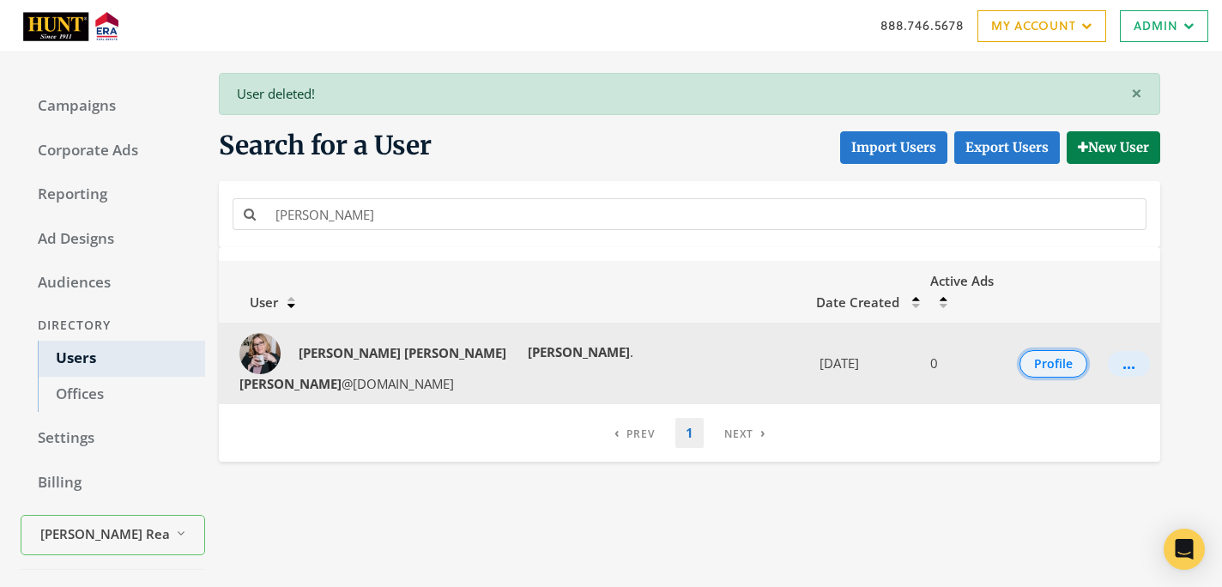
click at [1039, 350] on button "Profile" at bounding box center [1054, 363] width 68 height 27
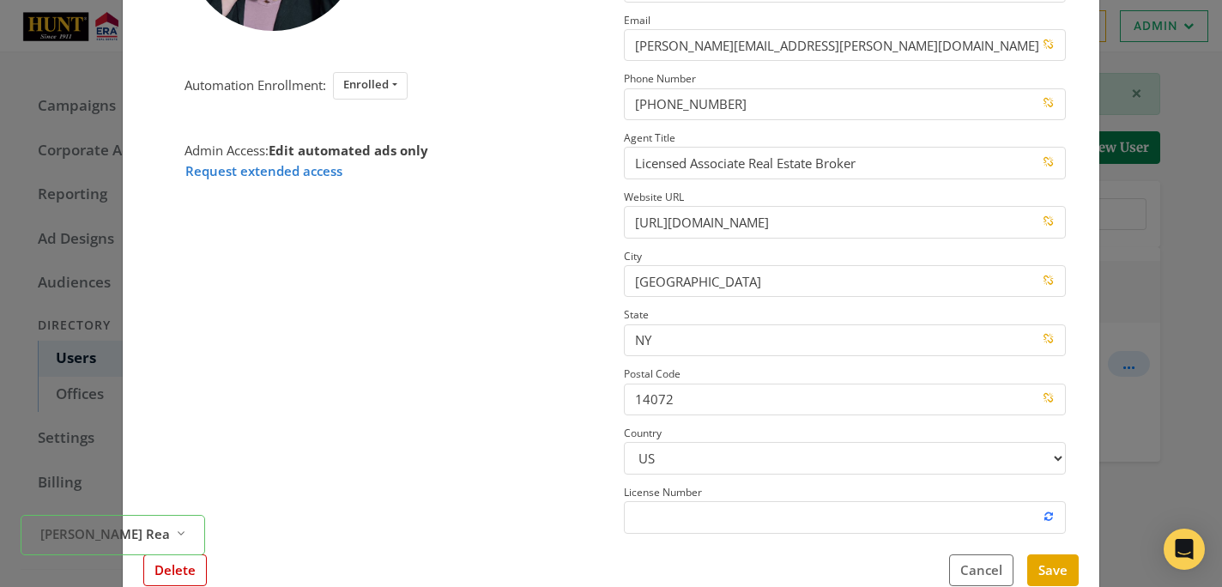
scroll to position [241, 0]
click at [187, 578] on button "Delete" at bounding box center [175, 570] width 64 height 32
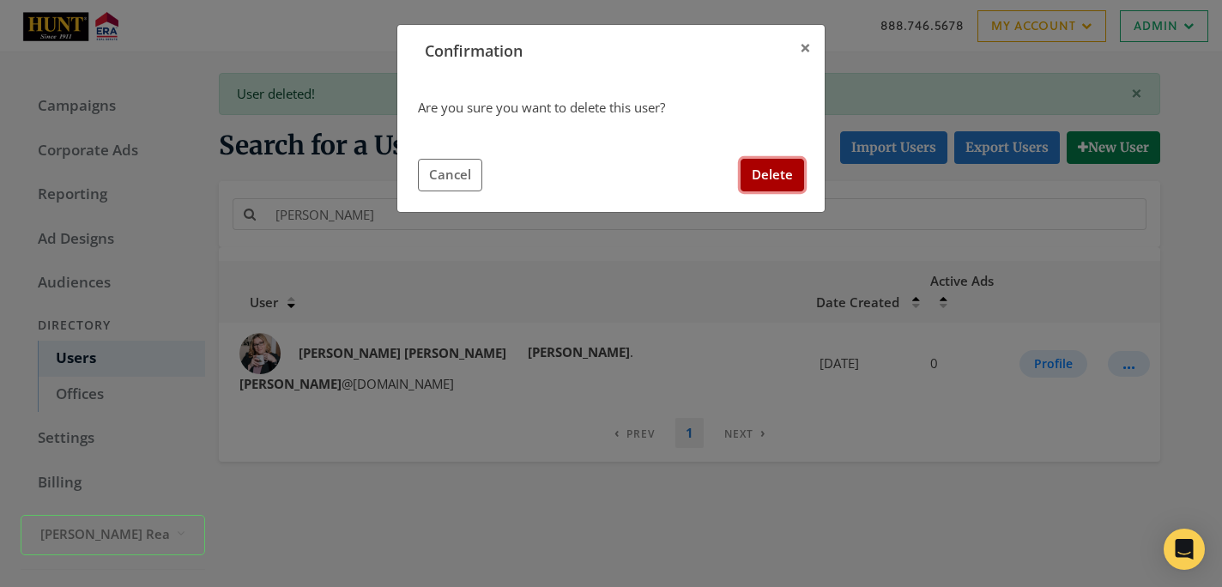
click at [772, 171] on button "Delete" at bounding box center [773, 175] width 64 height 32
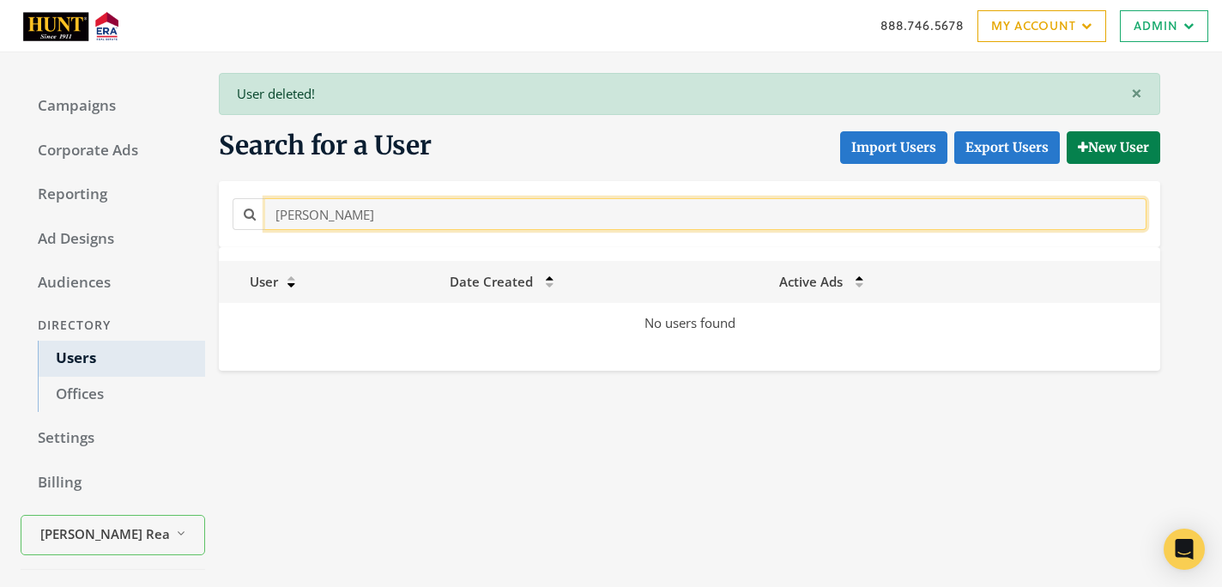
click at [350, 229] on input "[PERSON_NAME]" at bounding box center [706, 214] width 882 height 32
paste input "[PERSON_NAME]"
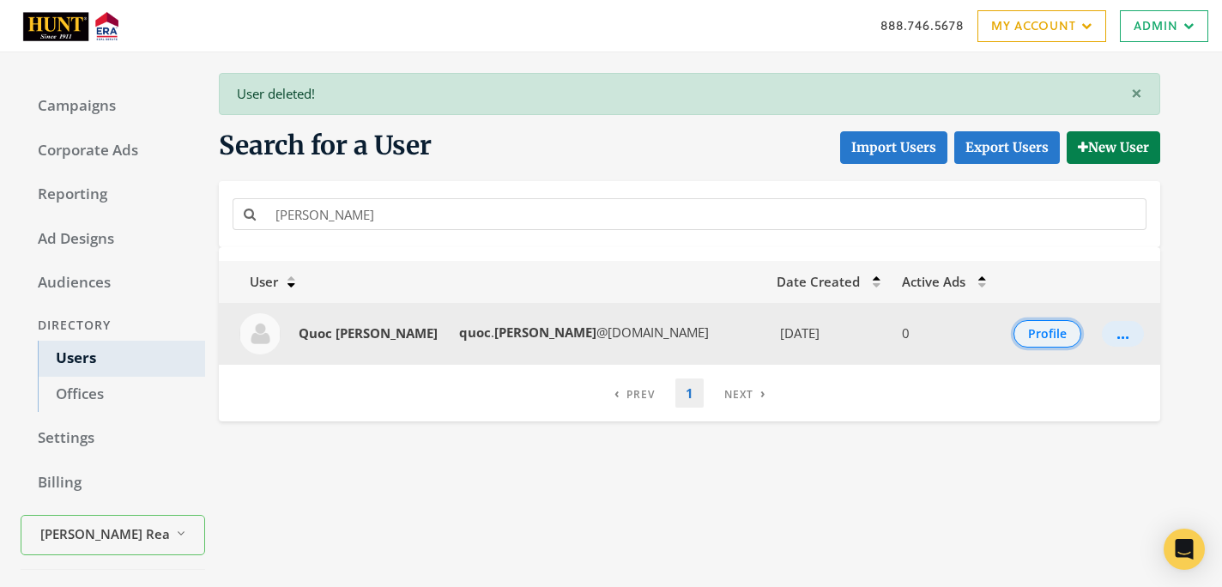
click at [1028, 339] on button "Profile" at bounding box center [1048, 333] width 68 height 27
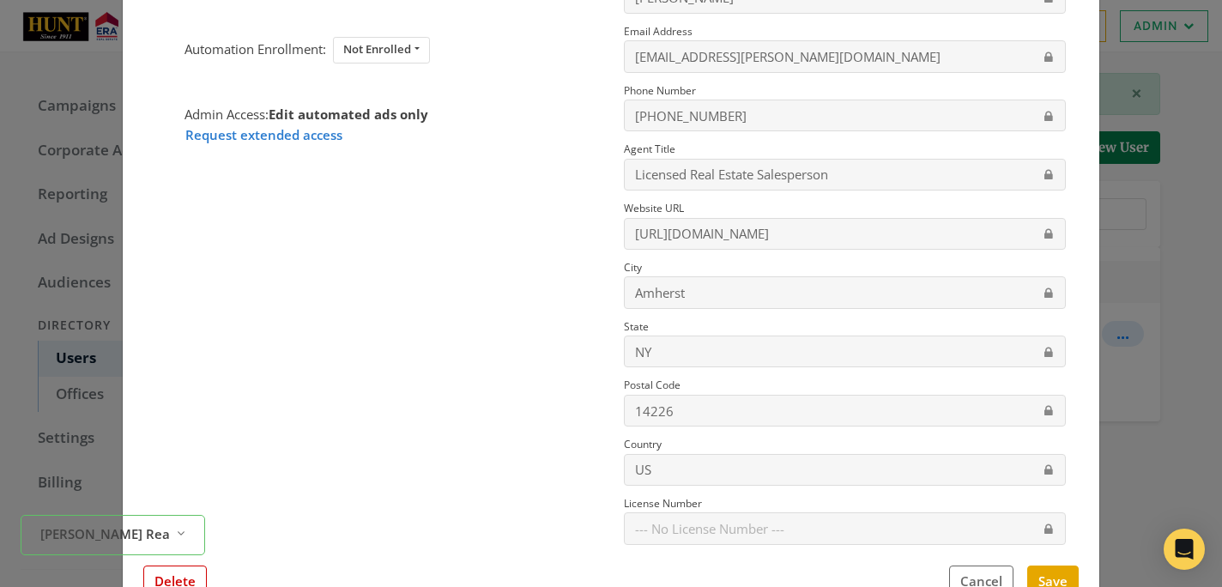
scroll to position [210, 0]
click at [180, 583] on button "Delete" at bounding box center [175, 583] width 64 height 32
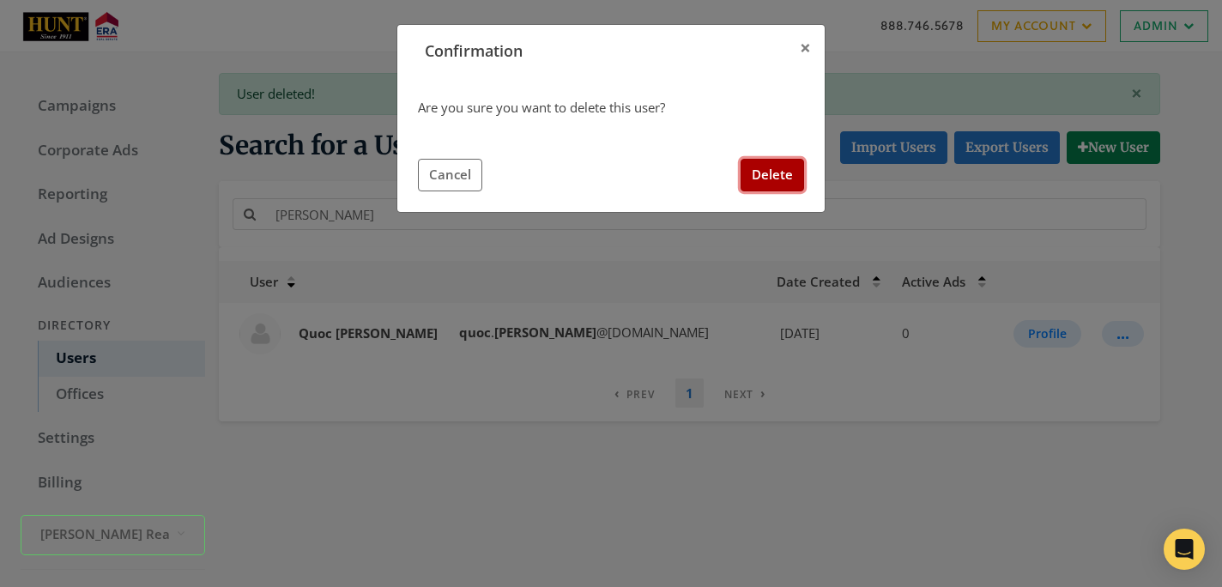
click at [761, 176] on button "Delete" at bounding box center [773, 175] width 64 height 32
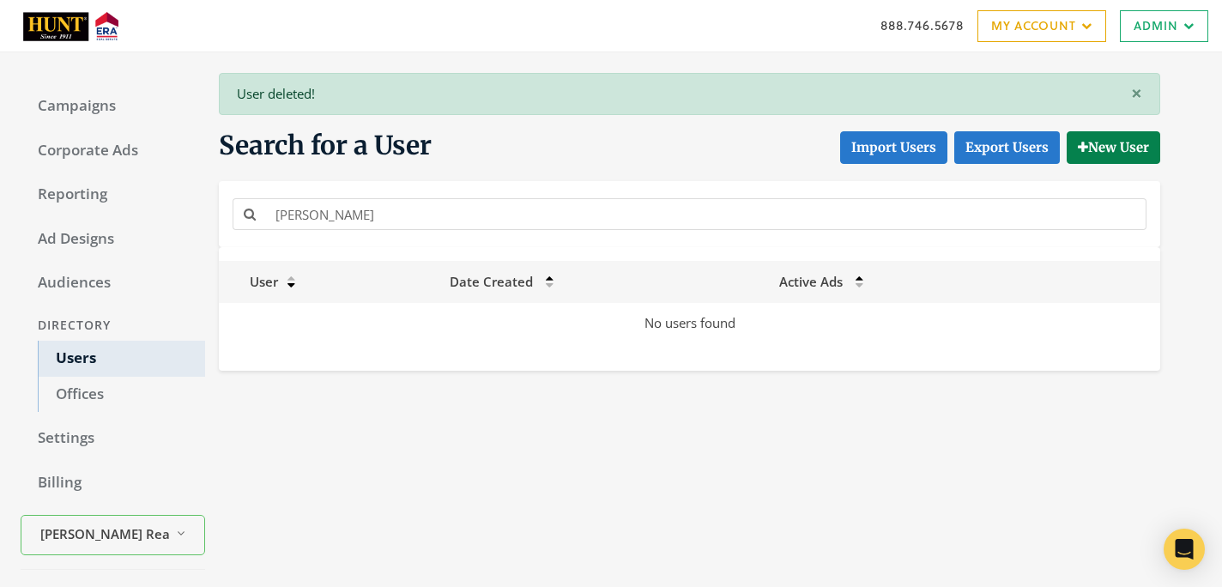
click at [476, 196] on div "[PERSON_NAME]" at bounding box center [689, 214] width 923 height 39
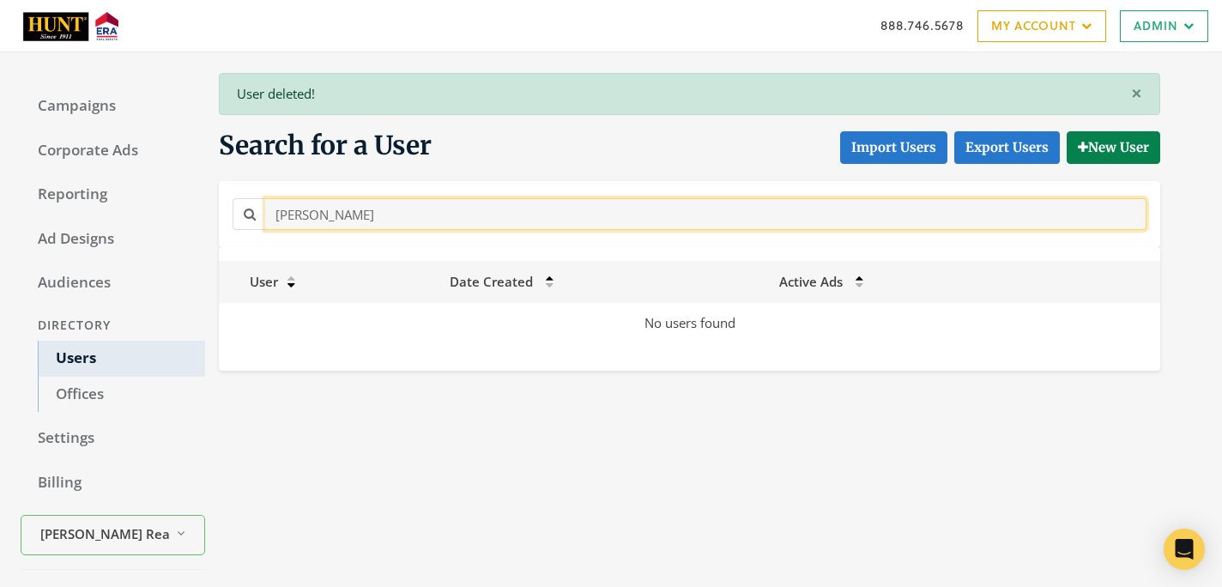
click at [456, 227] on input "[PERSON_NAME]" at bounding box center [706, 214] width 882 height 32
paste input "[PERSON_NAME]"
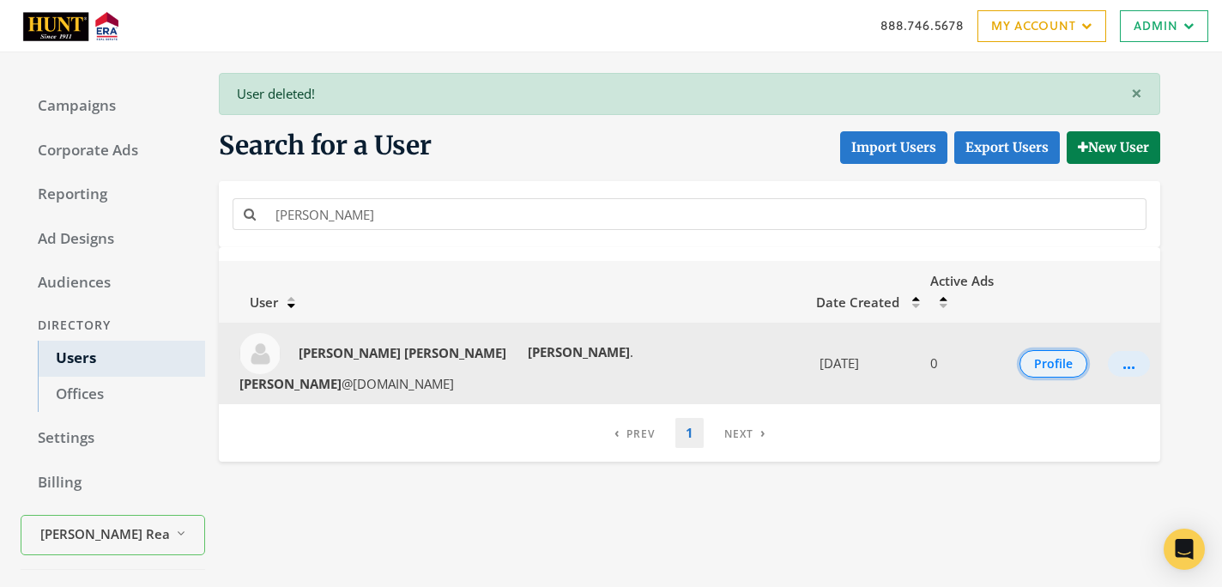
click at [1051, 350] on button "Profile" at bounding box center [1054, 363] width 68 height 27
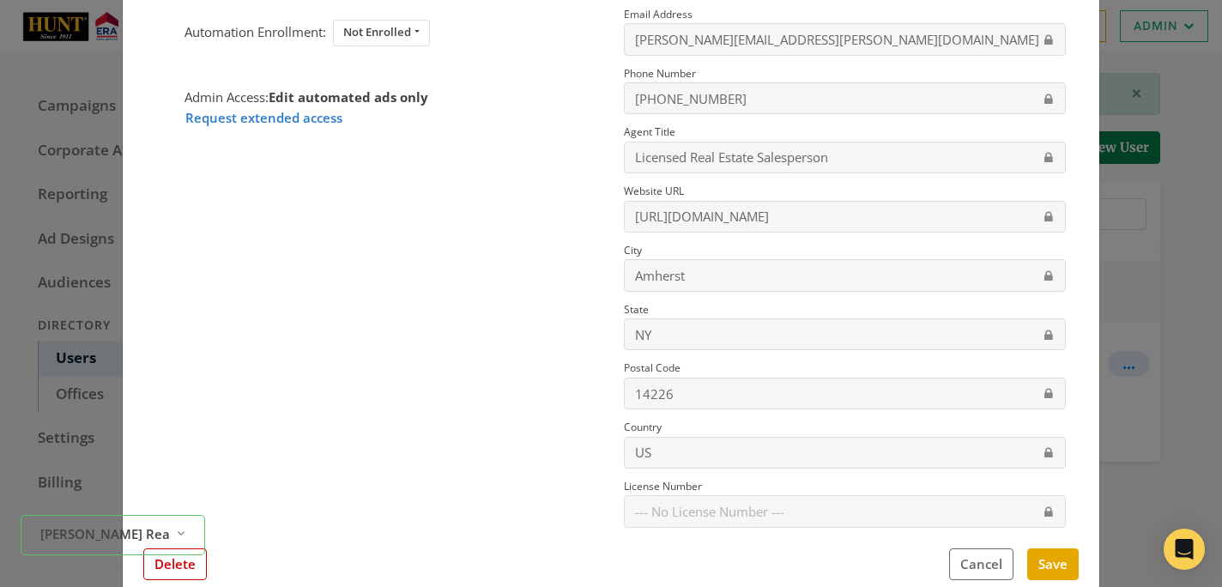
scroll to position [237, 0]
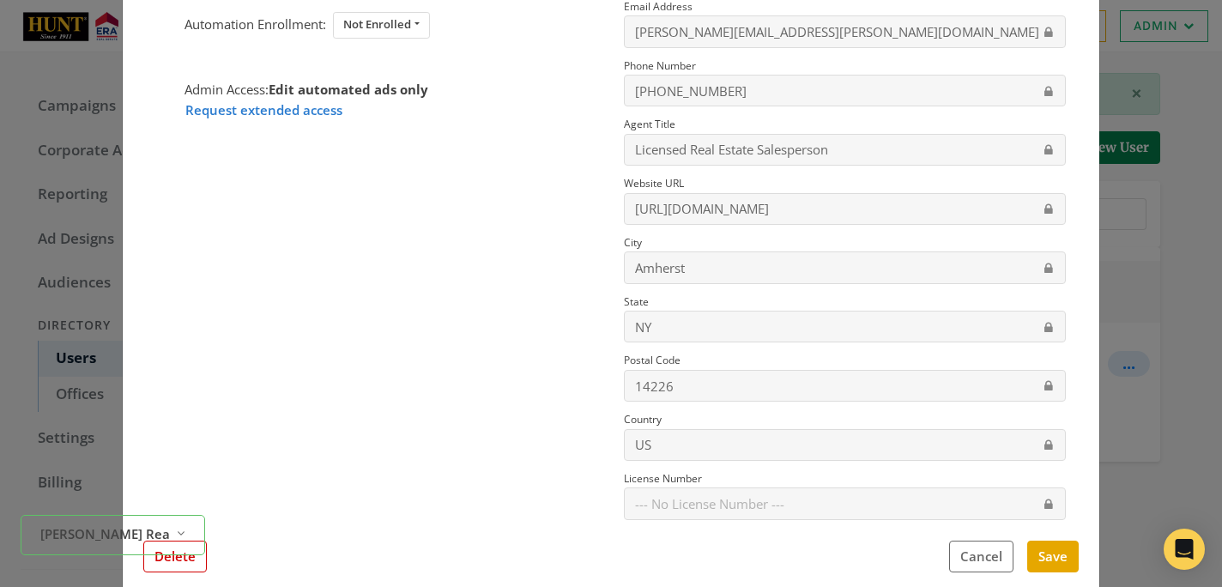
click at [197, 562] on div "[PERSON_NAME] Real Estate Reveal list of [PERSON_NAME] Real Estate" at bounding box center [113, 535] width 185 height 53
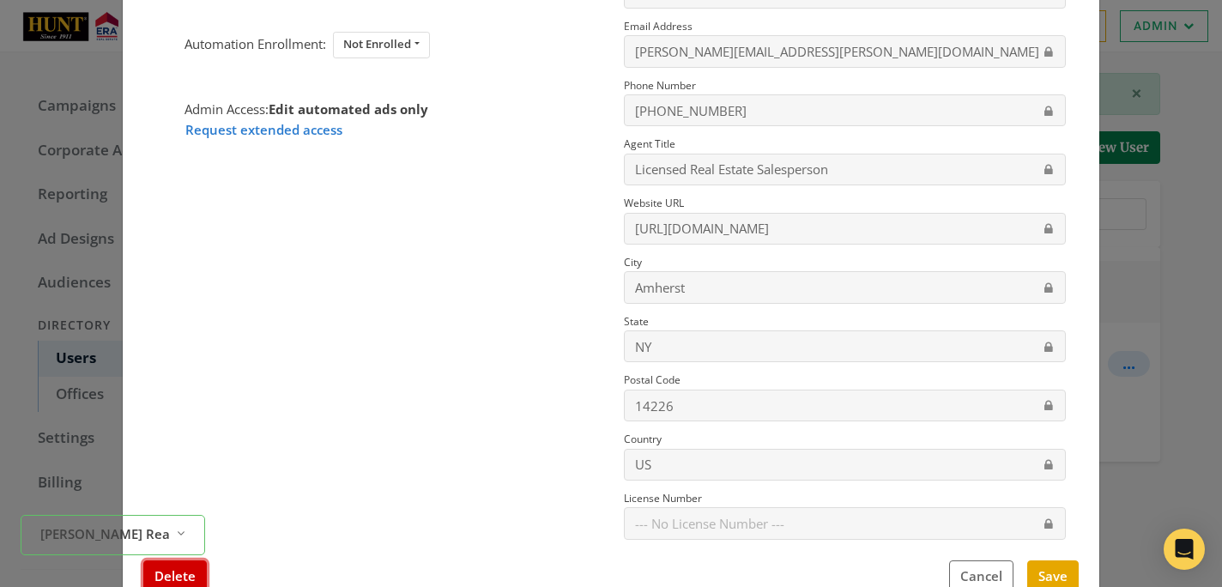
click at [161, 571] on button "Delete" at bounding box center [175, 577] width 64 height 32
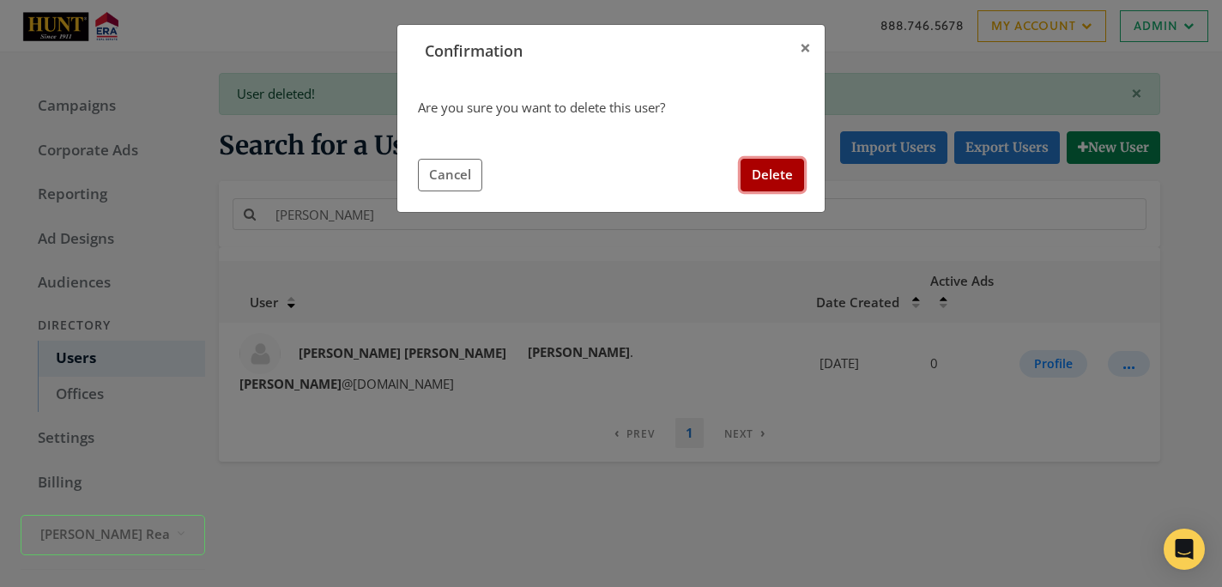
click at [751, 173] on button "Delete" at bounding box center [773, 175] width 64 height 32
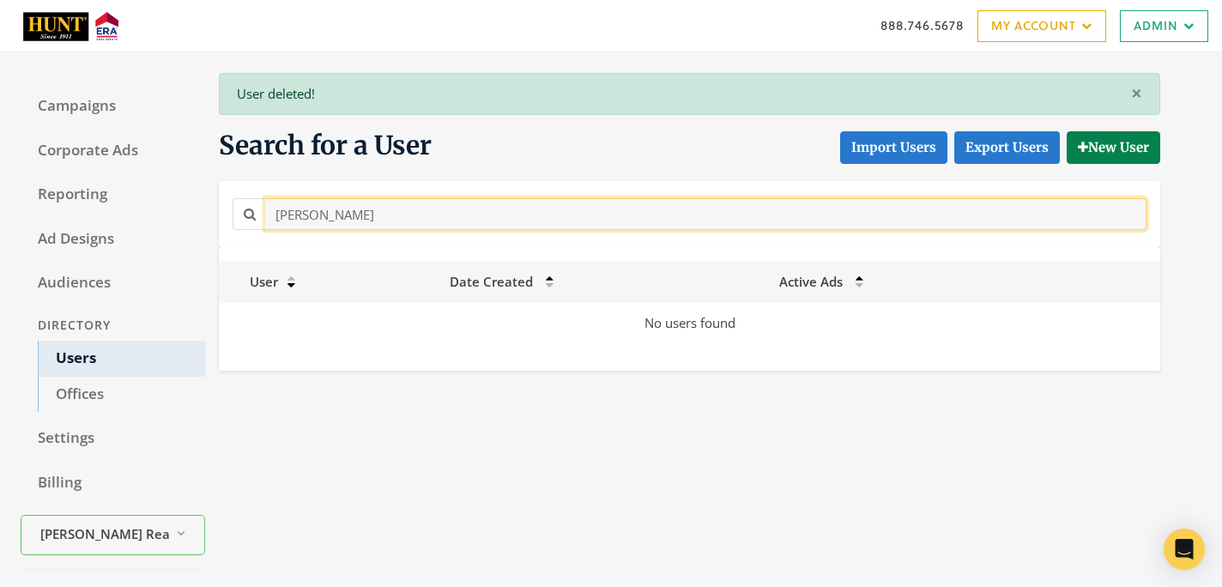
click at [459, 213] on input "[PERSON_NAME]" at bounding box center [706, 214] width 882 height 32
paste input "[PERSON_NAME]"
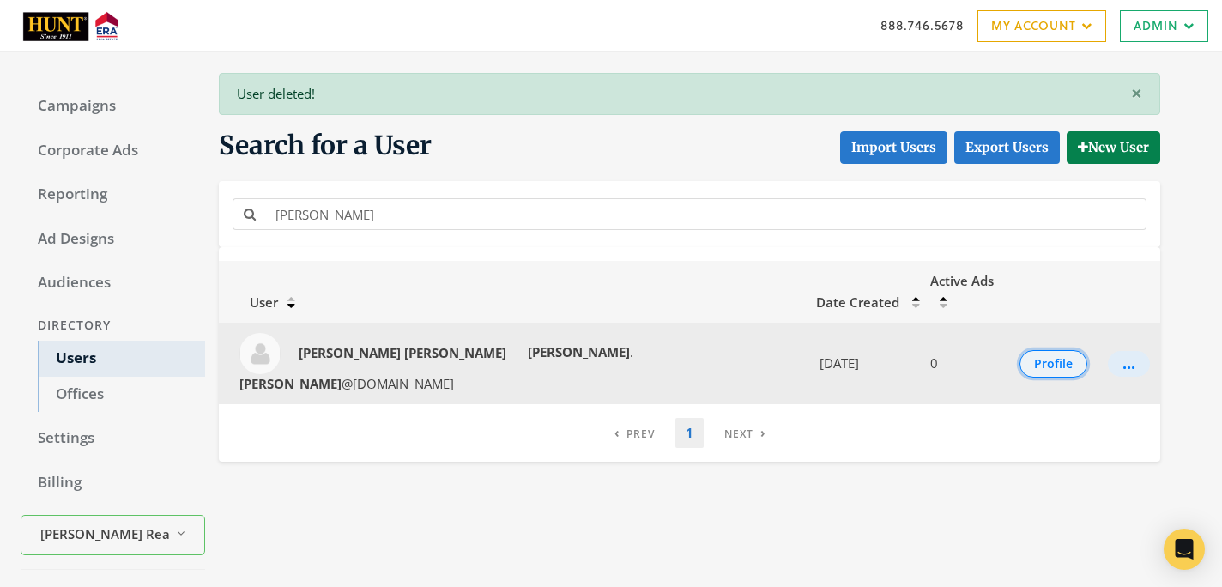
click at [1028, 350] on button "Profile" at bounding box center [1054, 363] width 68 height 27
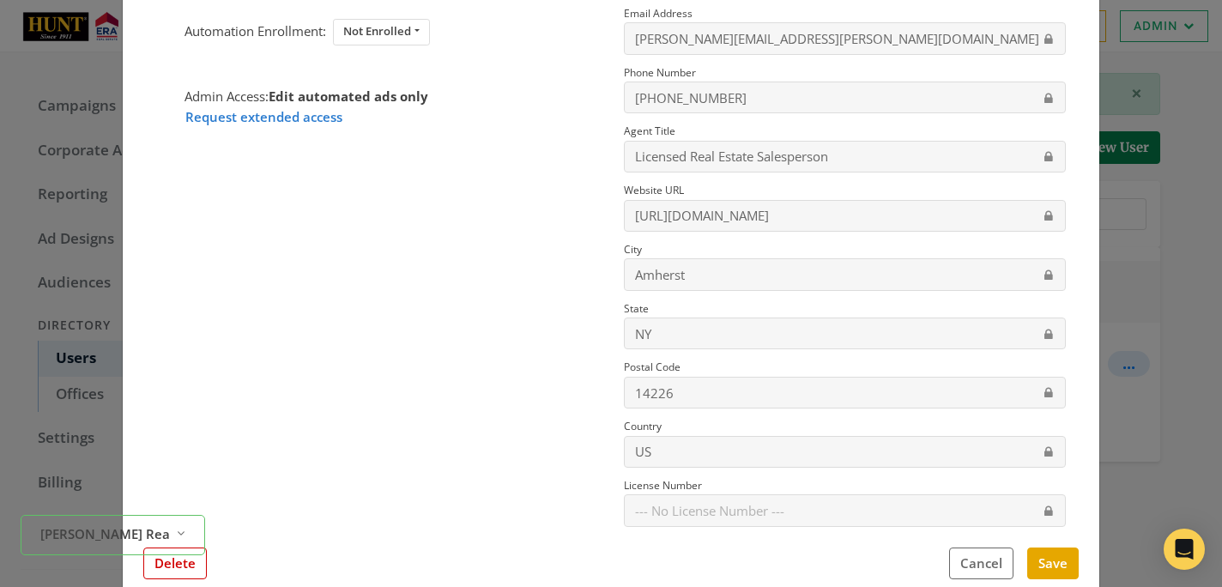
scroll to position [231, 0]
click at [197, 571] on button "Delete" at bounding box center [175, 563] width 64 height 32
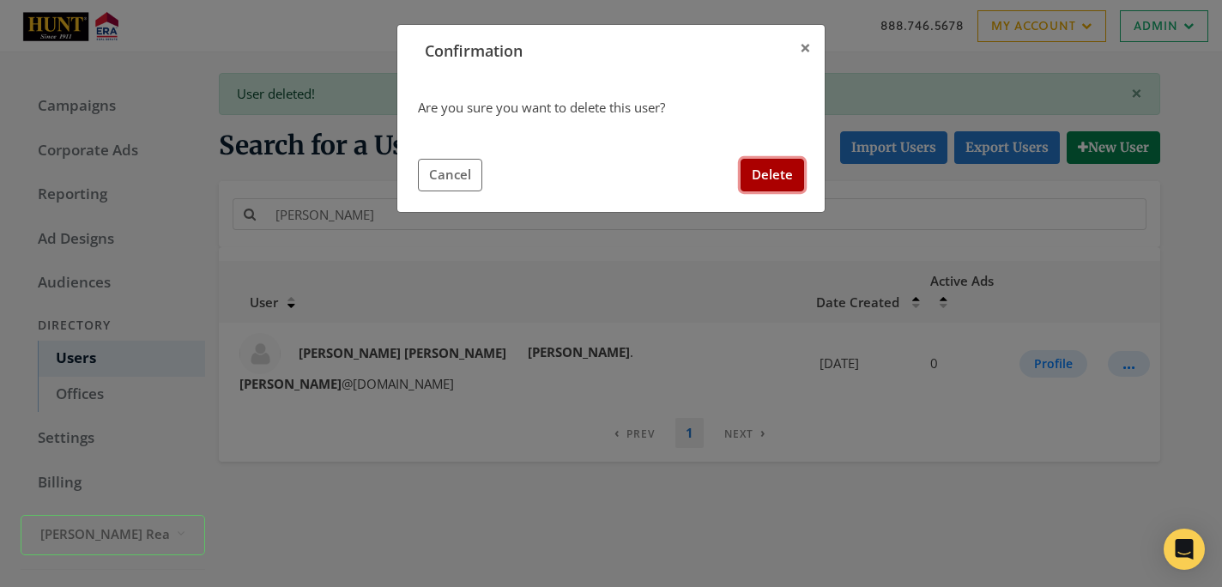
click at [771, 167] on button "Delete" at bounding box center [773, 175] width 64 height 32
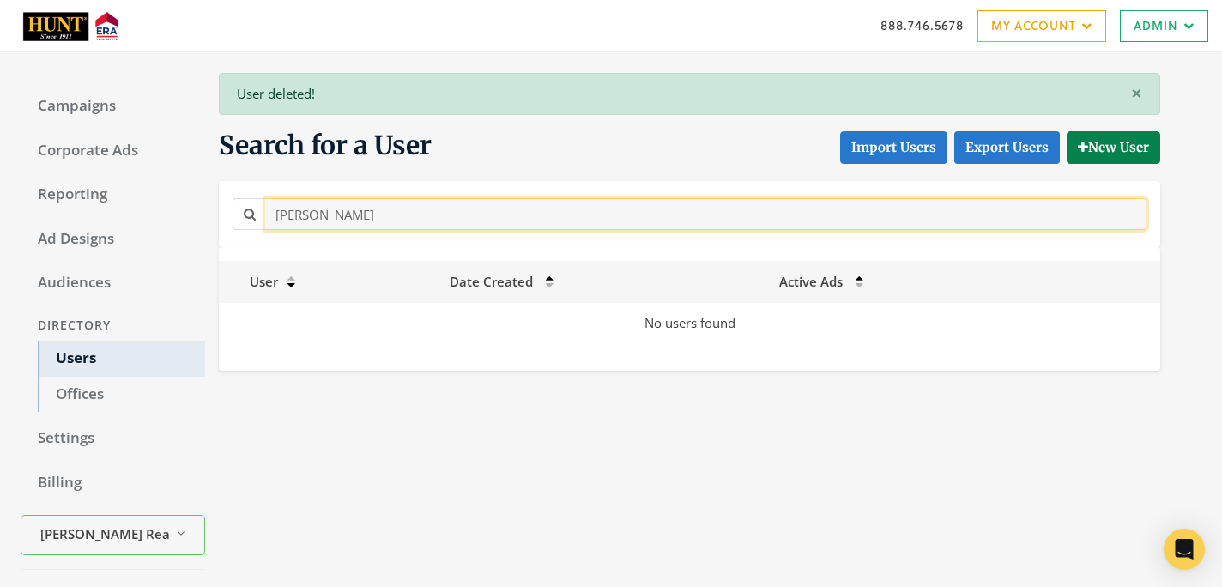
click at [390, 222] on input "[PERSON_NAME]" at bounding box center [706, 214] width 882 height 32
paste input "[PERSON_NAME]"
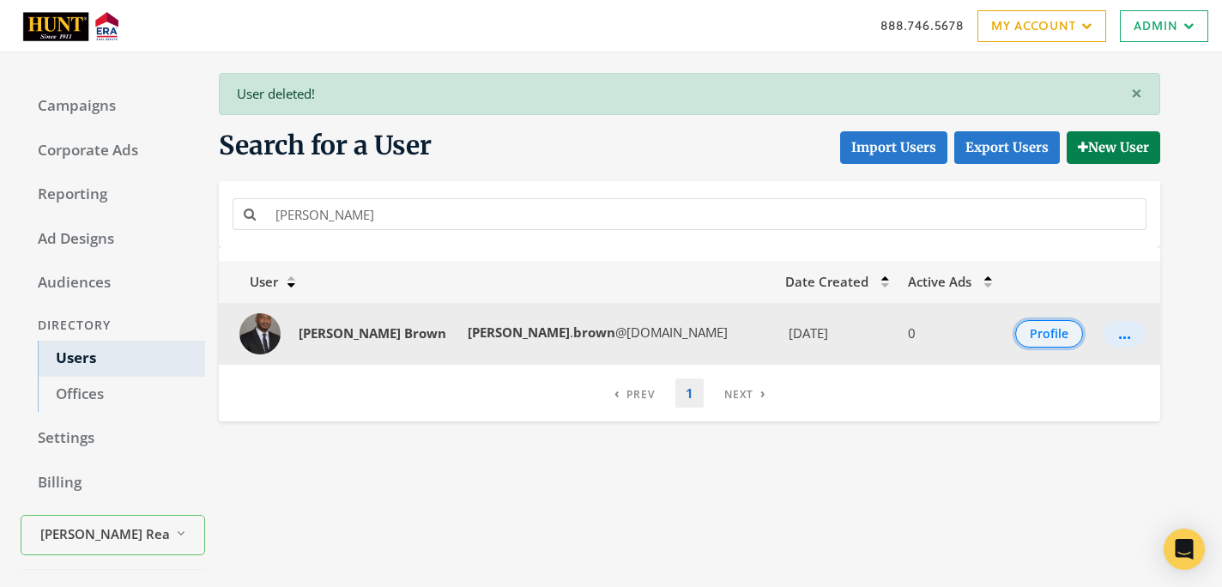
click at [1048, 337] on button "Profile" at bounding box center [1050, 333] width 68 height 27
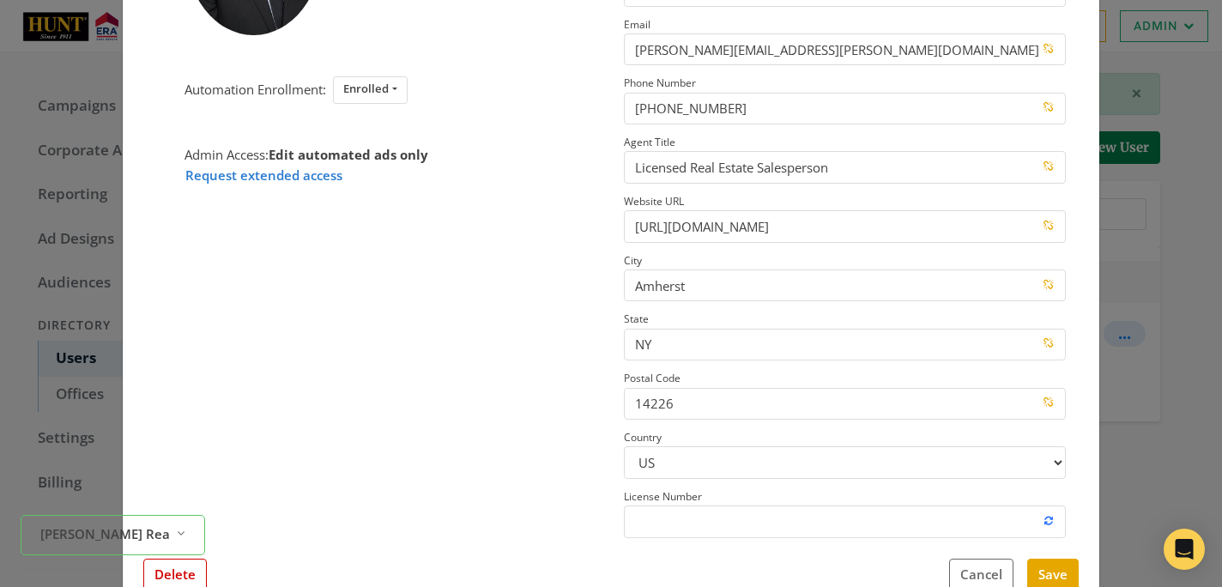
scroll to position [242, 0]
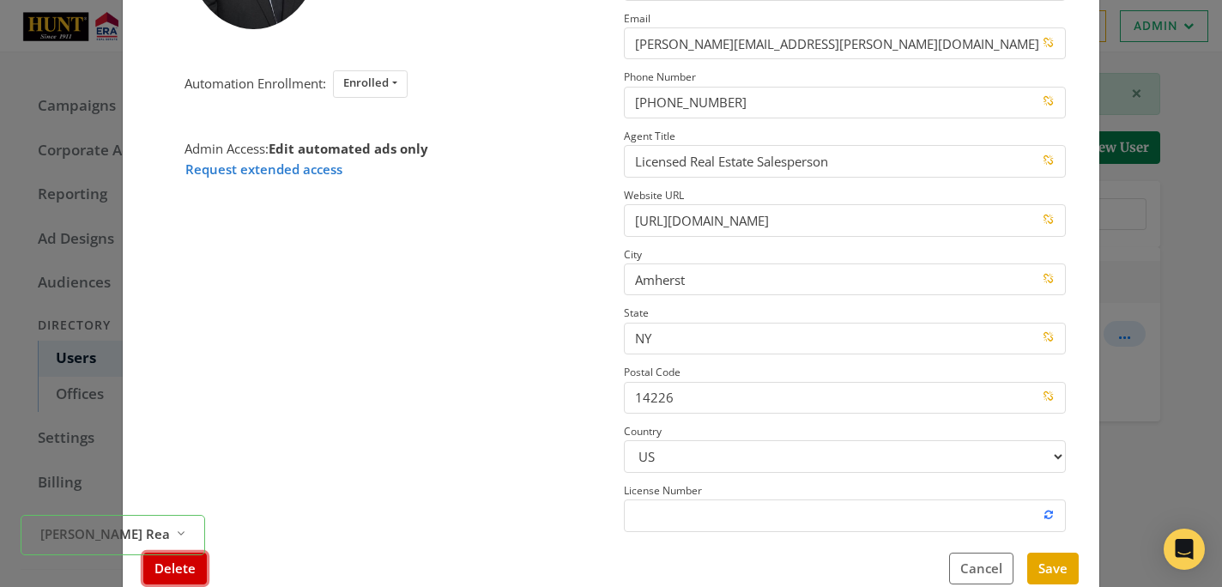
click at [190, 569] on button "Delete" at bounding box center [175, 569] width 64 height 32
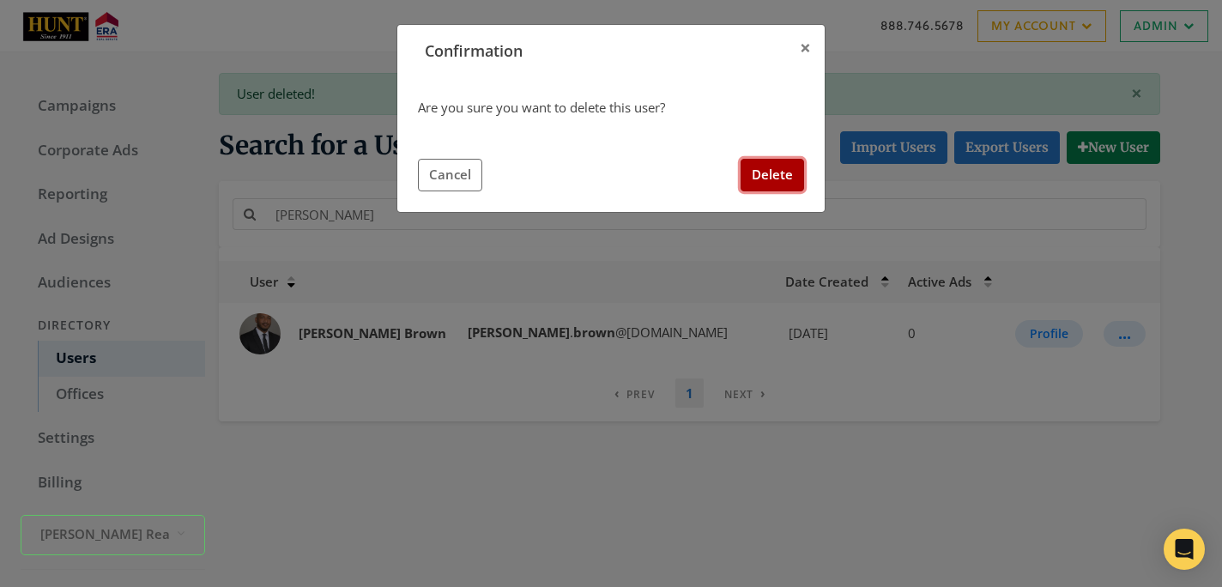
click at [757, 169] on button "Delete" at bounding box center [773, 175] width 64 height 32
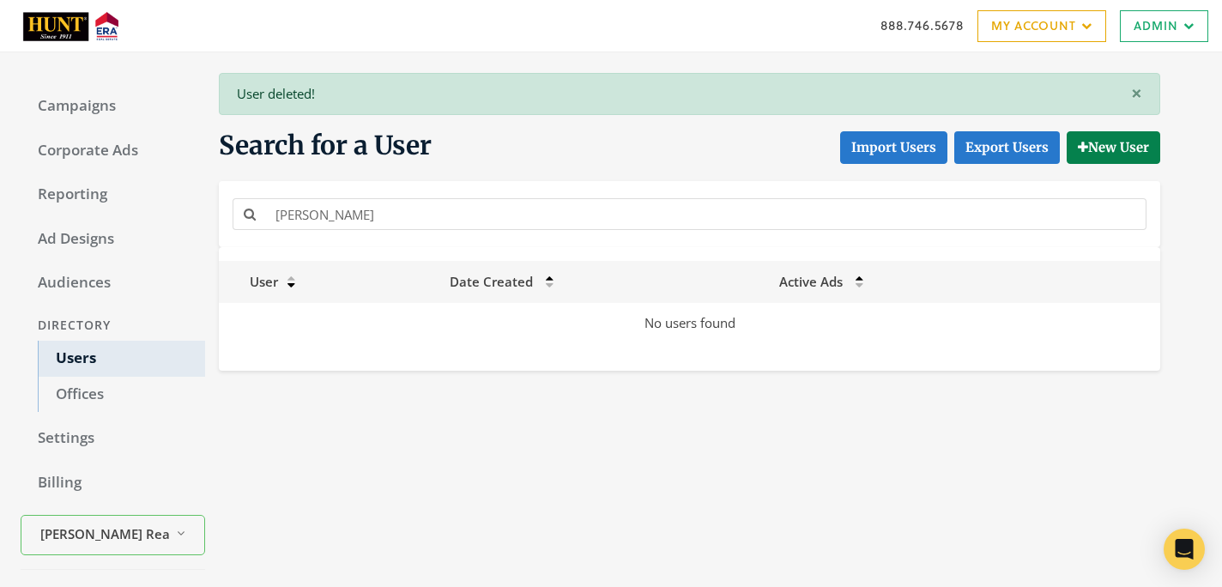
click at [388, 230] on div "[PERSON_NAME]" at bounding box center [689, 214] width 923 height 39
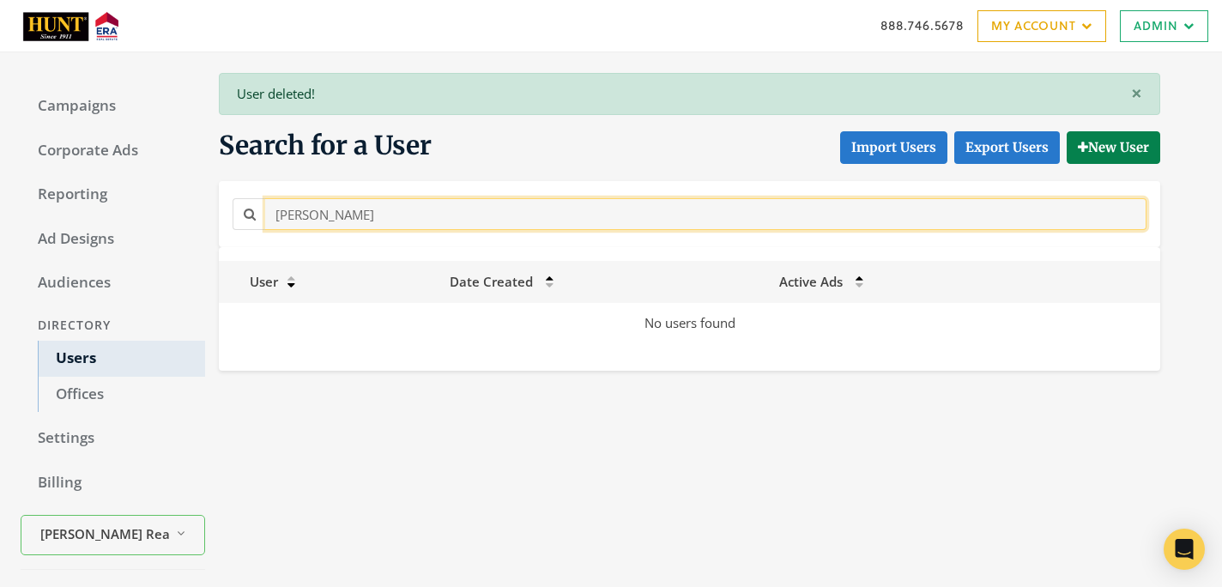
click at [388, 227] on input "[PERSON_NAME]" at bounding box center [706, 214] width 882 height 32
paste input "[PERSON_NAME]"
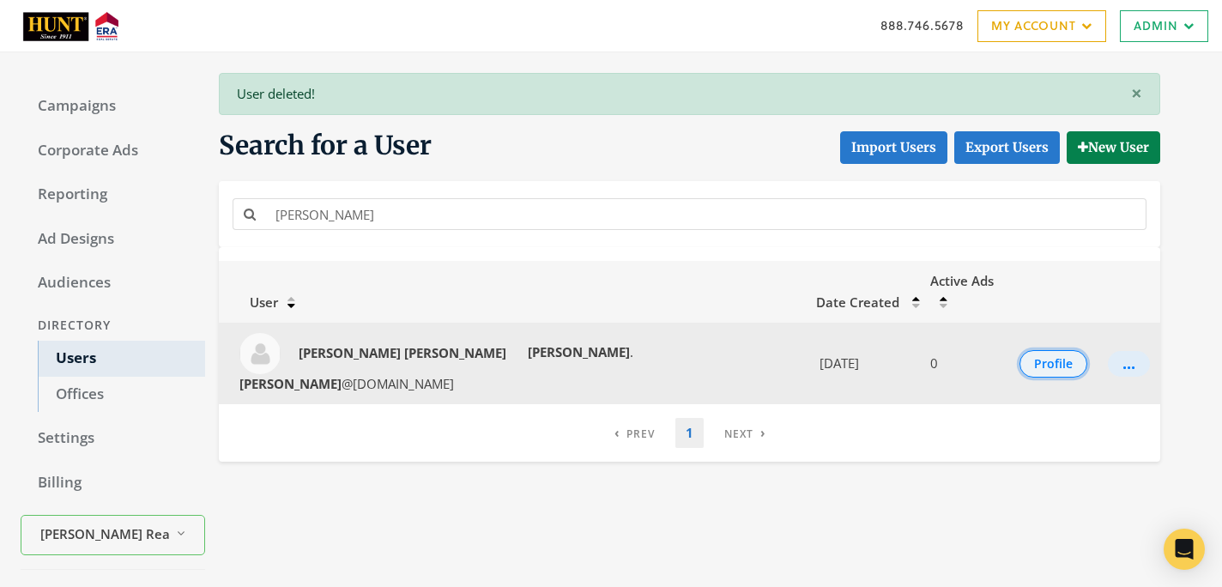
click at [1034, 350] on button "Profile" at bounding box center [1054, 363] width 68 height 27
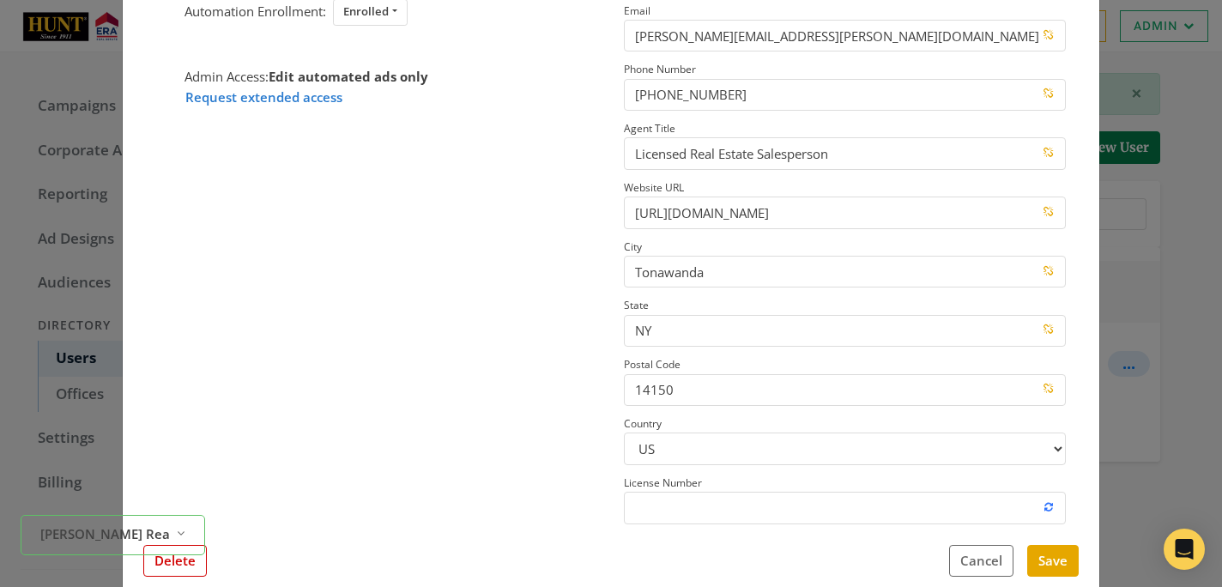
scroll to position [245, 0]
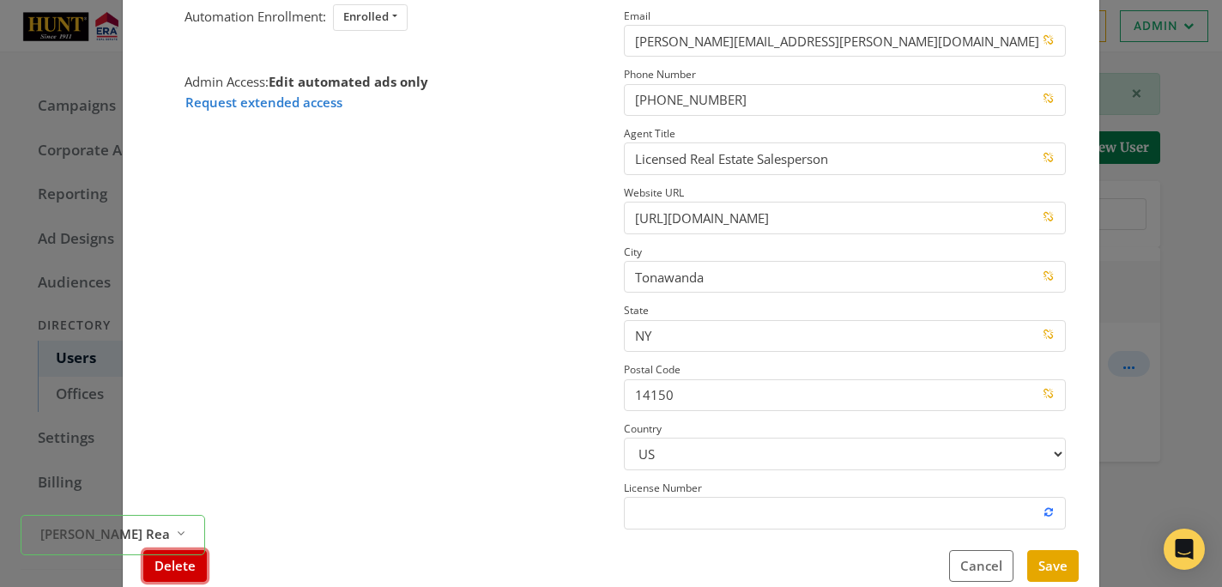
click at [197, 571] on button "Delete" at bounding box center [175, 566] width 64 height 32
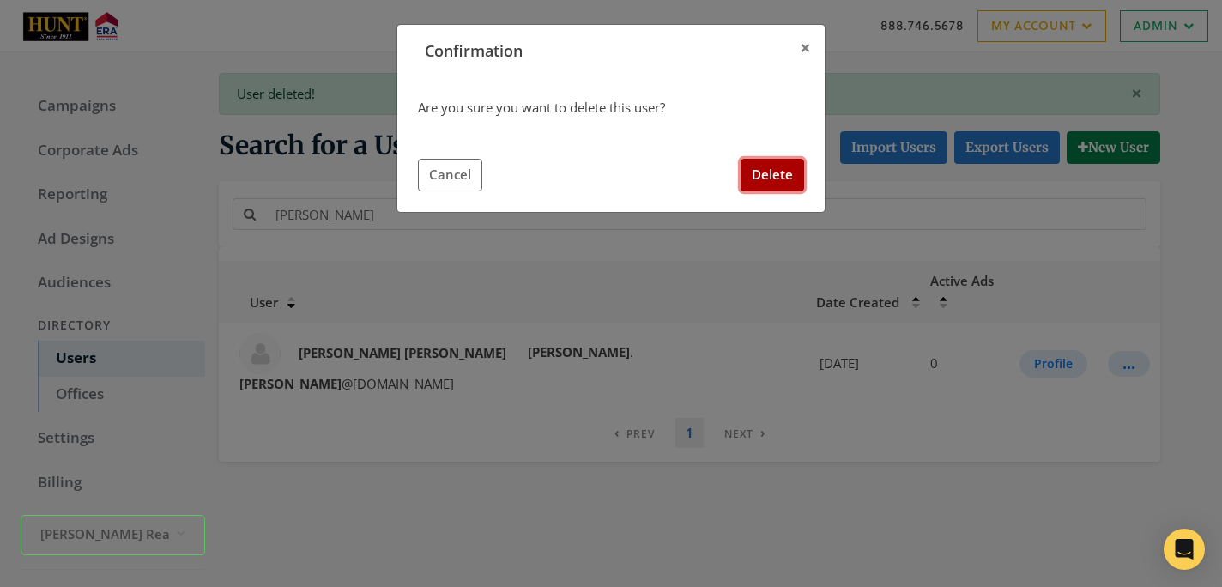
click at [760, 181] on button "Delete" at bounding box center [773, 175] width 64 height 32
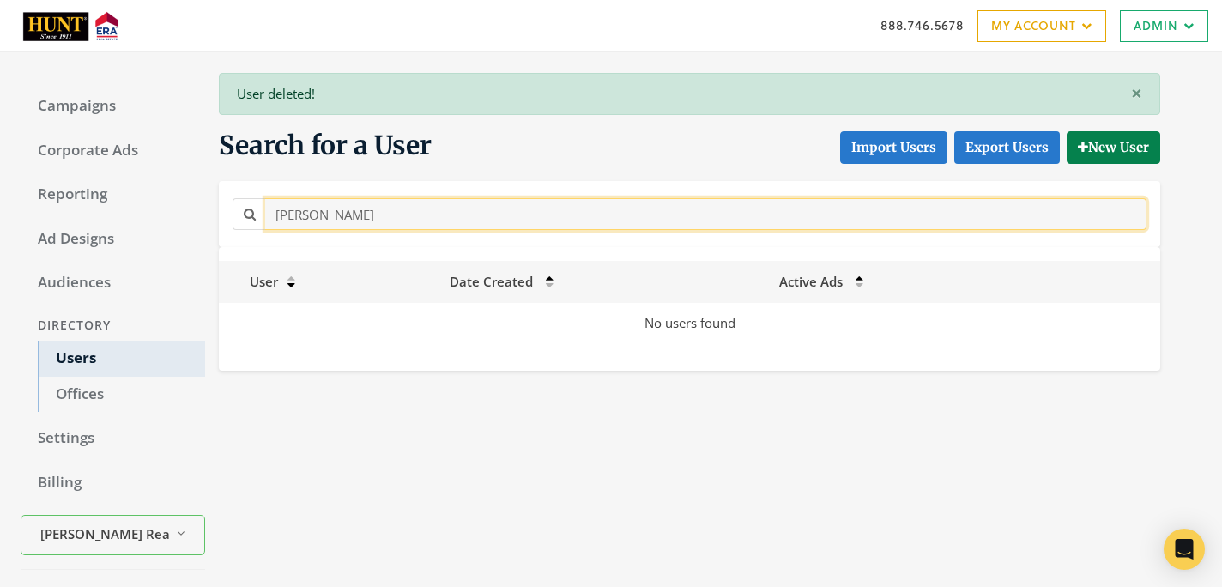
click at [355, 222] on input "[PERSON_NAME]" at bounding box center [706, 214] width 882 height 32
paste input "[PERSON_NAME]"
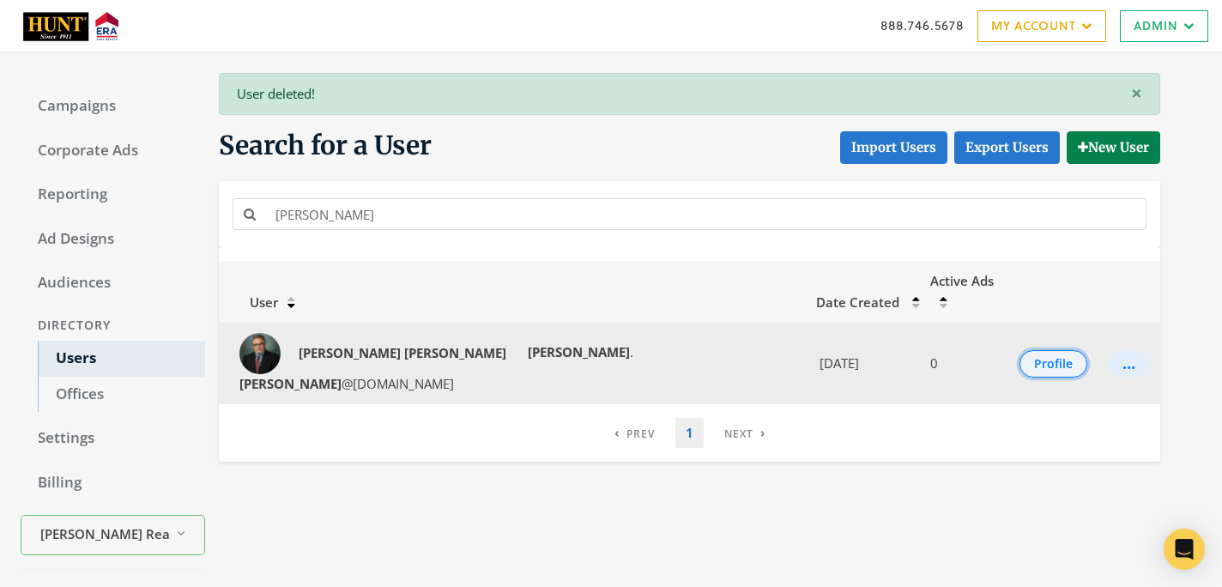
click at [1042, 350] on button "Profile" at bounding box center [1054, 363] width 68 height 27
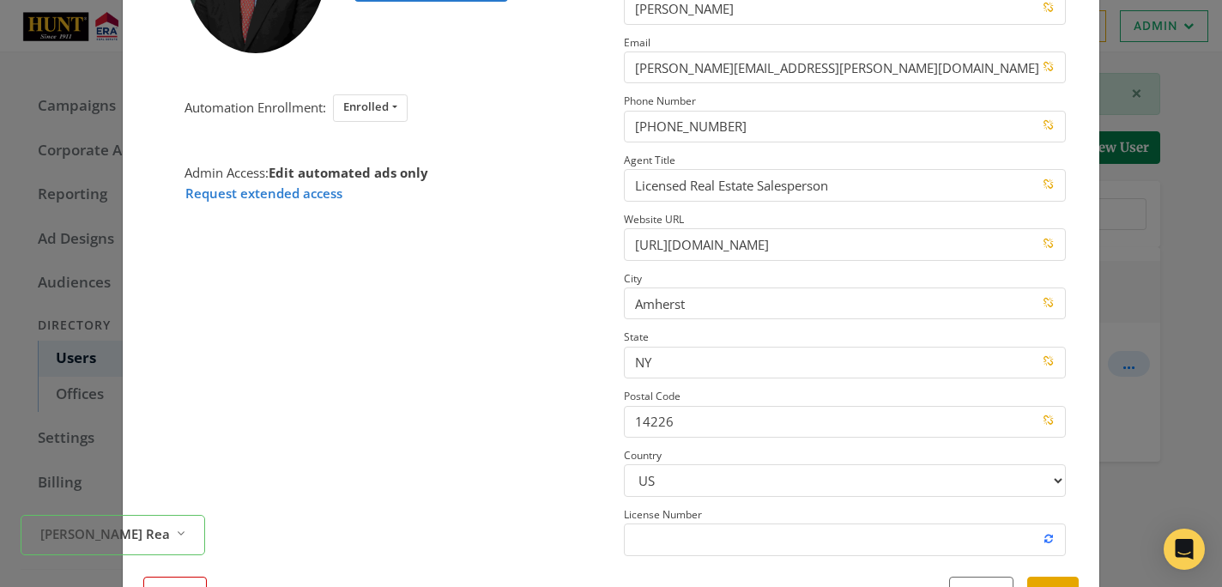
scroll to position [238, 0]
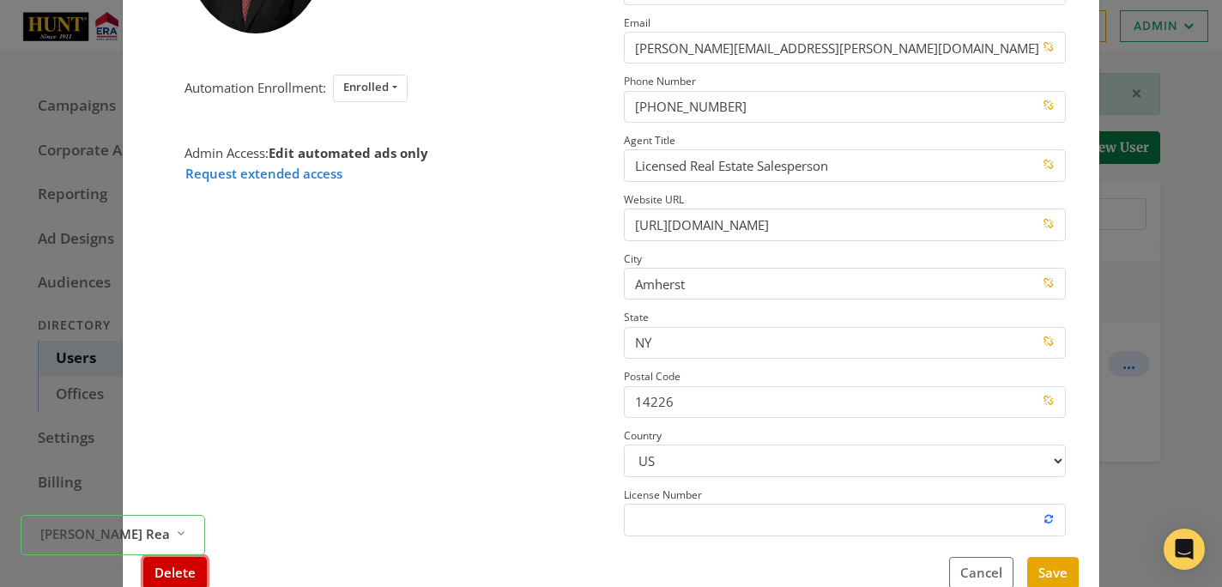
click at [162, 583] on button "Delete" at bounding box center [175, 573] width 64 height 32
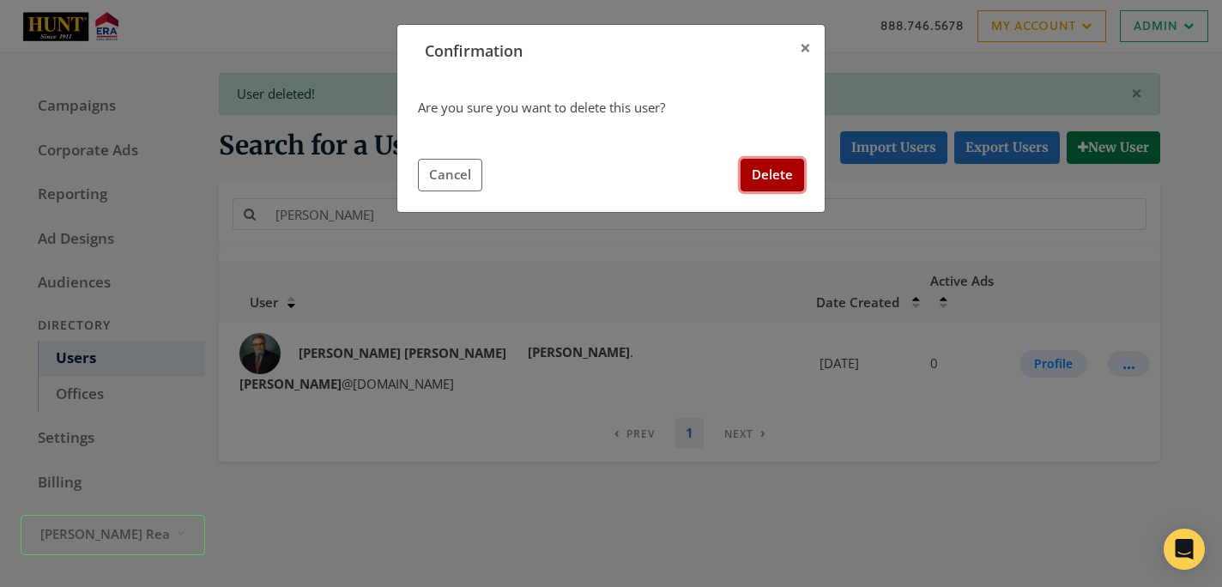
click at [771, 178] on button "Delete" at bounding box center [773, 175] width 64 height 32
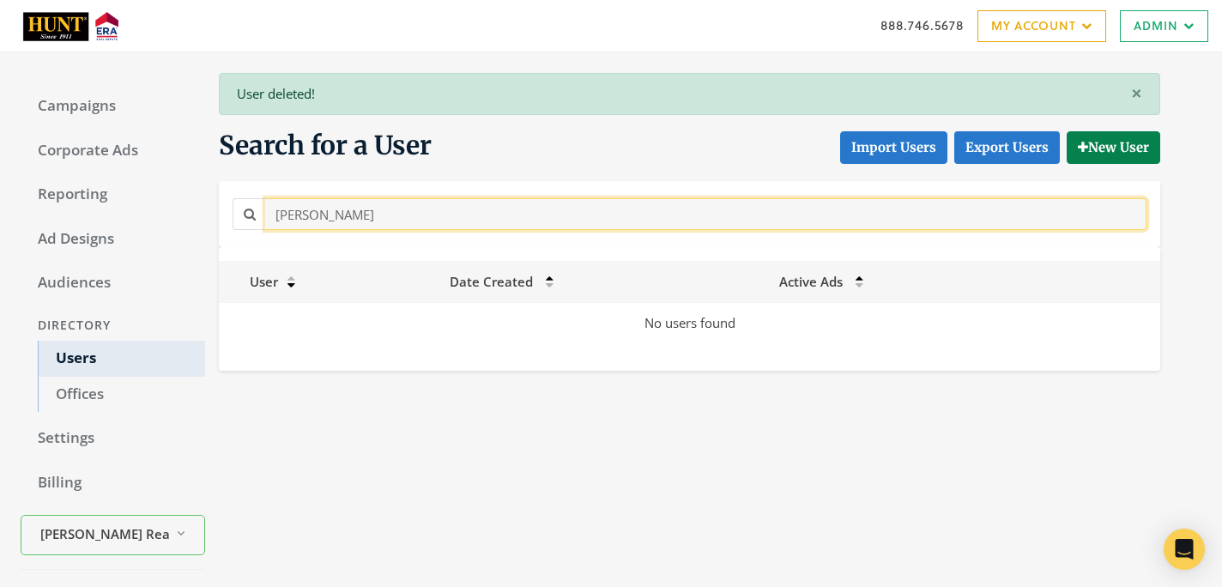
click at [440, 217] on input "[PERSON_NAME]" at bounding box center [706, 214] width 882 height 32
paste input "MD [PERSON_NAME]"
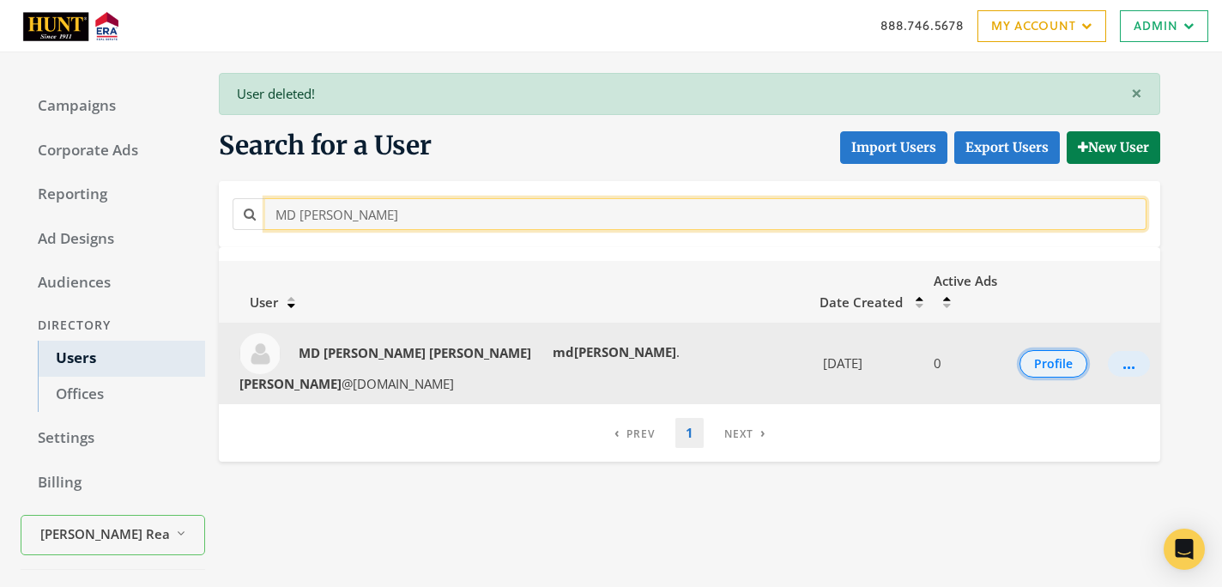
type input "MD [PERSON_NAME]"
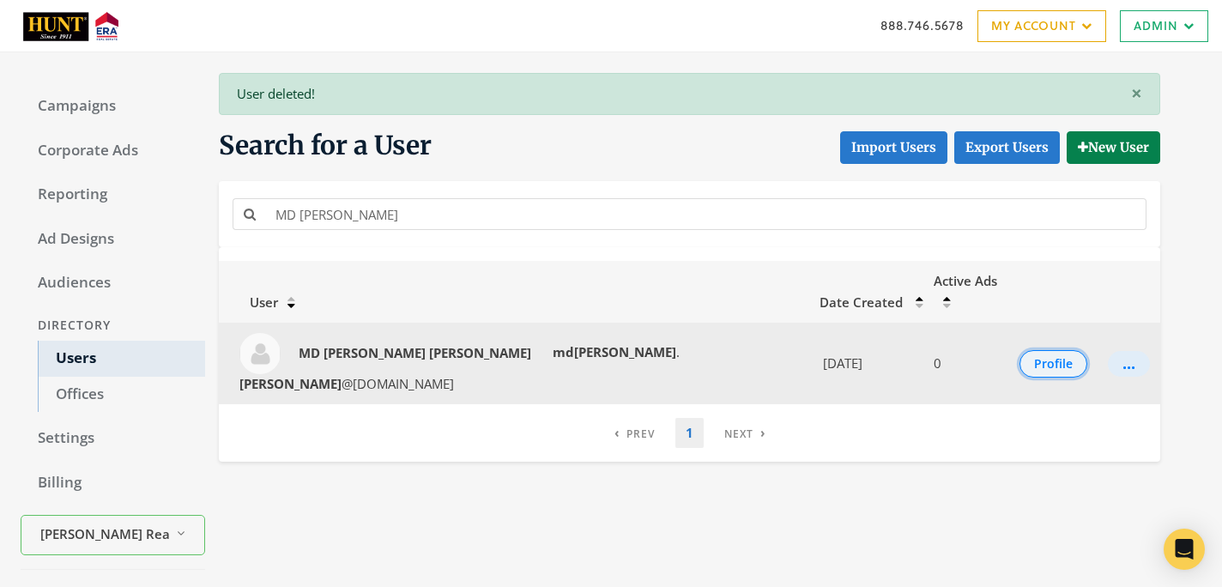
click at [1045, 350] on button "Profile" at bounding box center [1054, 363] width 68 height 27
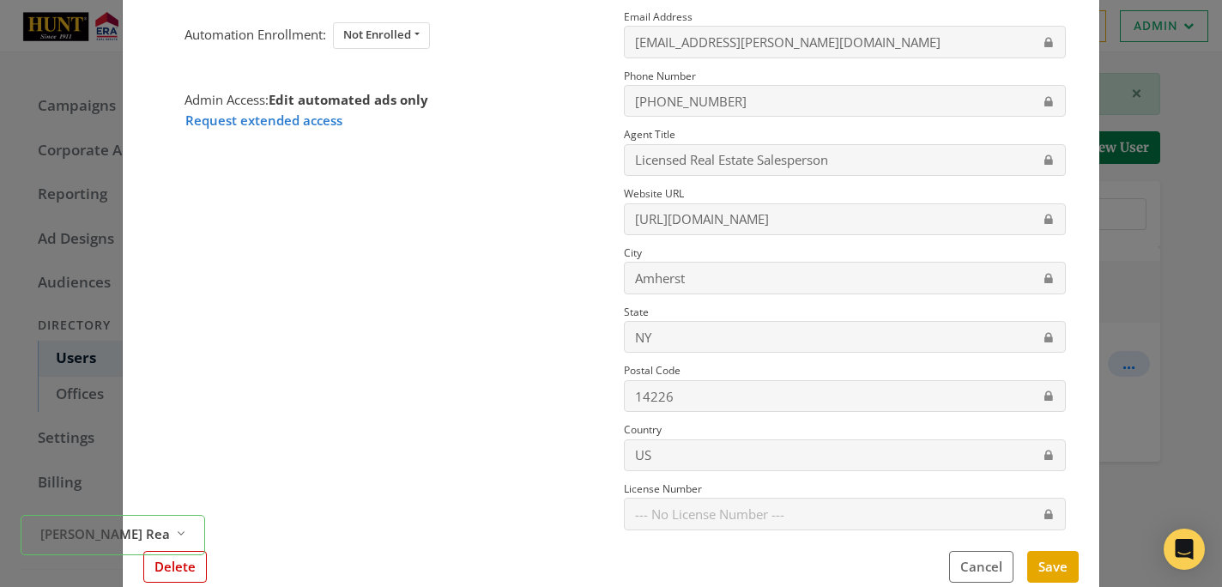
scroll to position [232, 0]
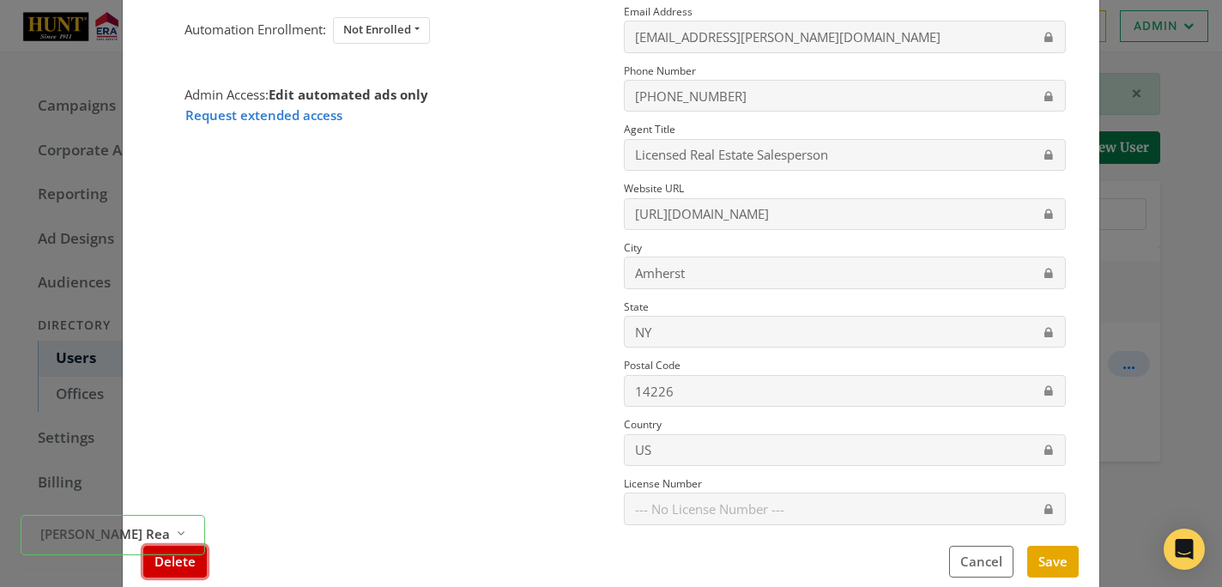
click at [181, 572] on button "Delete" at bounding box center [175, 562] width 64 height 32
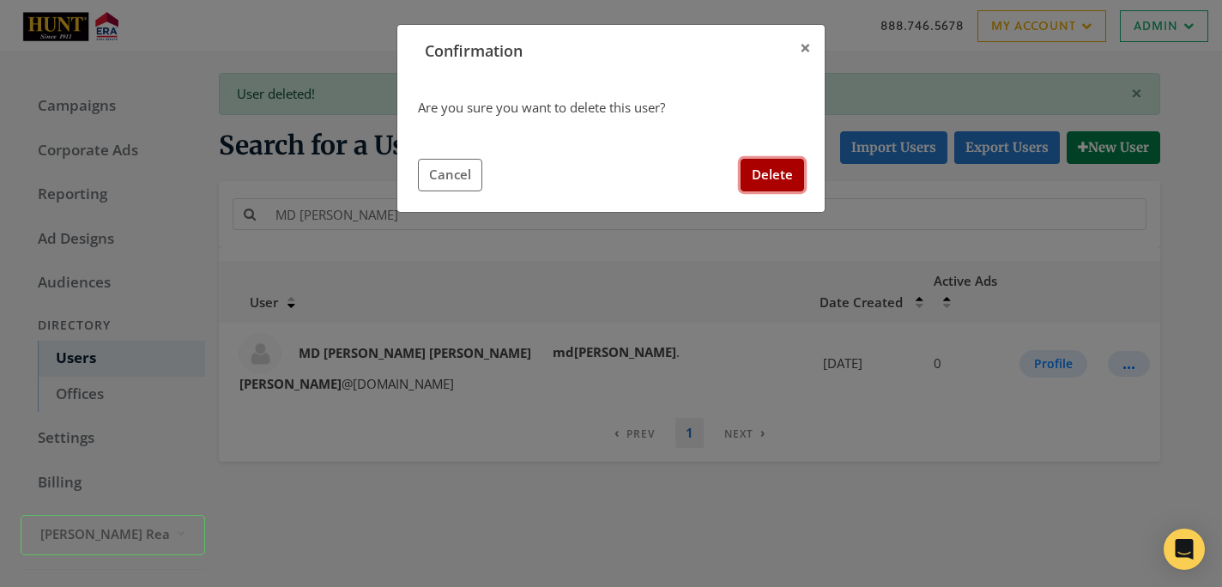
click at [775, 170] on button "Delete" at bounding box center [773, 175] width 64 height 32
